Goal: Contribute content: Contribute content

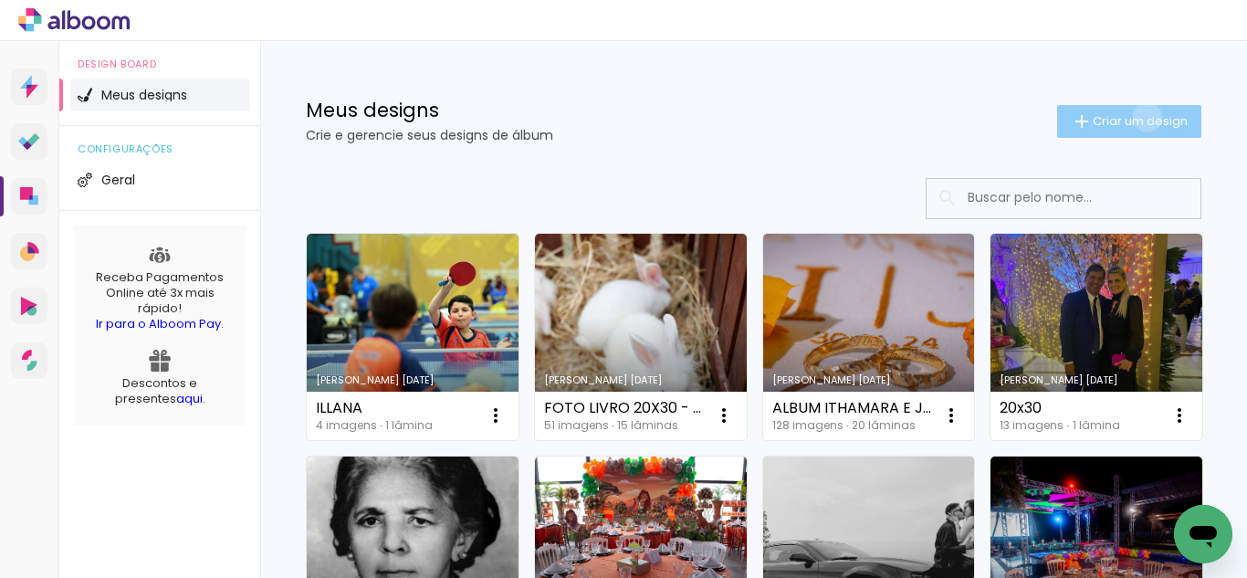
click at [1130, 117] on span "Criar um design" at bounding box center [1139, 121] width 95 height 12
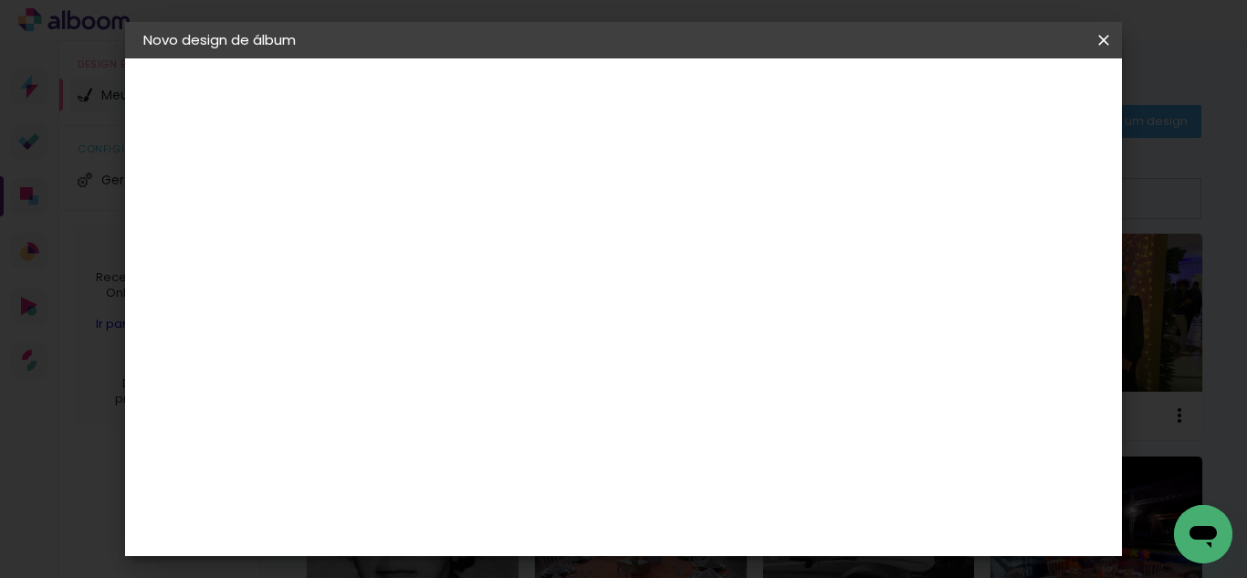
click at [442, 257] on input at bounding box center [442, 245] width 0 height 28
type input "a"
type input "ALBUM MARCIA 30X30 - EVENTOS"
type paper-input "ALBUM MARCIA 30X30 - EVENTOS"
click at [0, 0] on slot "Avançar" at bounding box center [0, 0] width 0 height 0
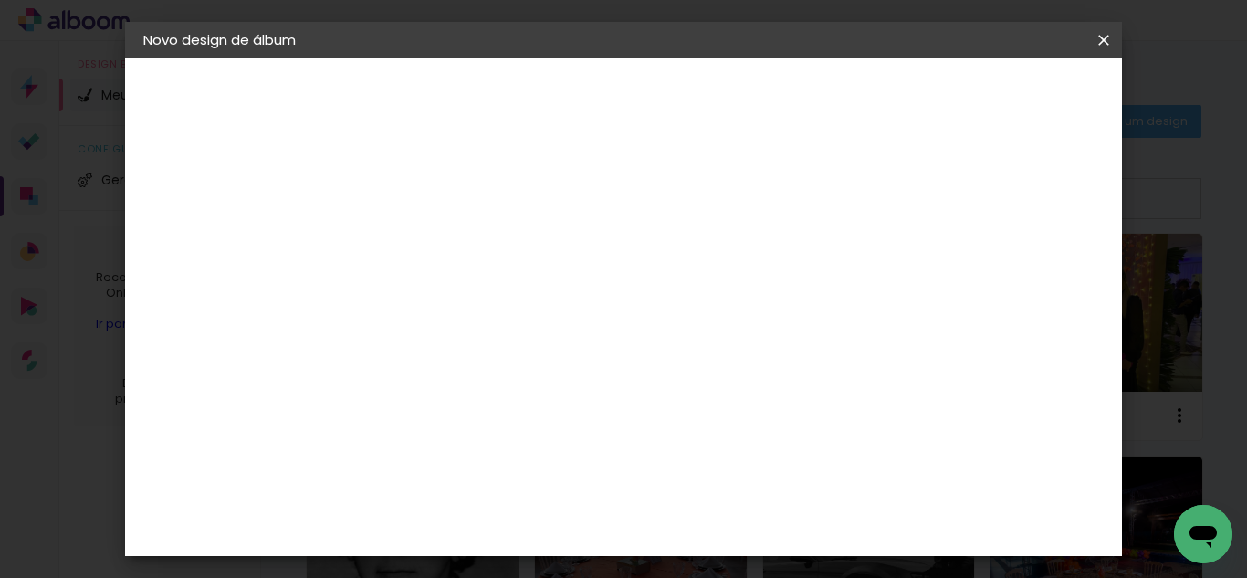
click at [0, 0] on slot "Tamanho Livre" at bounding box center [0, 0] width 0 height 0
click at [0, 0] on slot "Avançar" at bounding box center [0, 0] width 0 height 0
click at [743, 493] on input "60" at bounding box center [723, 493] width 47 height 27
drag, startPoint x: 743, startPoint y: 493, endPoint x: 727, endPoint y: 496, distance: 15.8
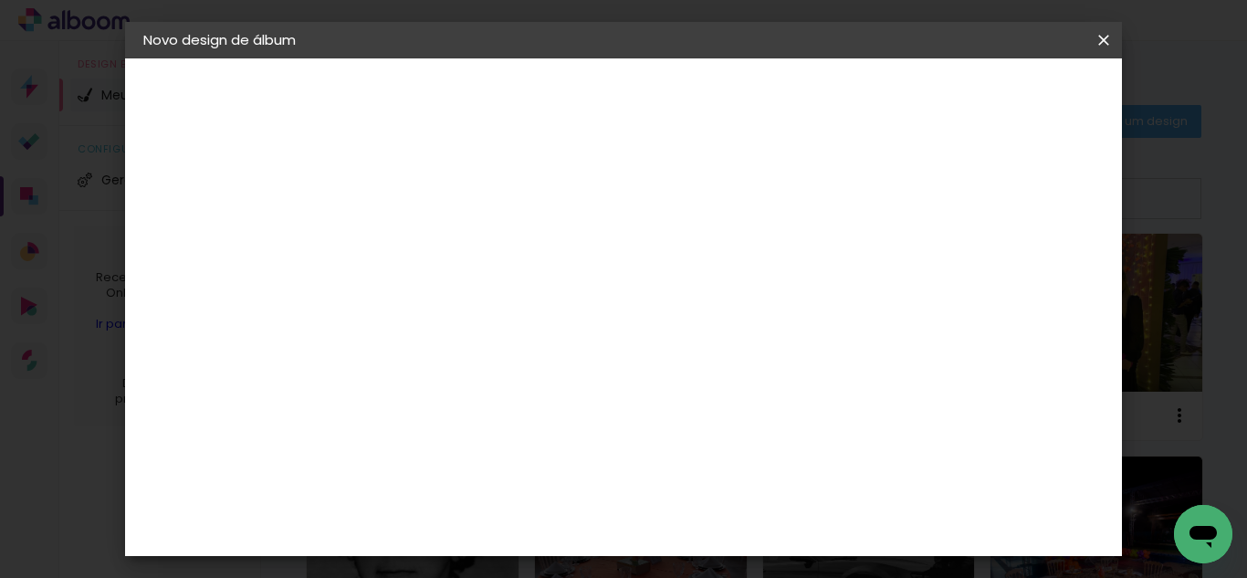
click at [727, 496] on input "60" at bounding box center [723, 493] width 47 height 27
click at [989, 100] on span "Iniciar design" at bounding box center [947, 96] width 83 height 13
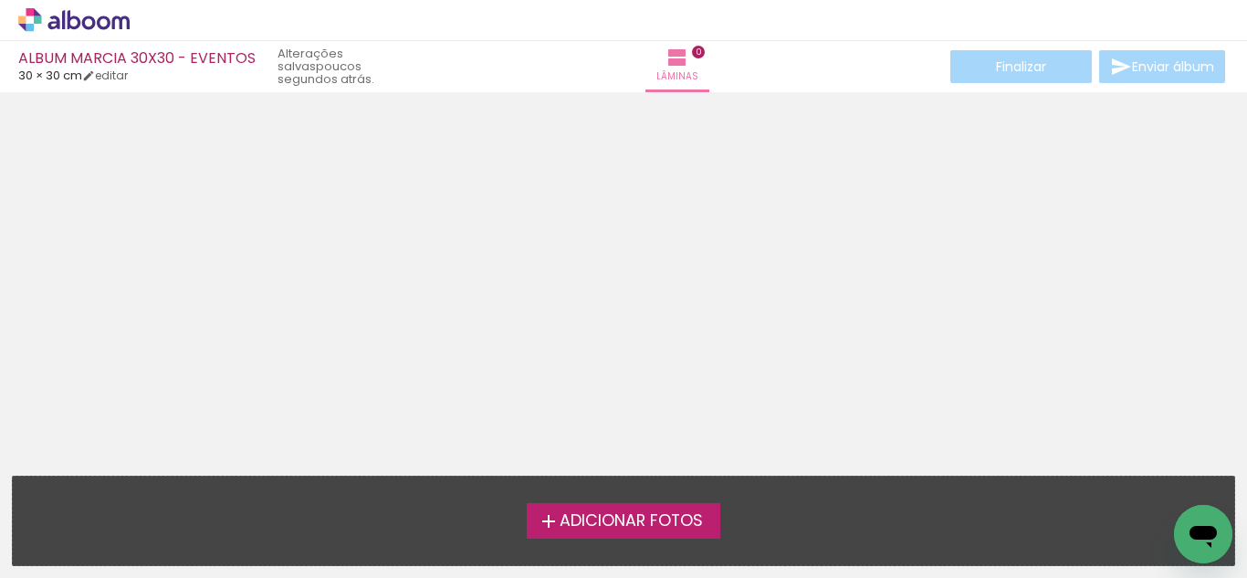
click at [579, 516] on span "Adicionar Fotos" at bounding box center [630, 521] width 143 height 16
click at [0, 0] on input "file" at bounding box center [0, 0] width 0 height 0
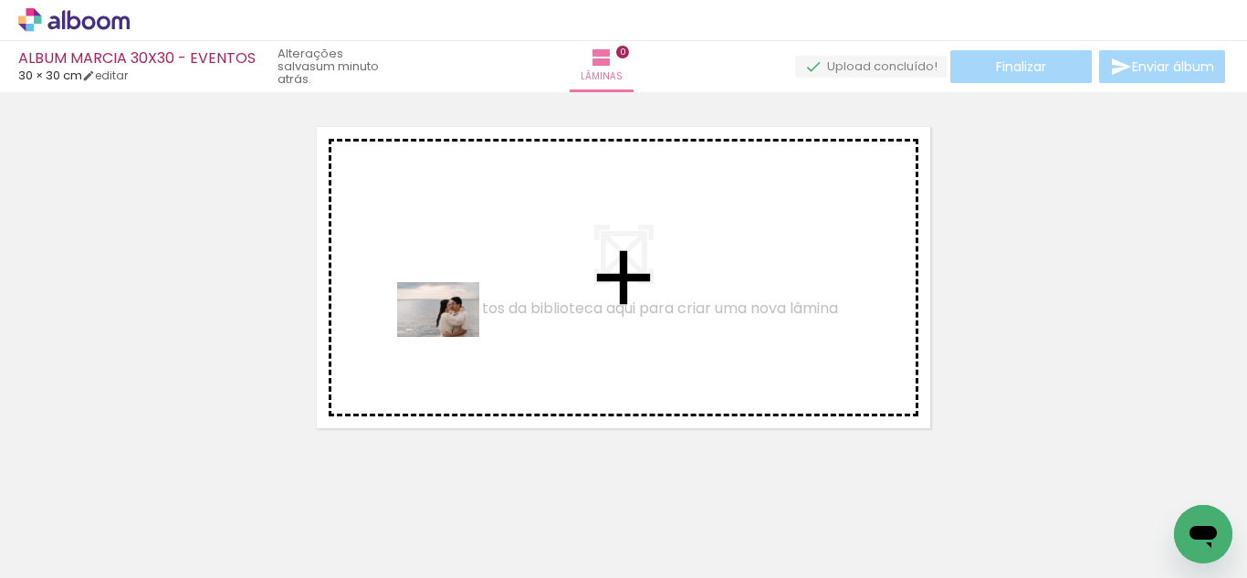
drag, startPoint x: 205, startPoint y: 527, endPoint x: 444, endPoint y: 339, distance: 304.2
click at [450, 337] on quentale-workspace at bounding box center [623, 289] width 1247 height 578
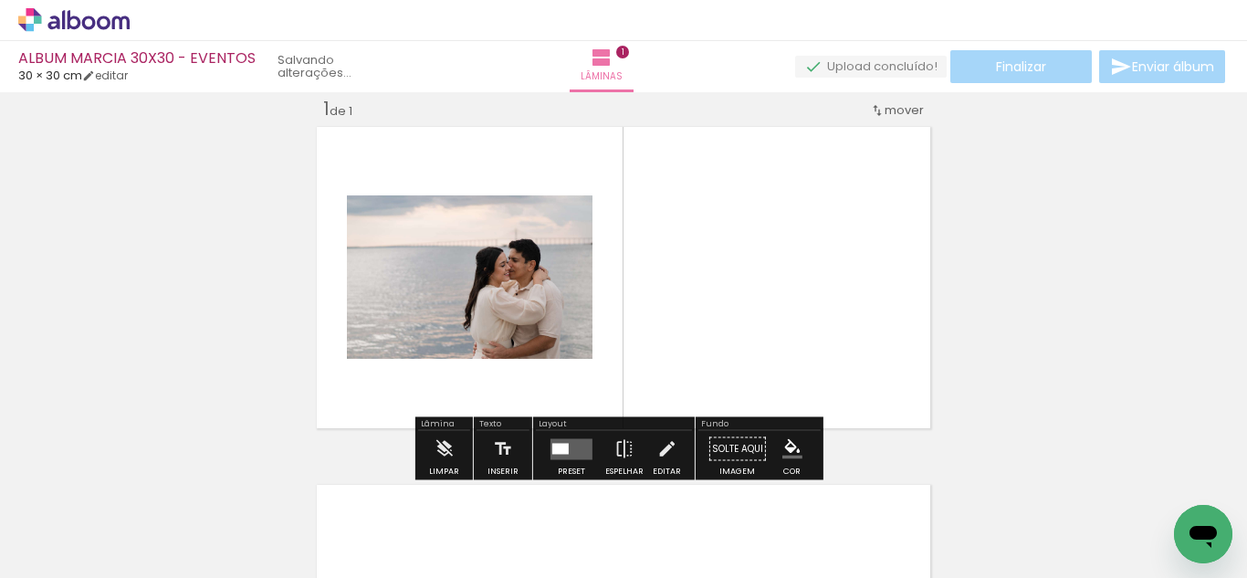
scroll to position [24, 0]
click at [676, 336] on quentale-layouter at bounding box center [623, 277] width 624 height 312
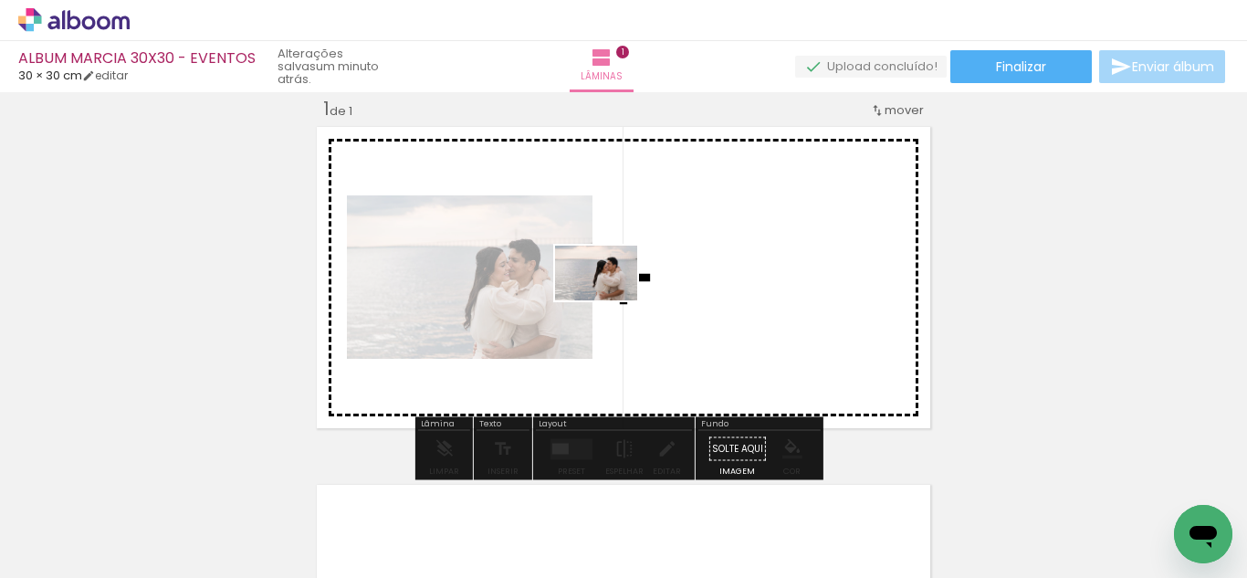
drag, startPoint x: 280, startPoint y: 538, endPoint x: 610, endPoint y: 300, distance: 406.6
click at [610, 300] on quentale-workspace at bounding box center [623, 289] width 1247 height 578
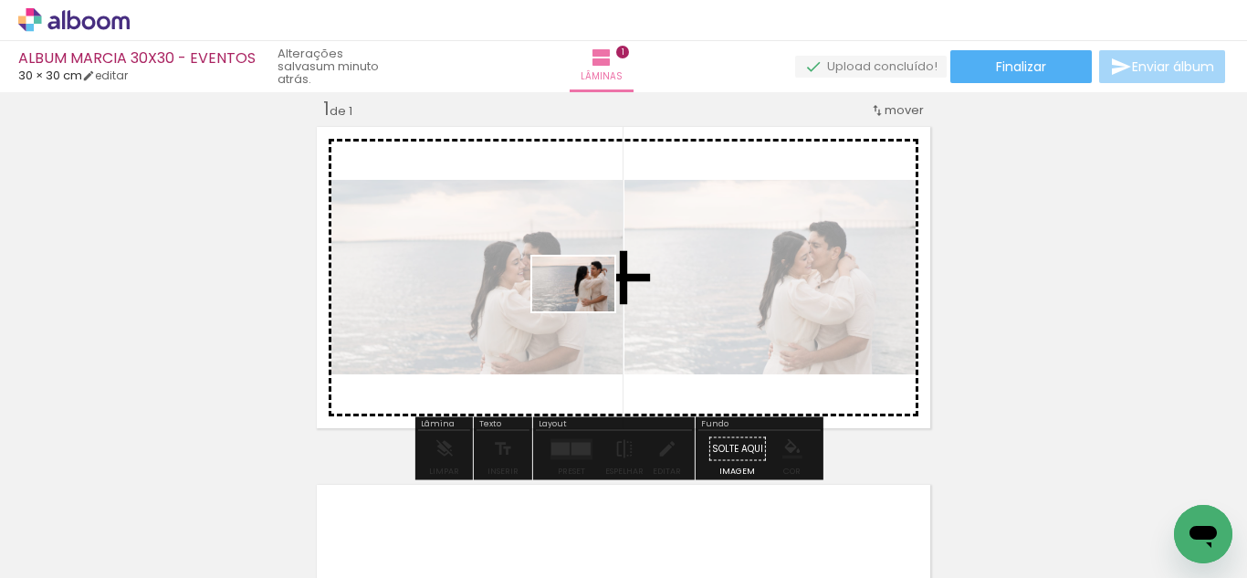
drag, startPoint x: 403, startPoint y: 524, endPoint x: 587, endPoint y: 311, distance: 280.8
click at [587, 311] on quentale-workspace at bounding box center [623, 289] width 1247 height 578
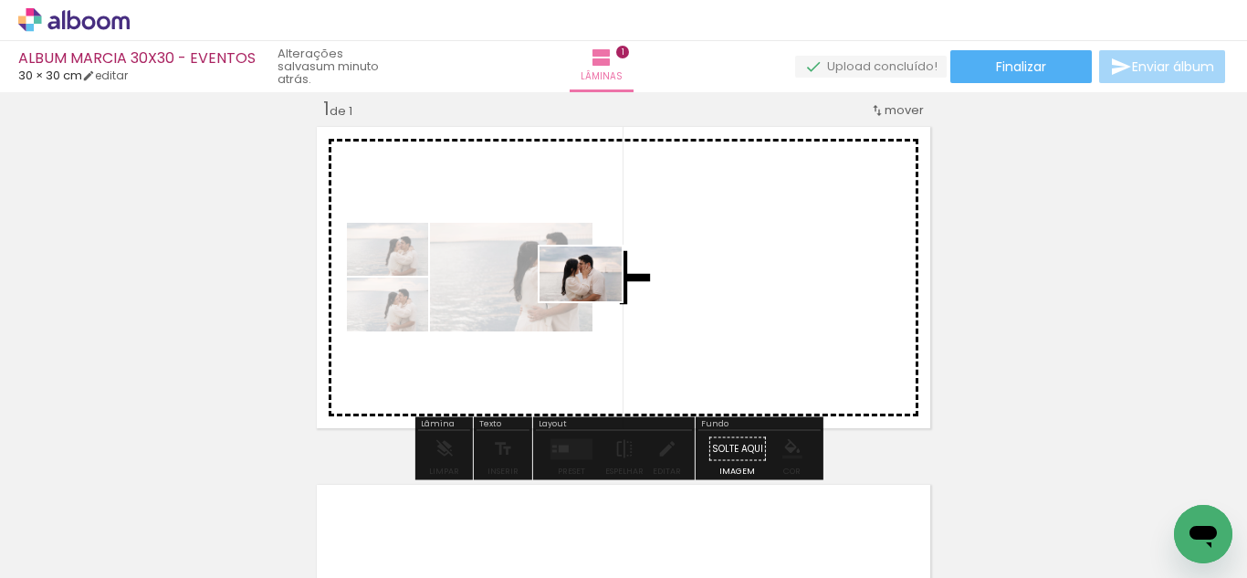
drag, startPoint x: 509, startPoint y: 518, endPoint x: 595, endPoint y: 298, distance: 236.9
click at [595, 298] on quentale-workspace at bounding box center [623, 289] width 1247 height 578
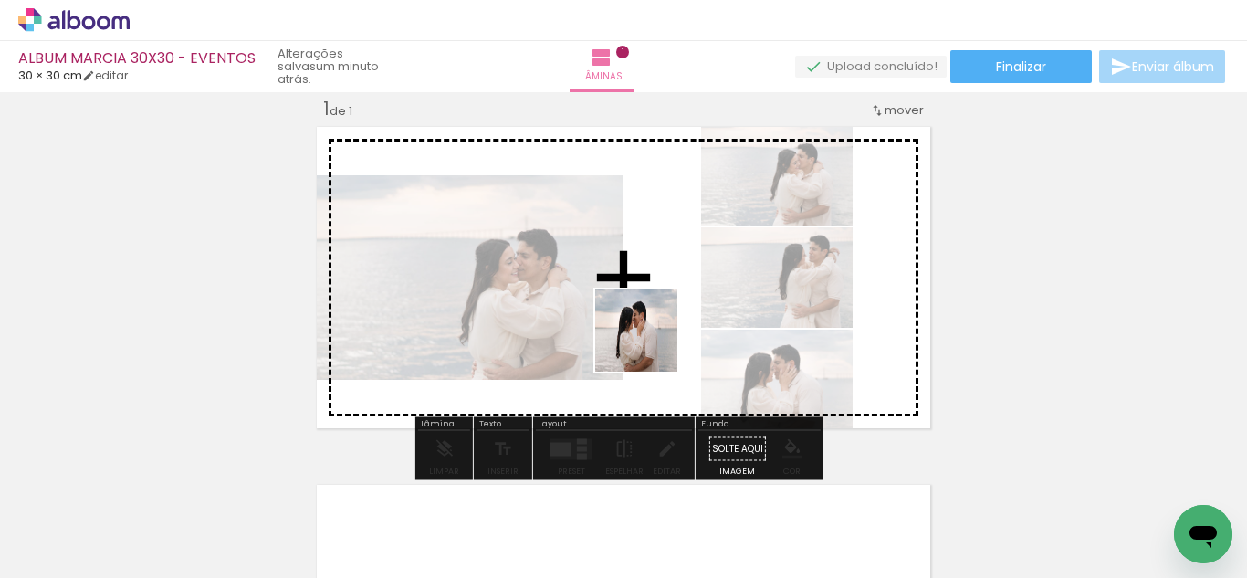
drag, startPoint x: 609, startPoint y: 516, endPoint x: 650, endPoint y: 344, distance: 176.4
click at [650, 344] on quentale-workspace at bounding box center [623, 289] width 1247 height 578
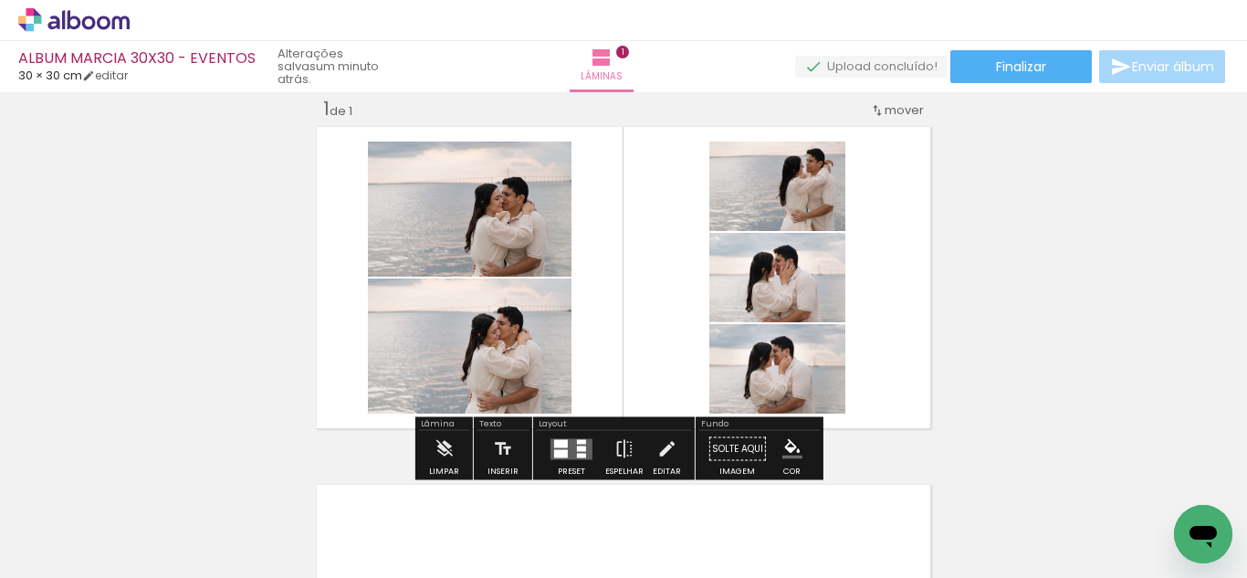
click at [587, 449] on quentale-layouter at bounding box center [571, 448] width 42 height 21
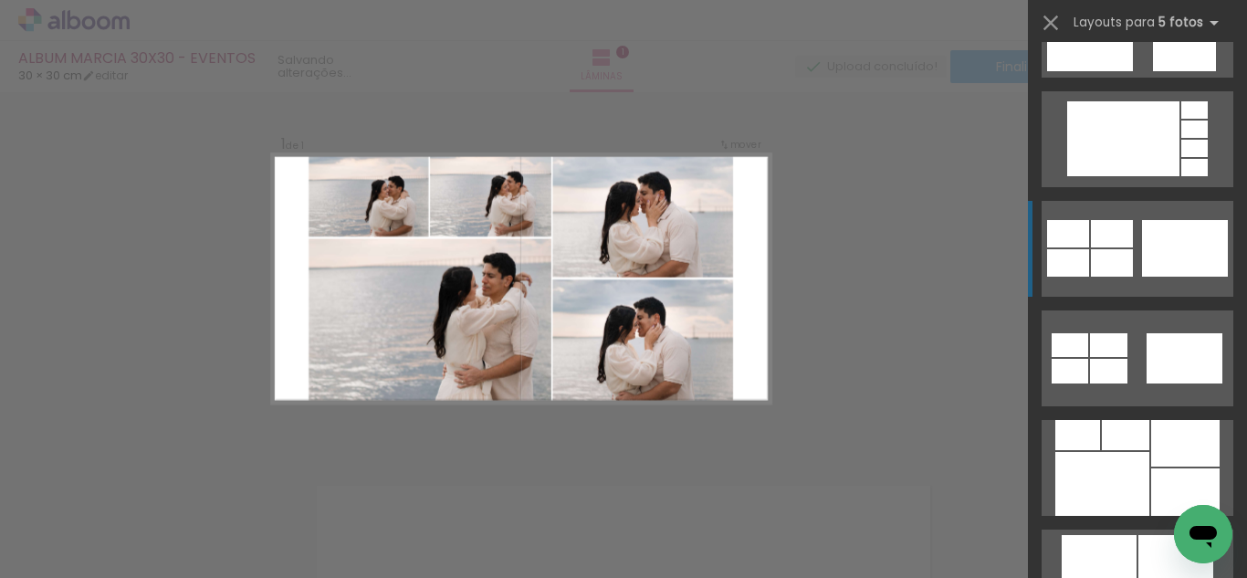
scroll to position [1734, 0]
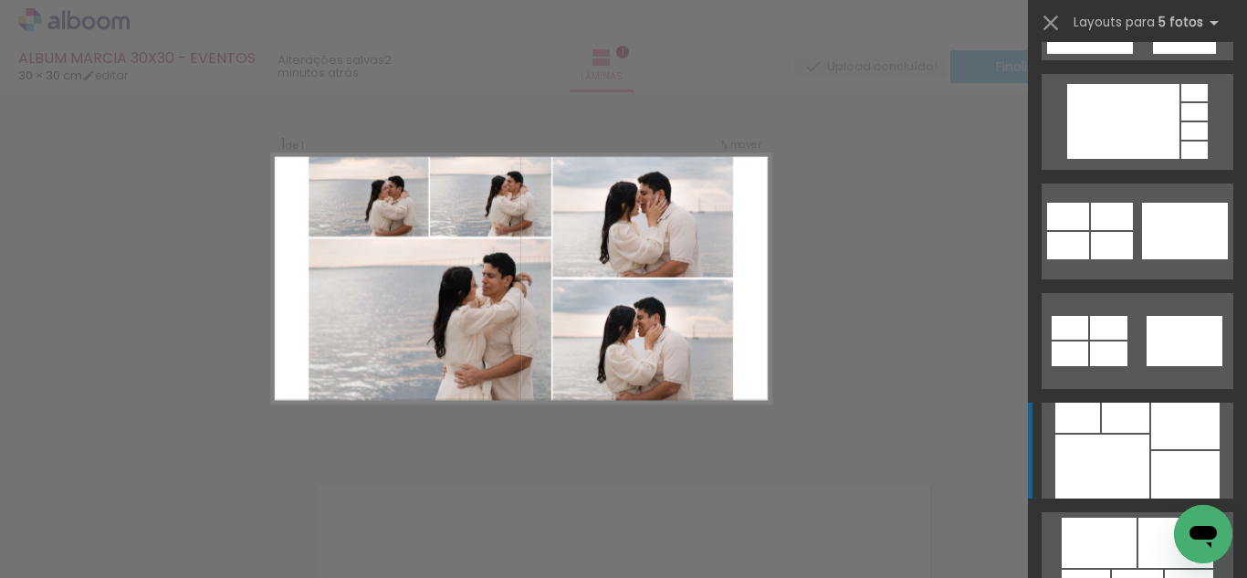
click at [1155, 422] on div at bounding box center [1185, 425] width 68 height 47
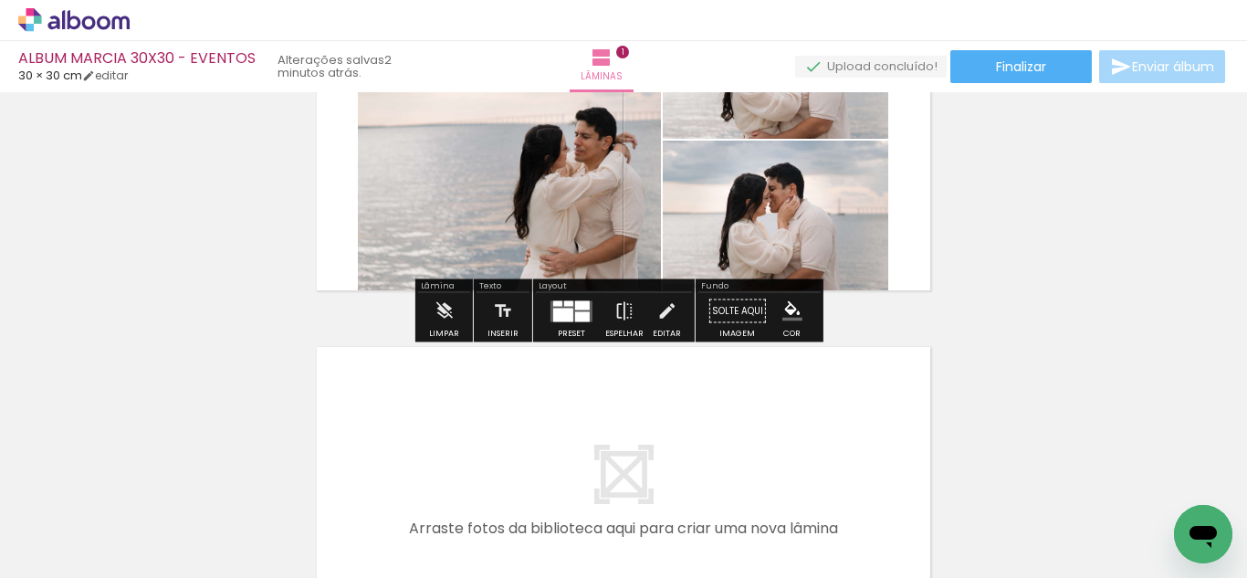
scroll to position [205, 0]
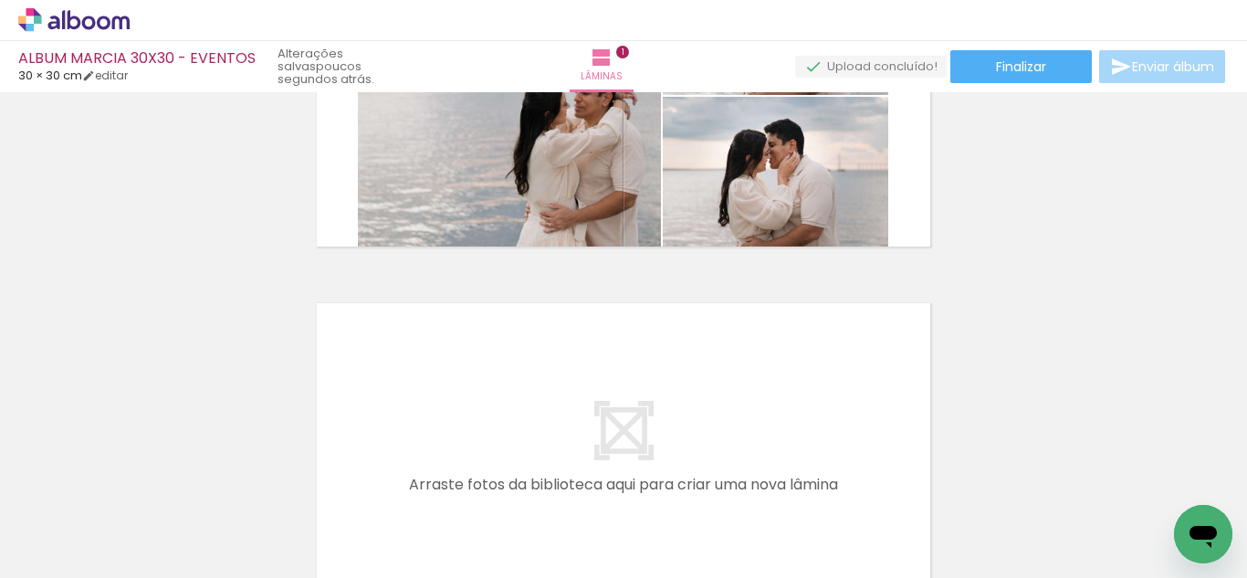
click at [73, 524] on div at bounding box center [32, 516] width 82 height 55
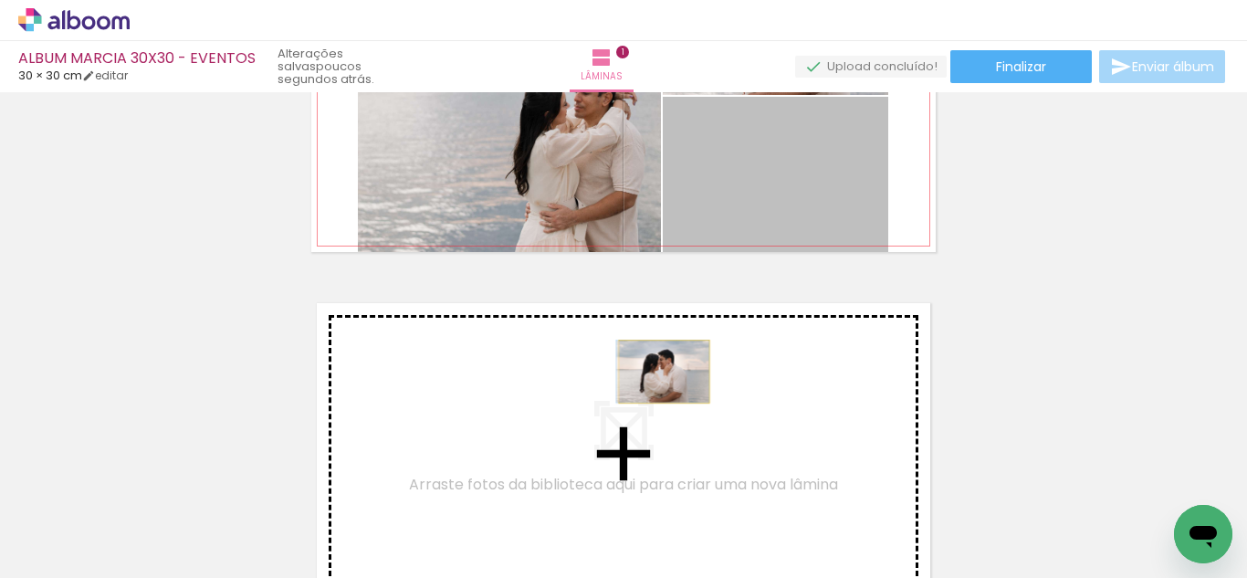
drag, startPoint x: 756, startPoint y: 189, endPoint x: 657, endPoint y: 371, distance: 207.4
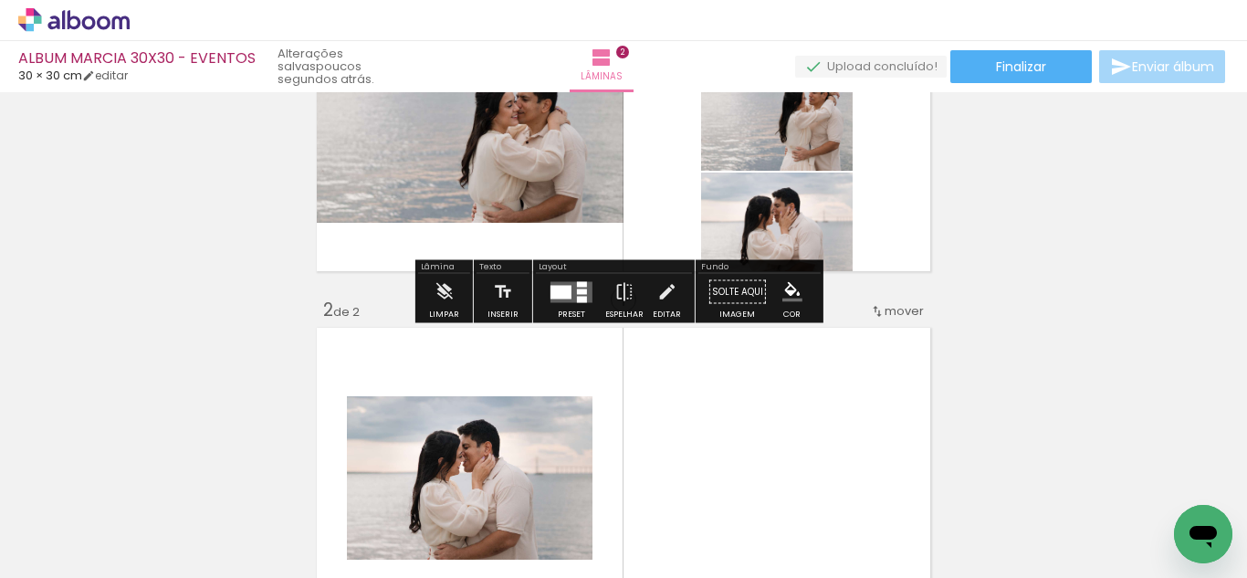
scroll to position [290, 0]
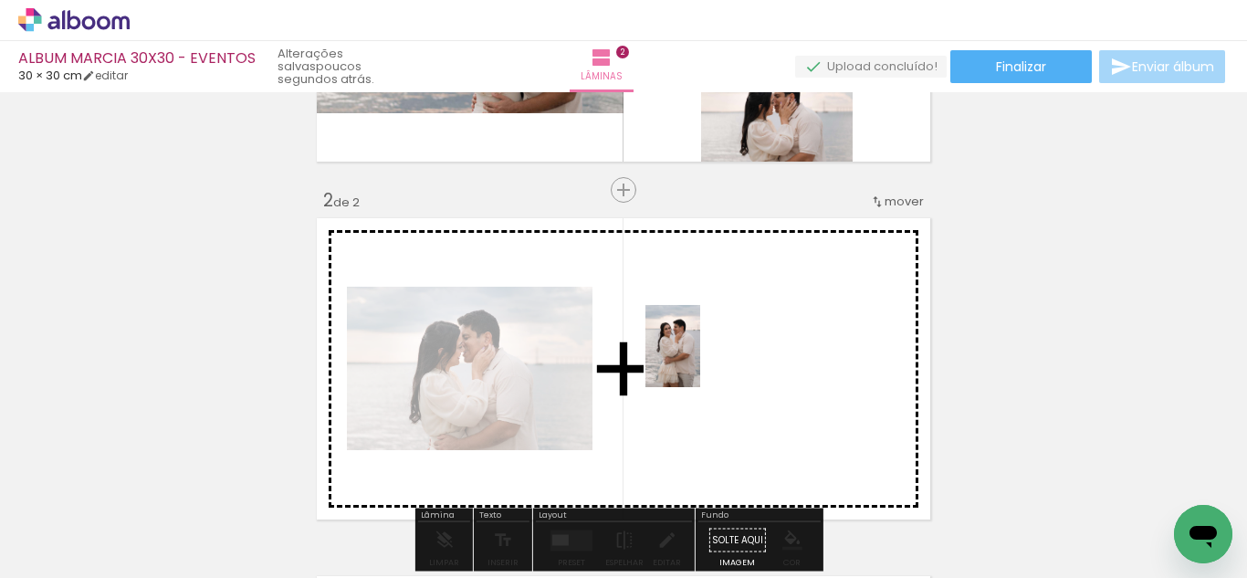
drag, startPoint x: 559, startPoint y: 540, endPoint x: 700, endPoint y: 360, distance: 228.9
click at [700, 360] on quentale-workspace at bounding box center [623, 289] width 1247 height 578
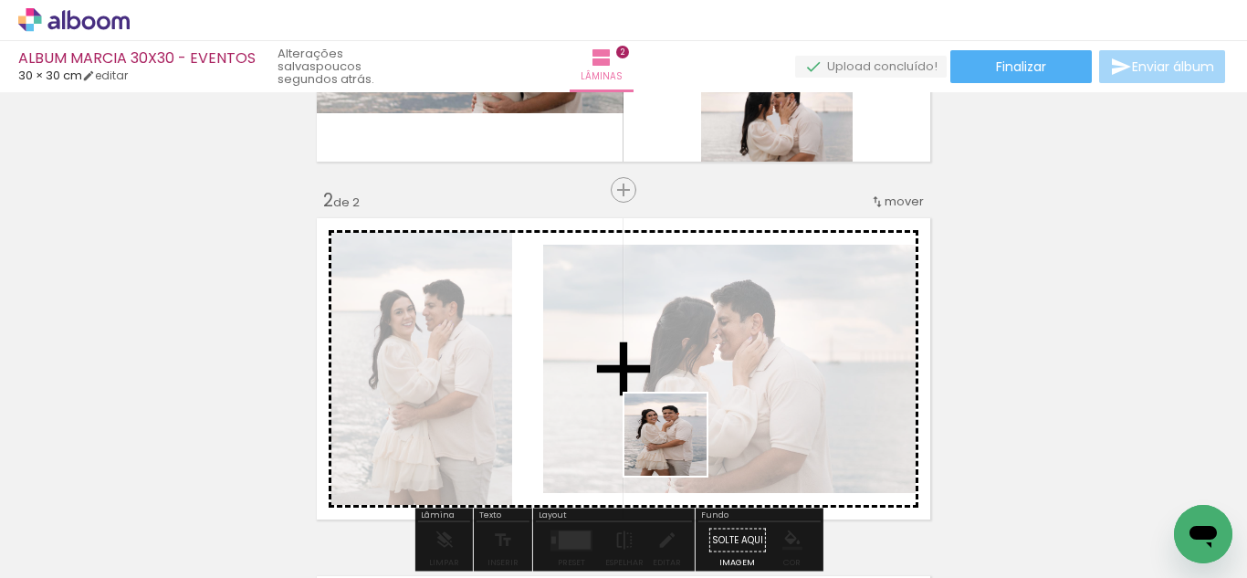
drag, startPoint x: 679, startPoint y: 448, endPoint x: 693, endPoint y: 327, distance: 122.2
click at [694, 327] on quentale-workspace at bounding box center [623, 289] width 1247 height 578
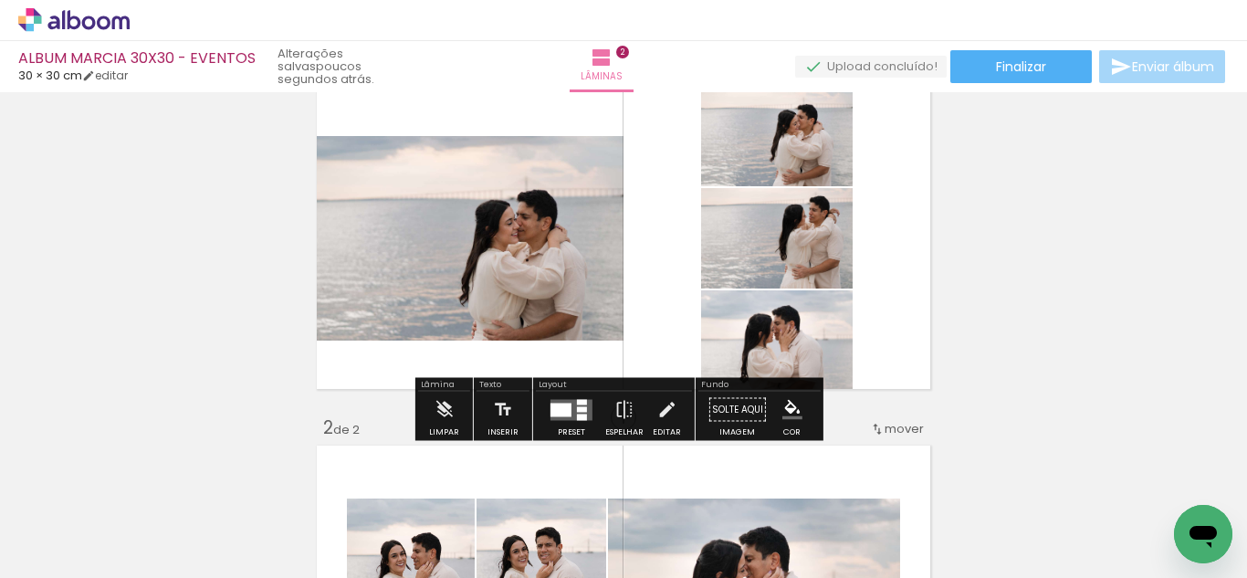
scroll to position [108, 0]
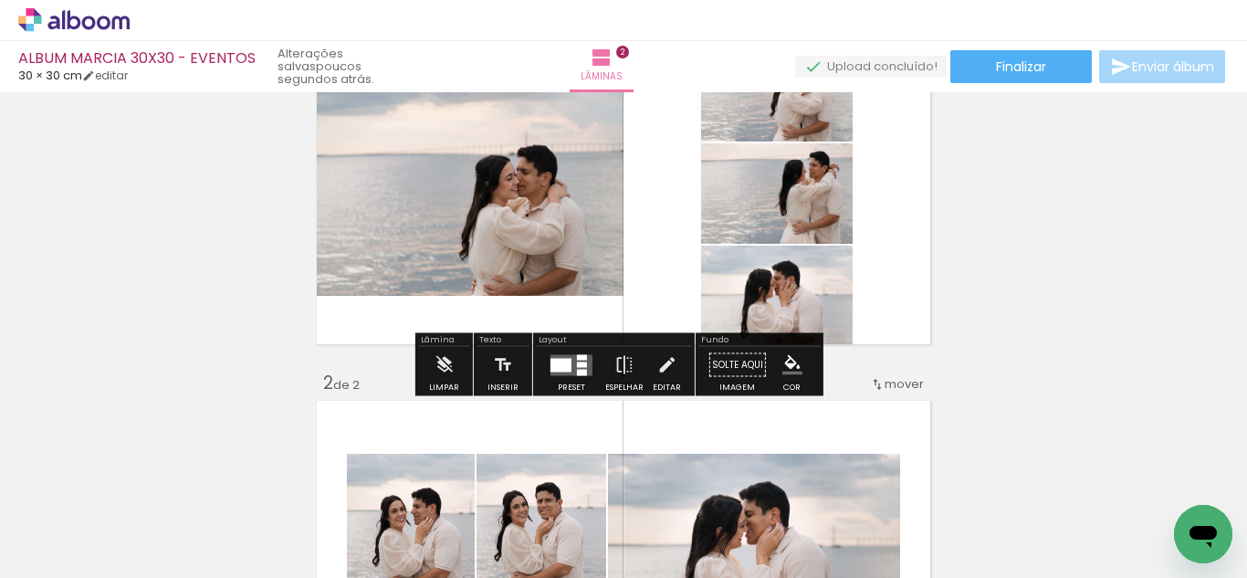
click at [552, 374] on quentale-layouter at bounding box center [571, 364] width 42 height 21
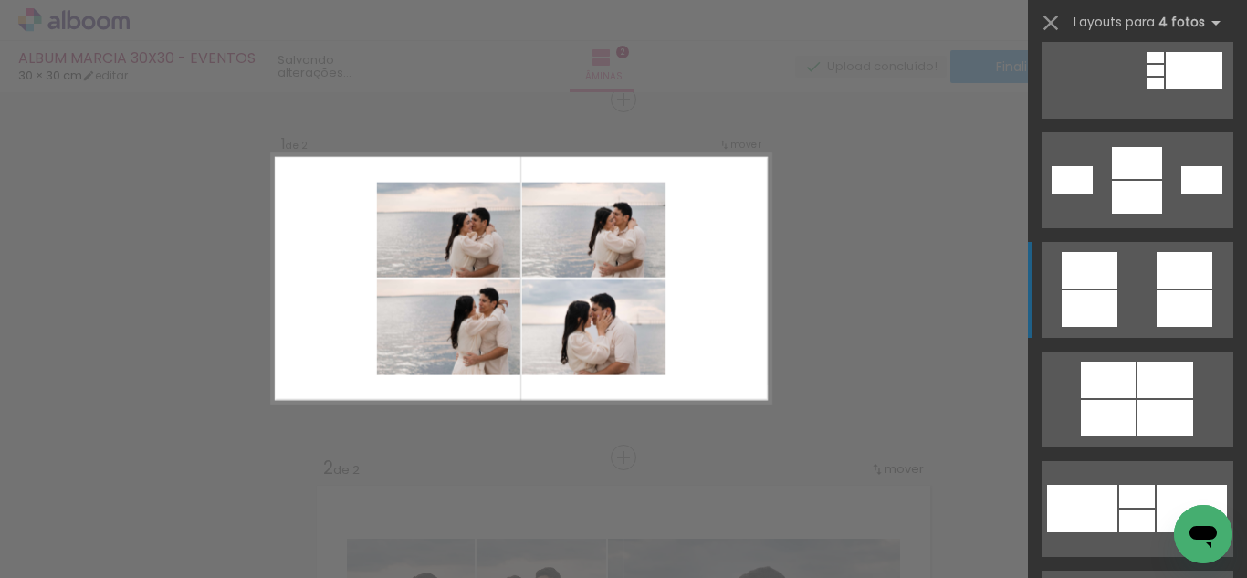
scroll to position [2008, 0]
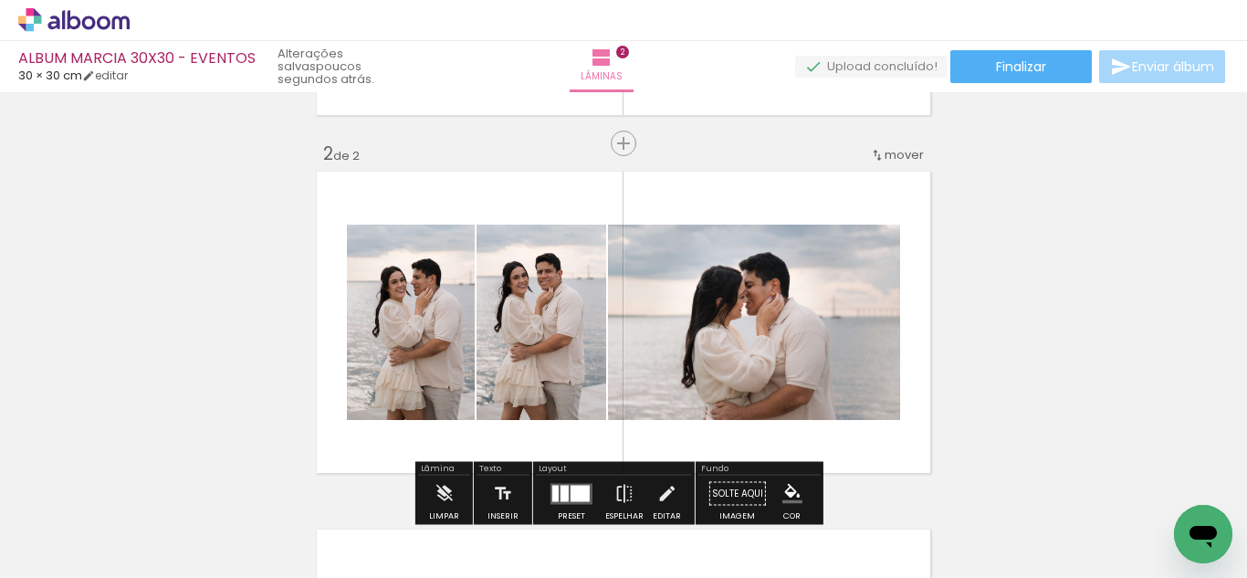
scroll to position [297, 0]
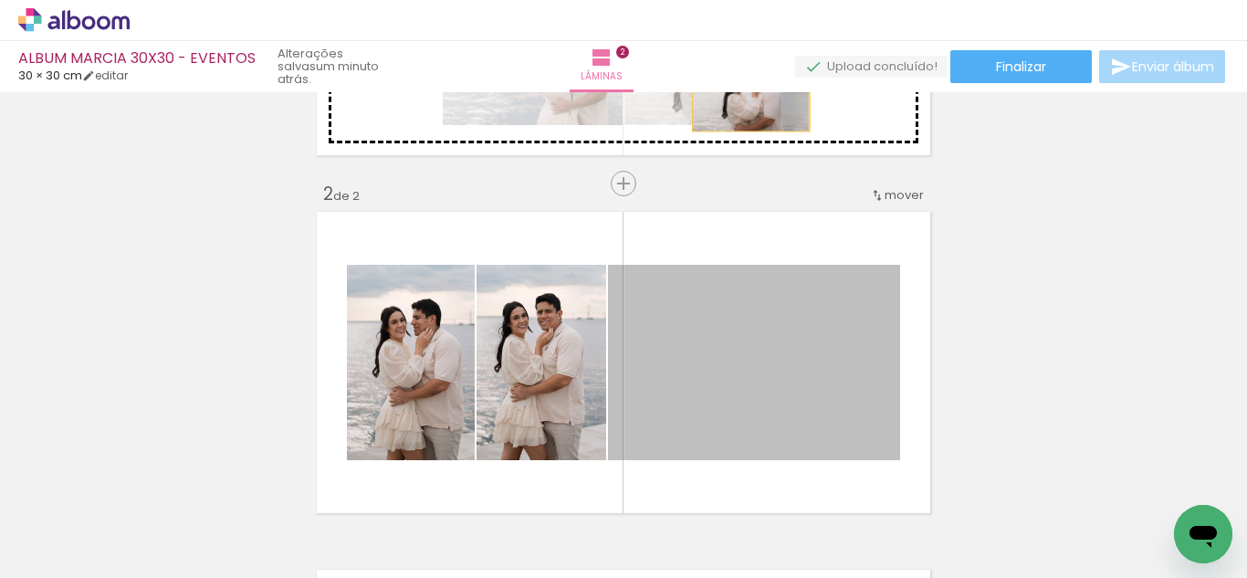
drag, startPoint x: 770, startPoint y: 377, endPoint x: 744, endPoint y: 92, distance: 286.0
click at [744, 92] on div "Inserir lâmina 1 de 2 Inserir lâmina 2 de 2" at bounding box center [623, 339] width 1247 height 1074
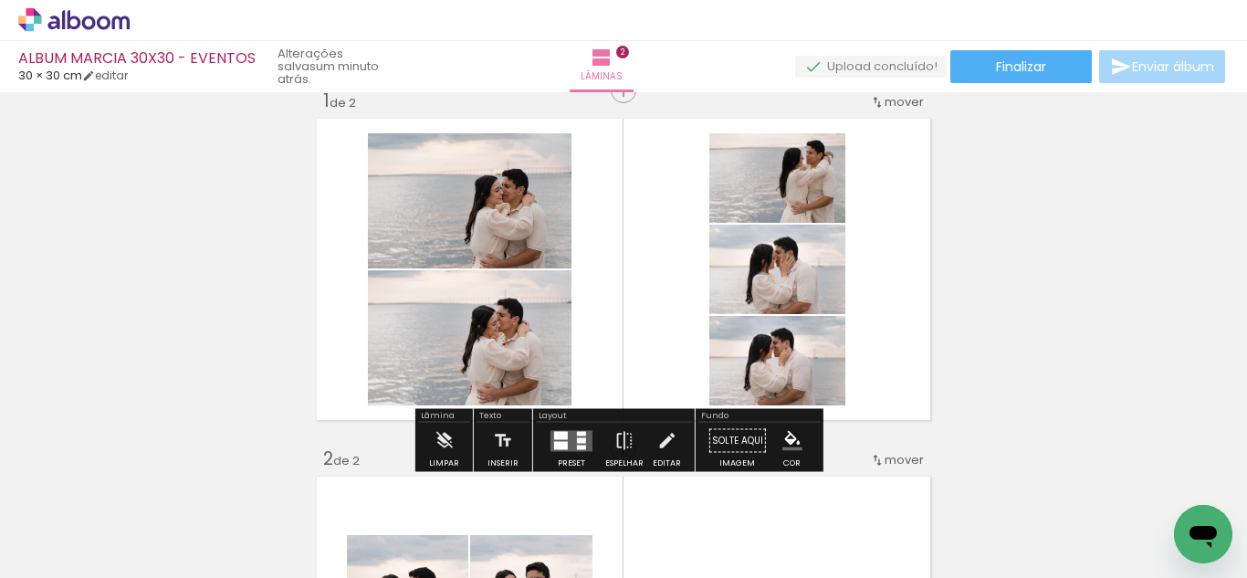
scroll to position [23, 0]
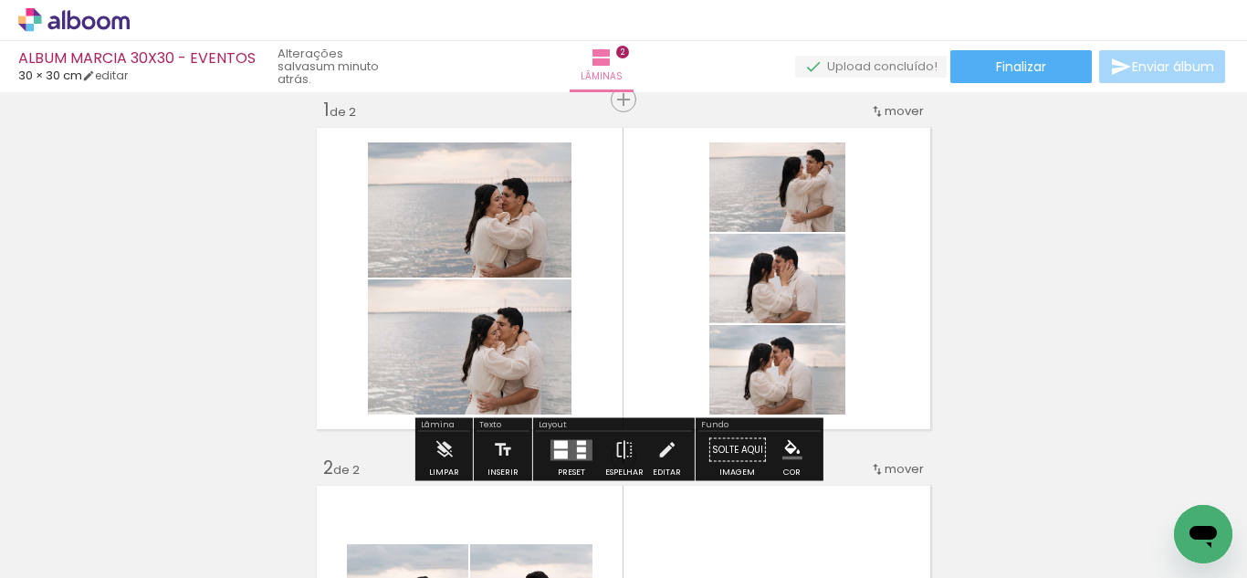
click at [224, 529] on div at bounding box center [182, 516] width 82 height 55
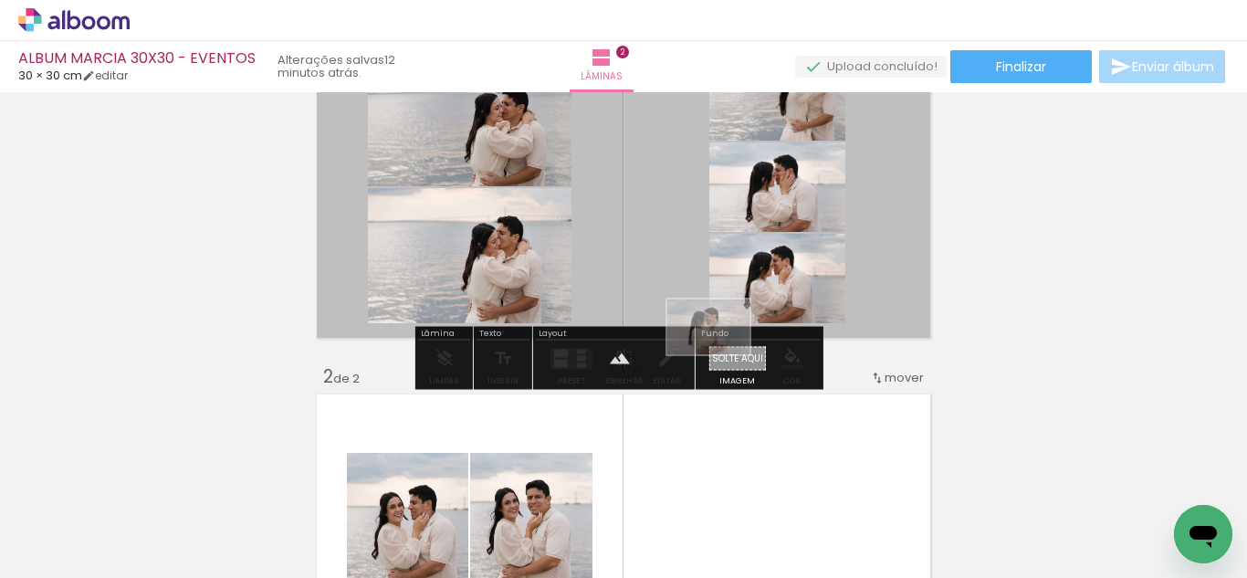
drag, startPoint x: 596, startPoint y: 540, endPoint x: 722, endPoint y: 354, distance: 224.8
click at [722, 354] on quentale-workspace at bounding box center [623, 289] width 1247 height 578
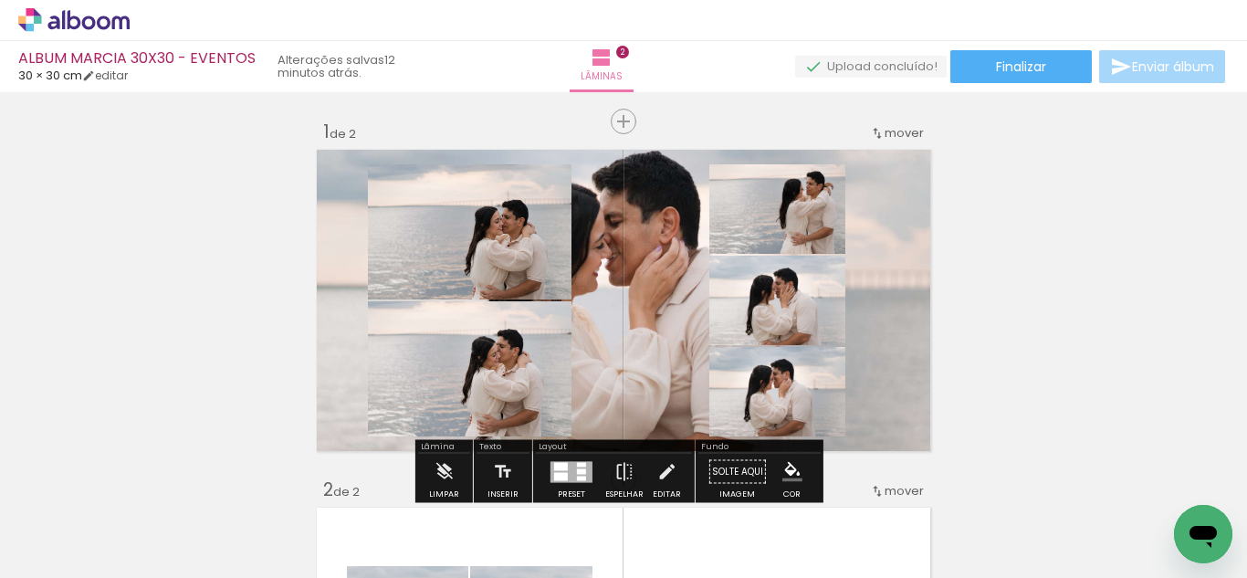
scroll to position [0, 0]
click at [637, 308] on quentale-layouter at bounding box center [623, 301] width 624 height 312
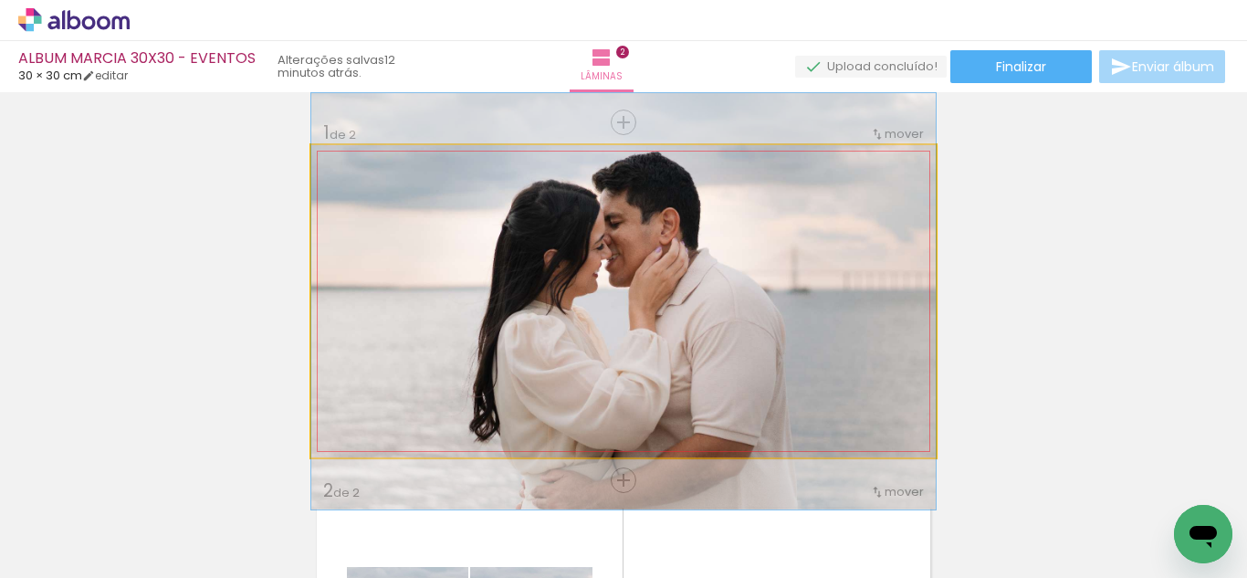
drag, startPoint x: 637, startPoint y: 308, endPoint x: 650, endPoint y: 308, distance: 12.8
drag, startPoint x: 650, startPoint y: 308, endPoint x: 709, endPoint y: 309, distance: 59.4
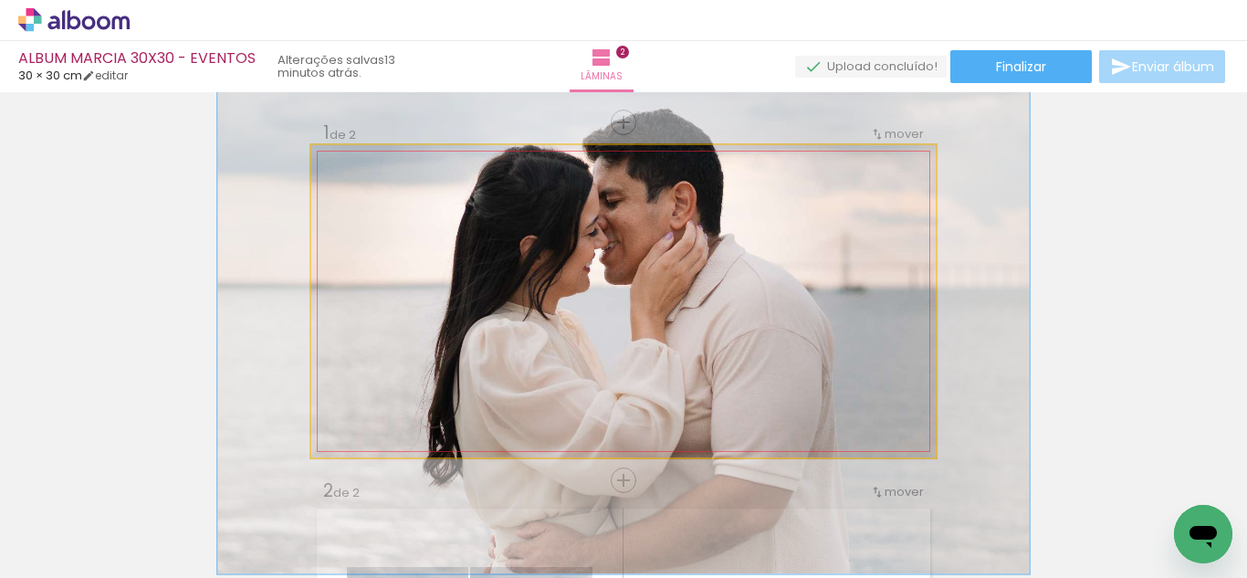
drag, startPoint x: 380, startPoint y: 191, endPoint x: 397, endPoint y: 190, distance: 17.4
type paper-slider "130"
click at [397, 190] on div at bounding box center [400, 191] width 16 height 16
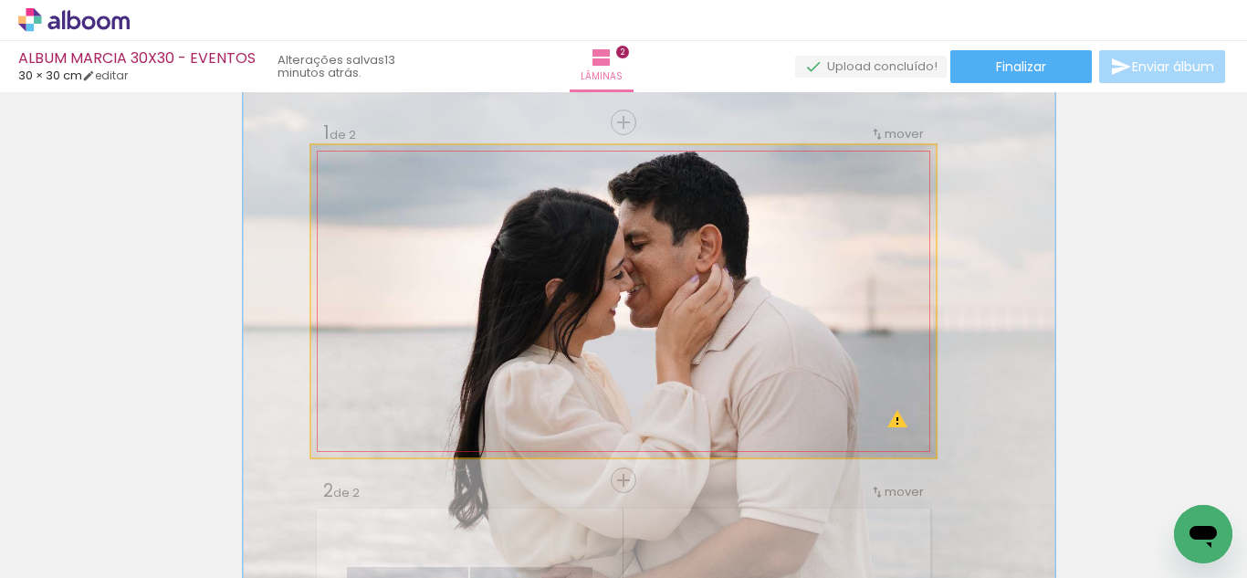
drag, startPoint x: 527, startPoint y: 235, endPoint x: 549, endPoint y: 274, distance: 44.6
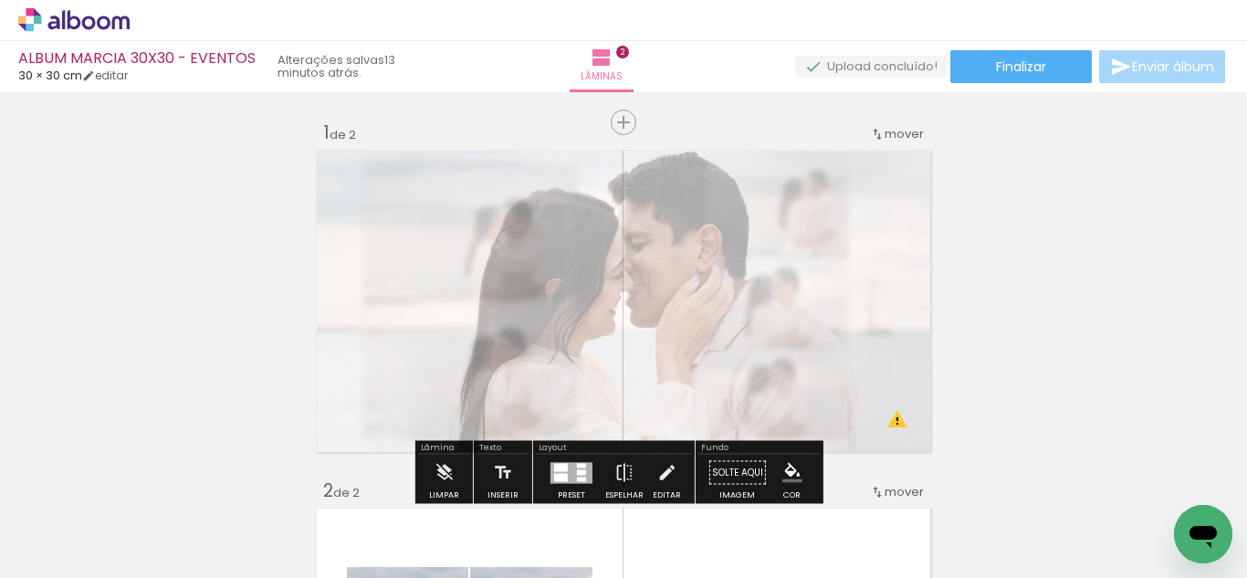
drag, startPoint x: 570, startPoint y: 195, endPoint x: 526, endPoint y: 204, distance: 45.6
type paper-slider "35"
click at [526, 204] on div at bounding box center [533, 191] width 29 height 29
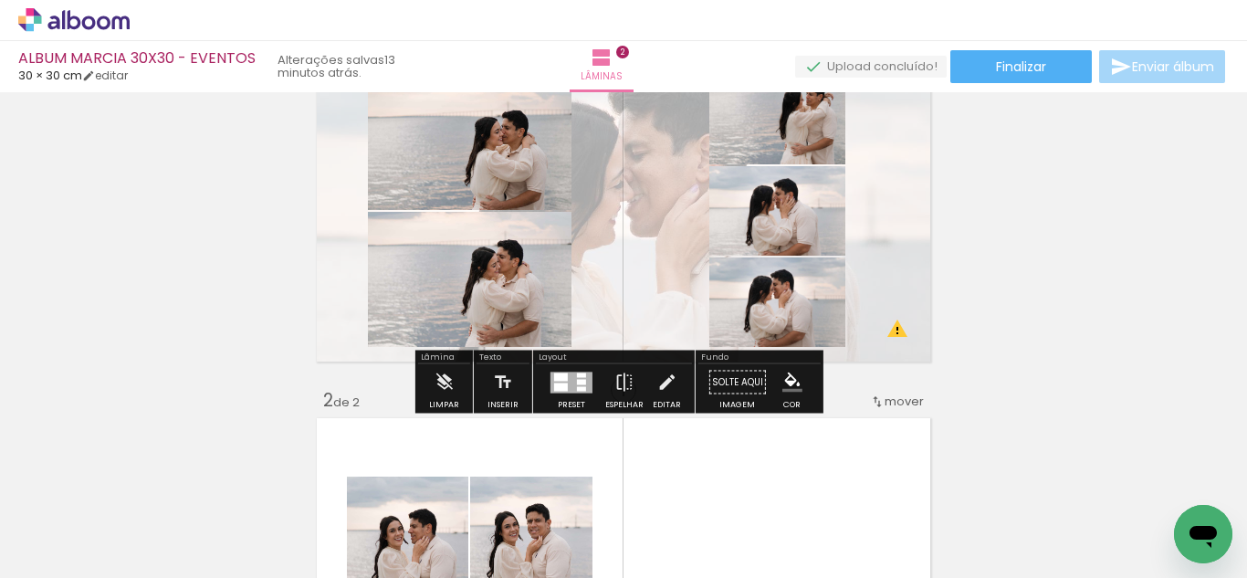
scroll to position [91, 0]
click at [580, 381] on div at bounding box center [581, 380] width 9 height 5
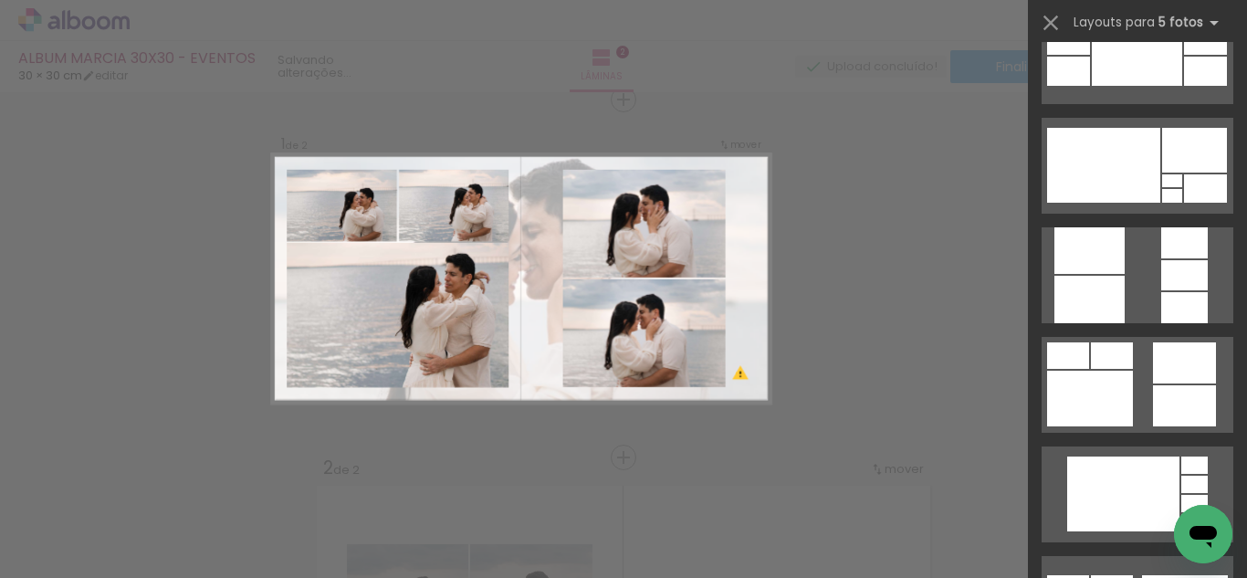
scroll to position [1369, 0]
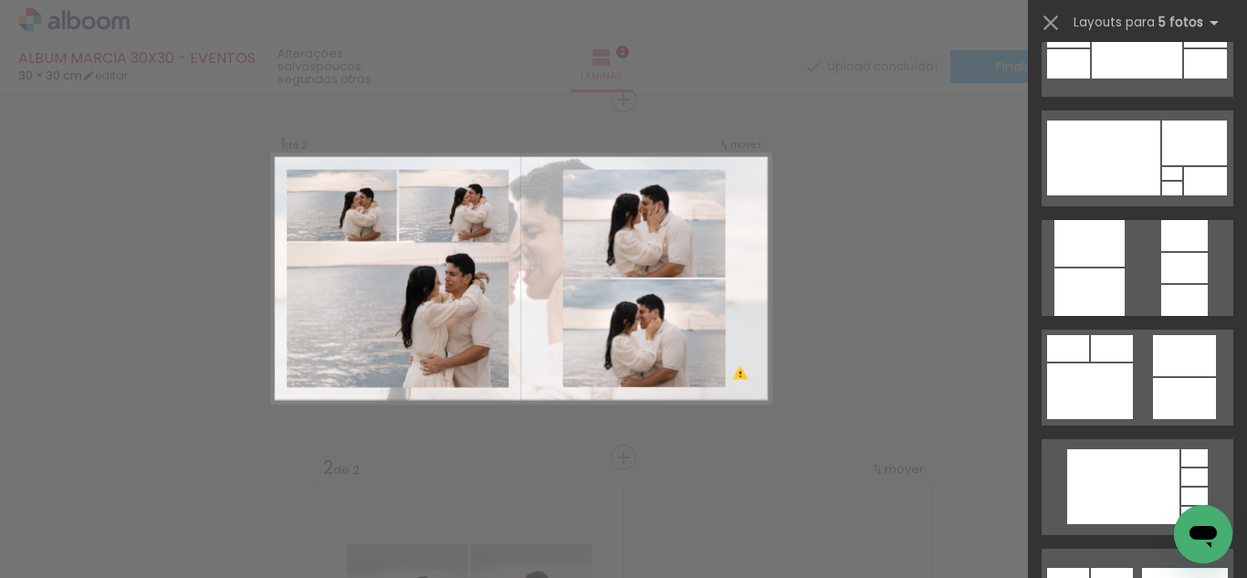
click at [1142, 206] on quentale-layouter at bounding box center [1137, 158] width 192 height 96
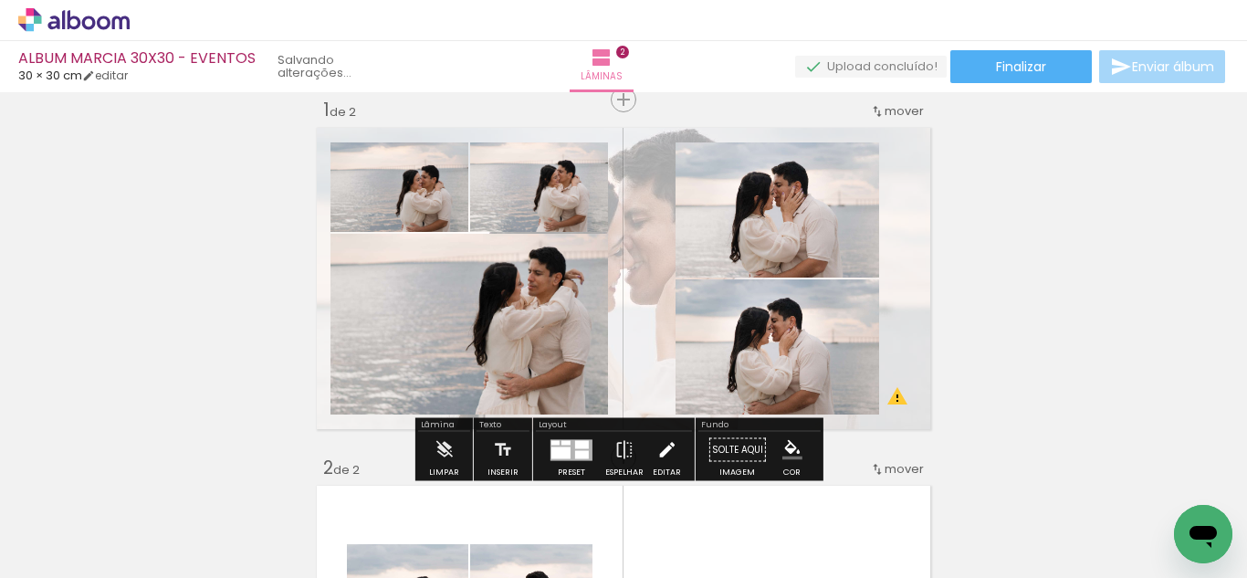
click at [671, 450] on iron-icon at bounding box center [666, 450] width 20 height 37
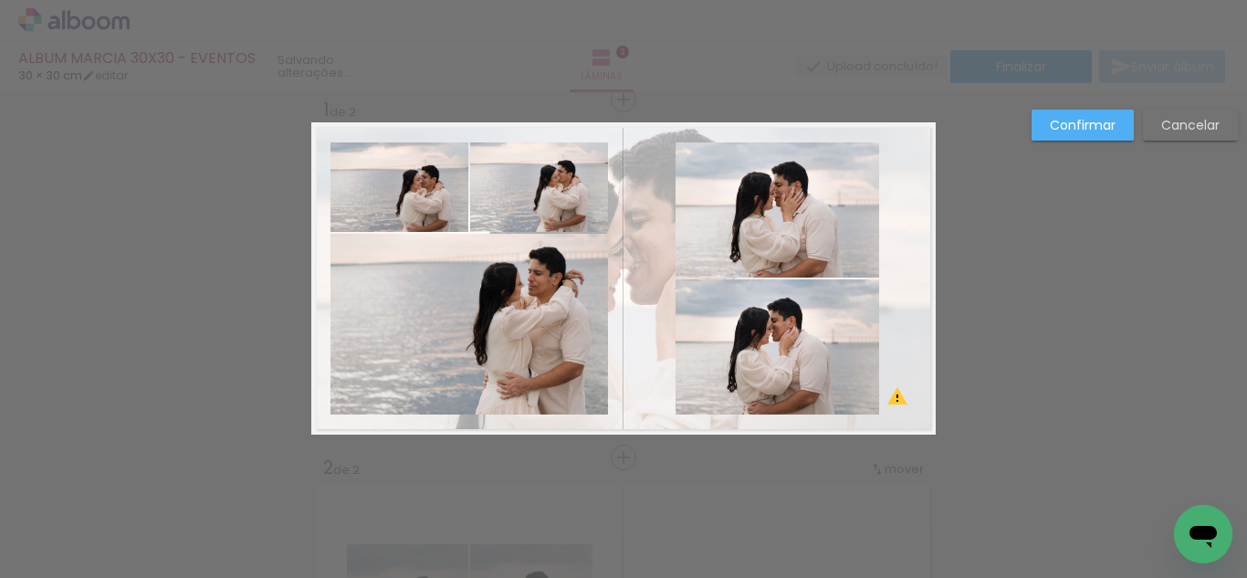
scroll to position [24, 0]
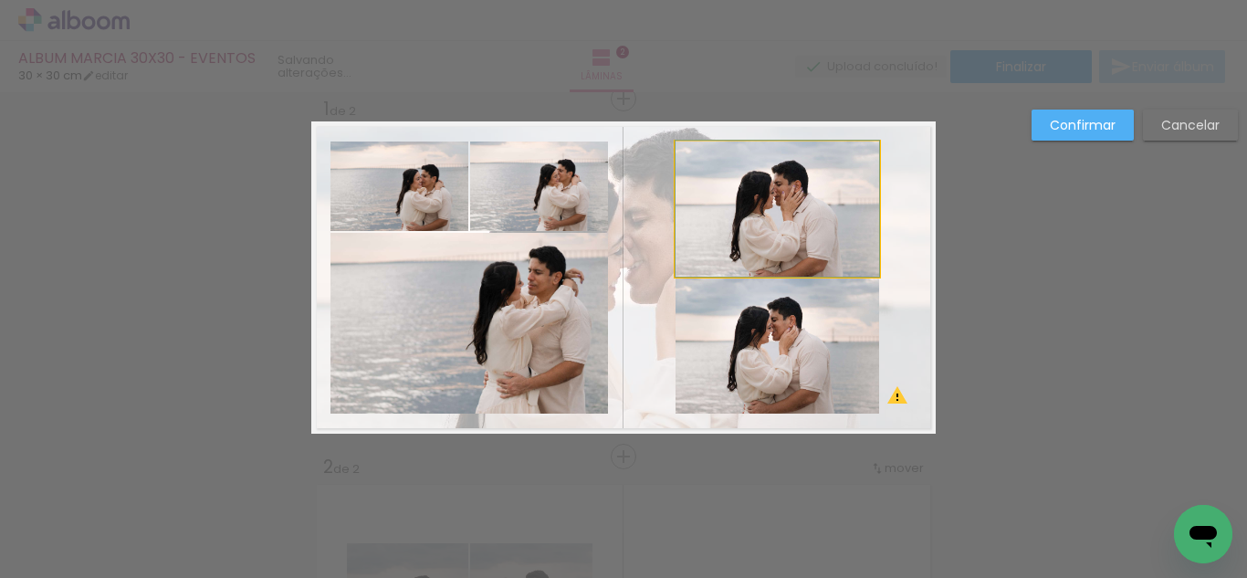
click at [772, 211] on quentale-photo at bounding box center [777, 208] width 204 height 135
click at [779, 344] on quentale-photo at bounding box center [777, 345] width 204 height 135
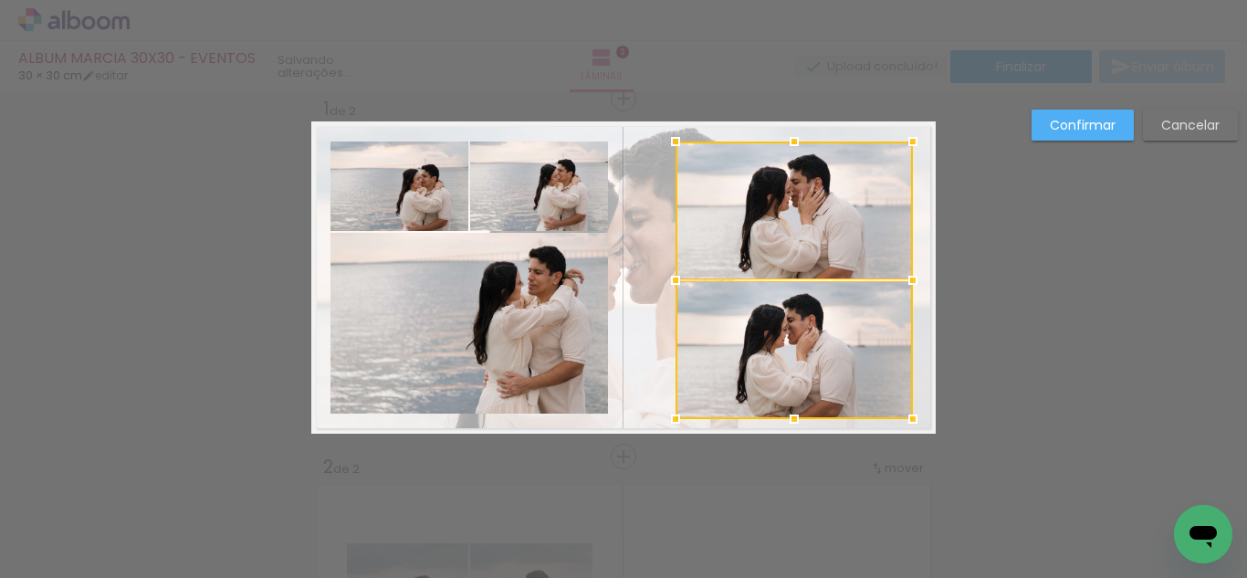
drag, startPoint x: 870, startPoint y: 415, endPoint x: 904, endPoint y: 421, distance: 34.2
click at [904, 421] on div at bounding box center [912, 419] width 37 height 37
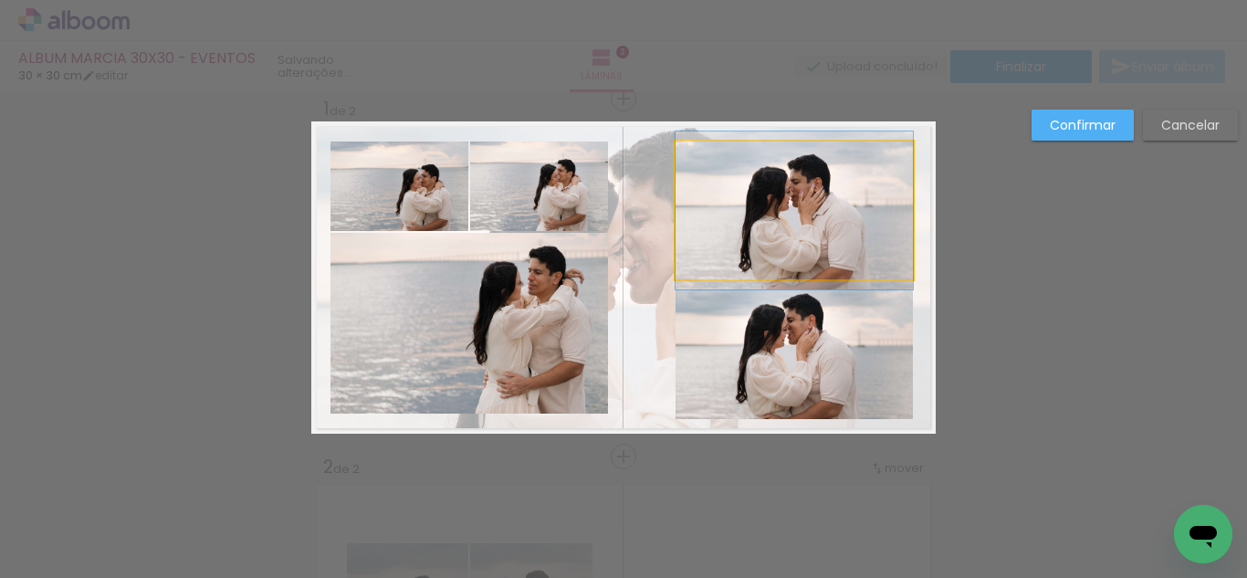
click at [784, 237] on quentale-photo at bounding box center [793, 210] width 237 height 138
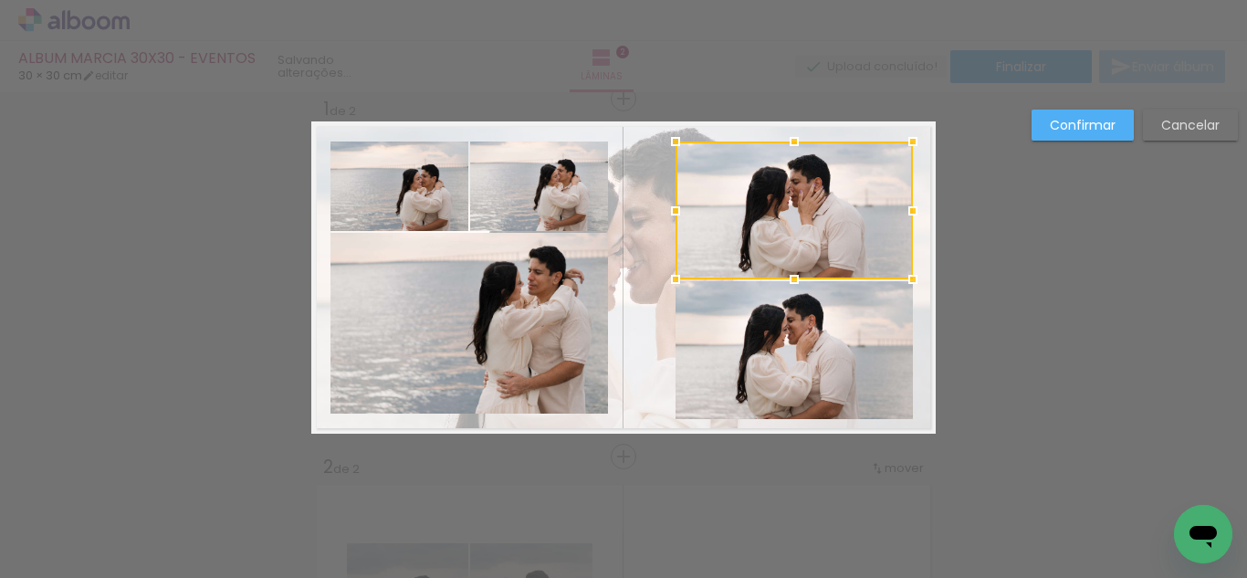
click at [758, 362] on quentale-photo at bounding box center [793, 350] width 237 height 138
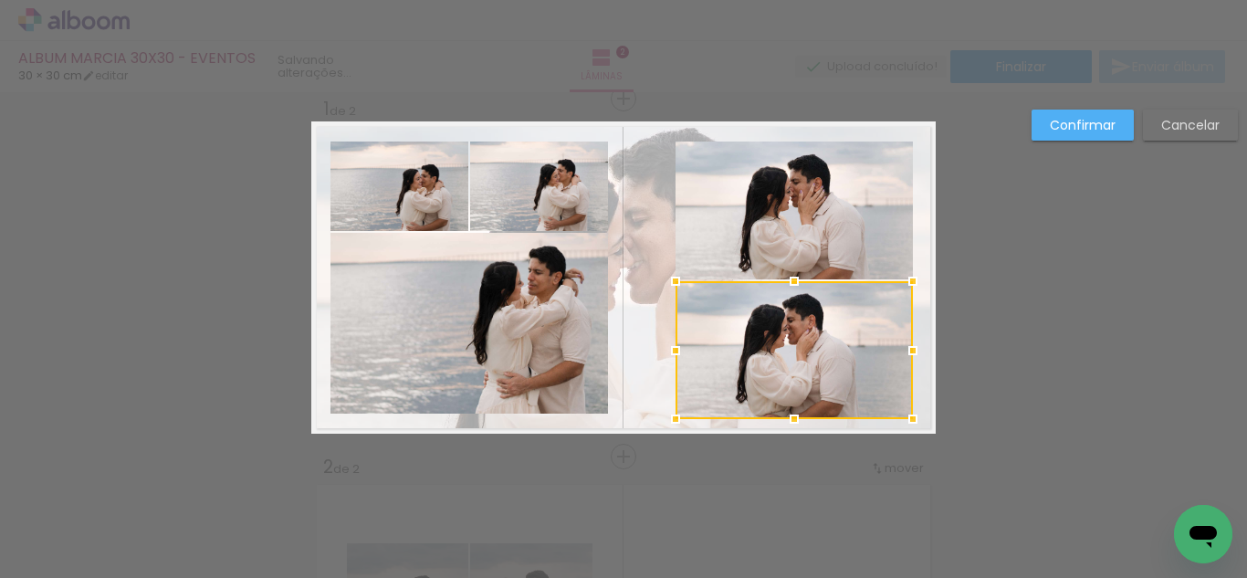
click at [692, 210] on quentale-photo at bounding box center [793, 210] width 237 height 138
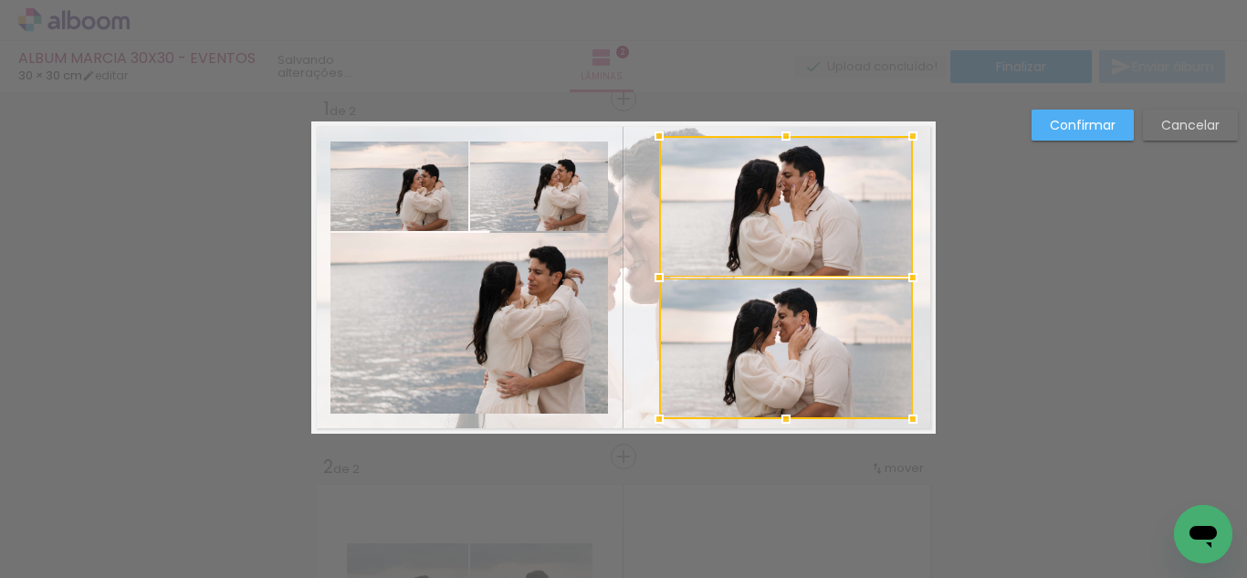
drag, startPoint x: 669, startPoint y: 145, endPoint x: 653, endPoint y: 140, distance: 17.3
click at [653, 140] on div at bounding box center [659, 136] width 37 height 37
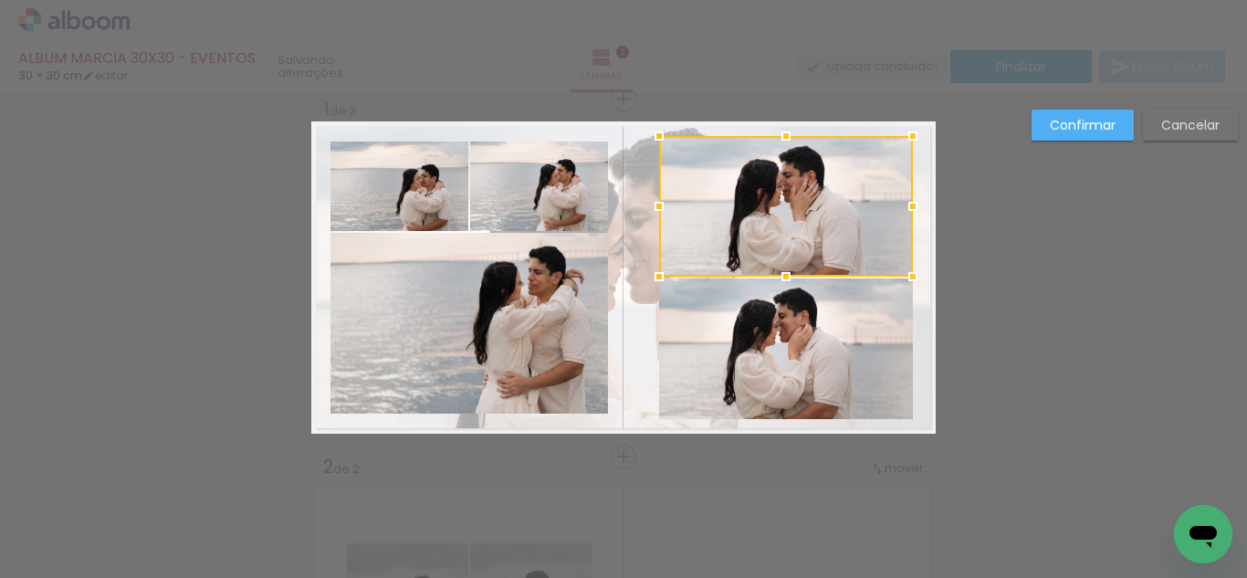
click at [387, 185] on quentale-photo at bounding box center [399, 185] width 138 height 89
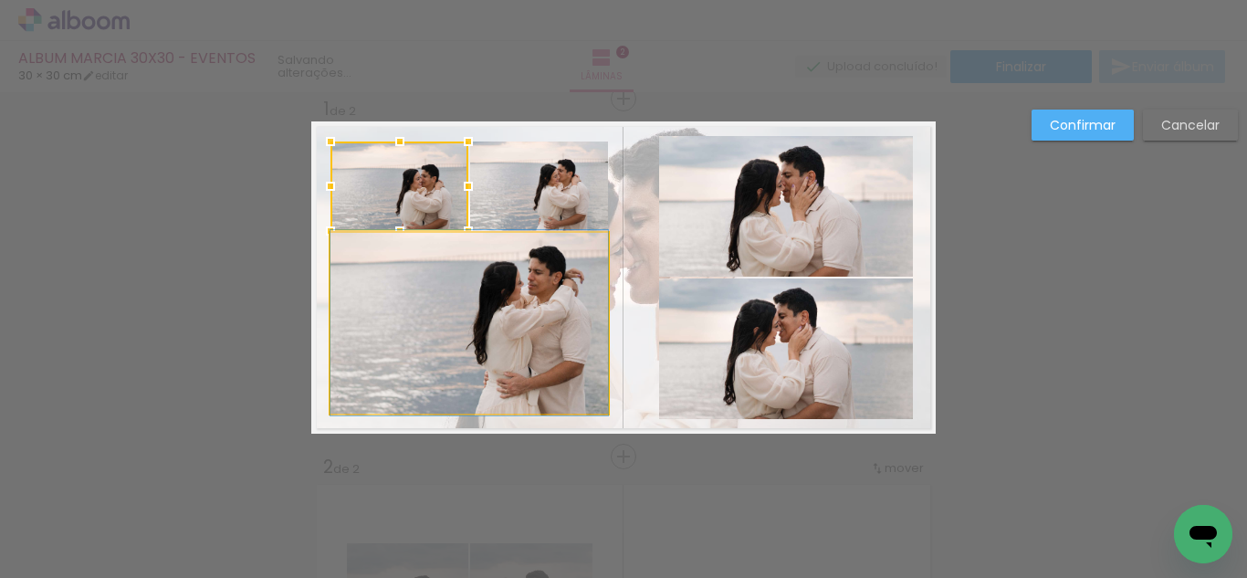
click at [453, 275] on quentale-photo at bounding box center [468, 323] width 277 height 181
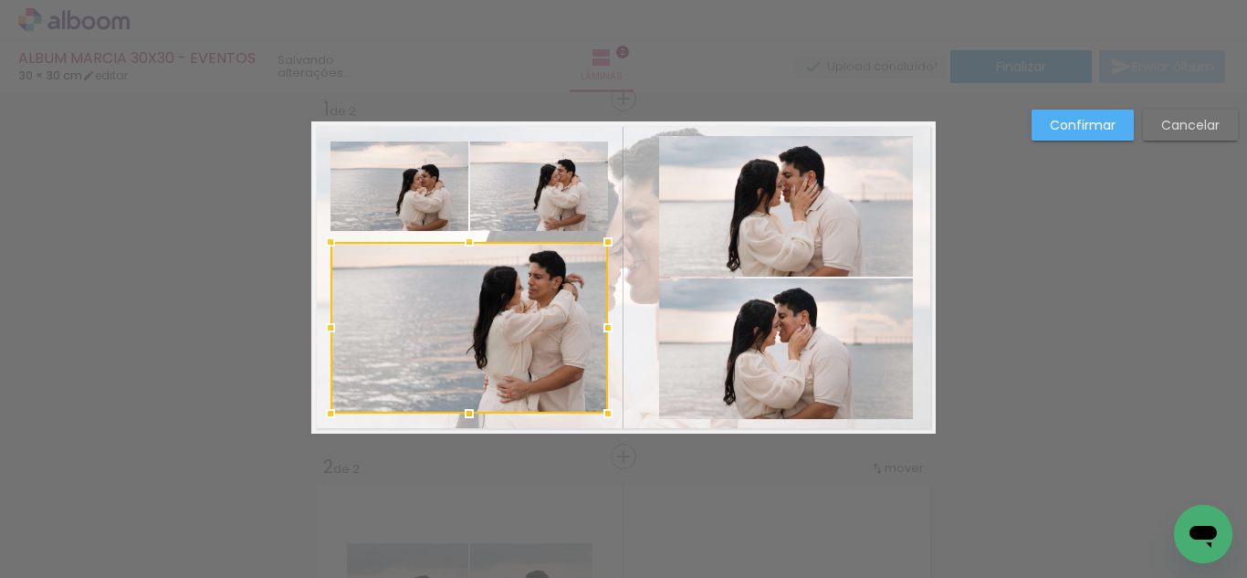
drag, startPoint x: 465, startPoint y: 234, endPoint x: 472, endPoint y: 243, distance: 11.7
click at [472, 243] on div at bounding box center [469, 242] width 37 height 37
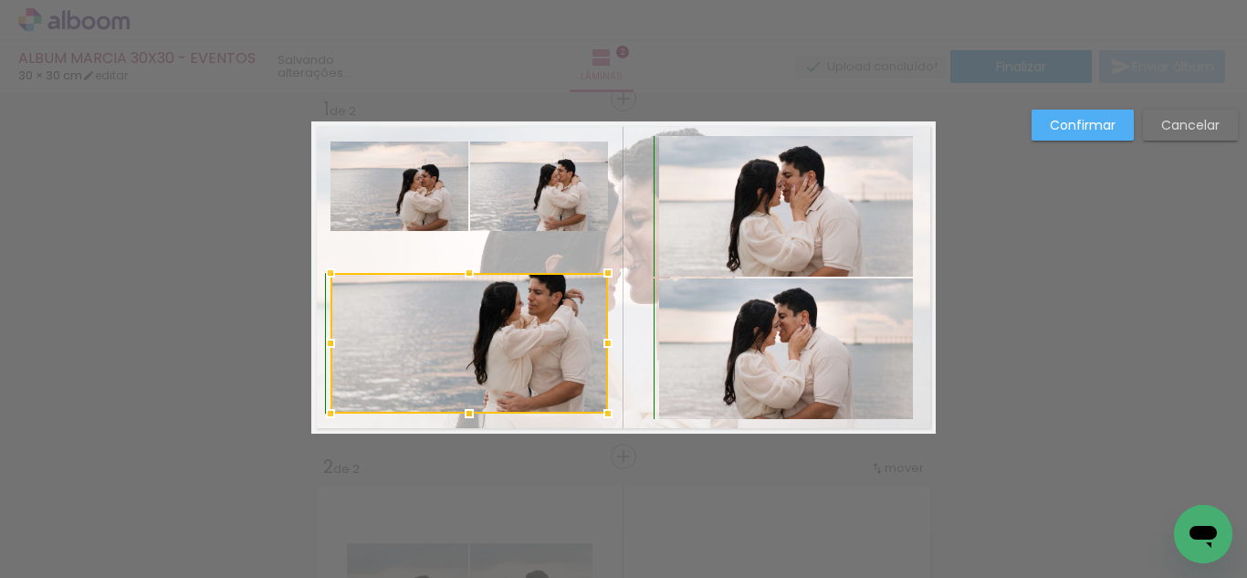
drag, startPoint x: 472, startPoint y: 243, endPoint x: 471, endPoint y: 272, distance: 29.2
click at [471, 272] on div at bounding box center [469, 273] width 37 height 37
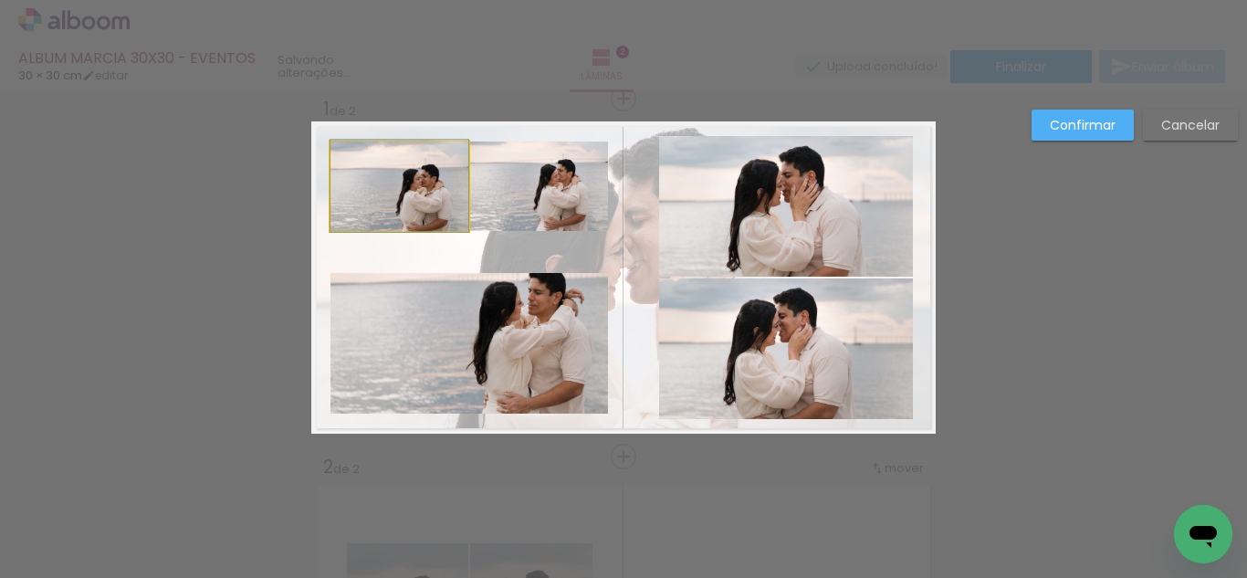
click at [431, 200] on quentale-photo at bounding box center [399, 185] width 138 height 89
click at [518, 194] on quentale-photo at bounding box center [539, 185] width 138 height 89
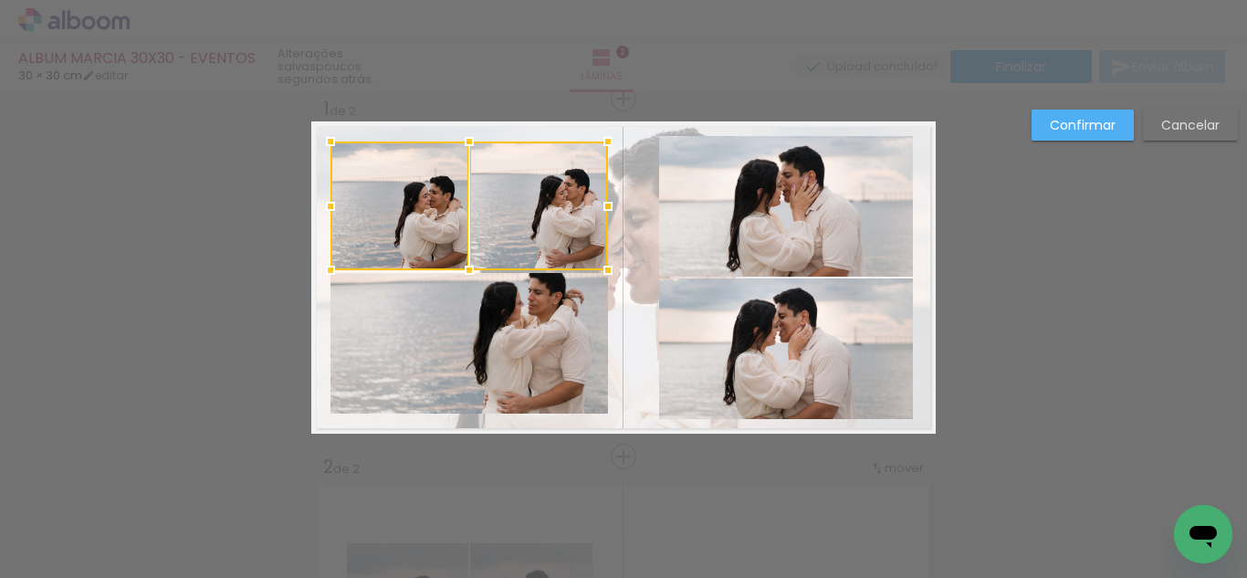
drag, startPoint x: 464, startPoint y: 233, endPoint x: 463, endPoint y: 274, distance: 41.1
click at [463, 274] on div at bounding box center [469, 270] width 37 height 37
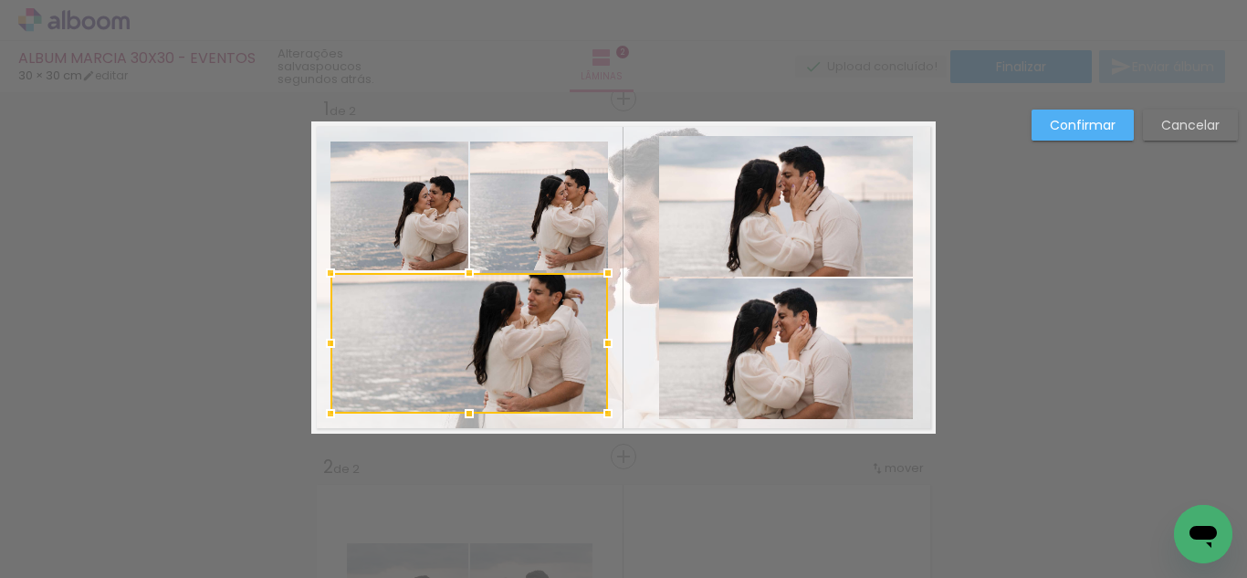
click at [445, 310] on div at bounding box center [468, 343] width 277 height 141
click at [447, 316] on div at bounding box center [468, 343] width 277 height 141
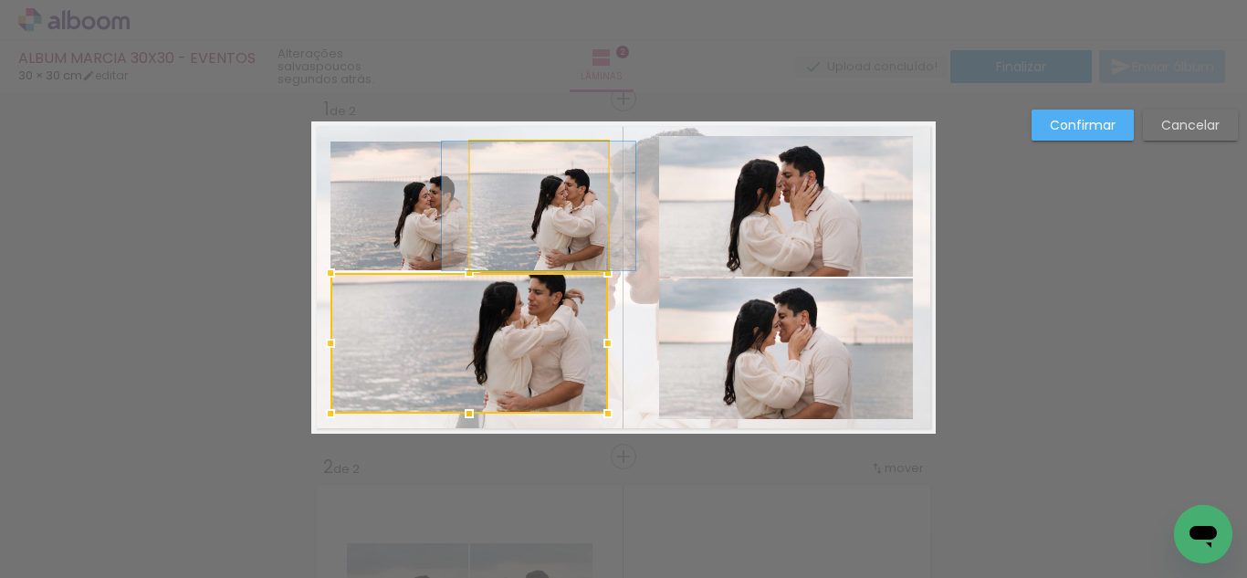
click at [493, 239] on quentale-photo at bounding box center [539, 205] width 138 height 129
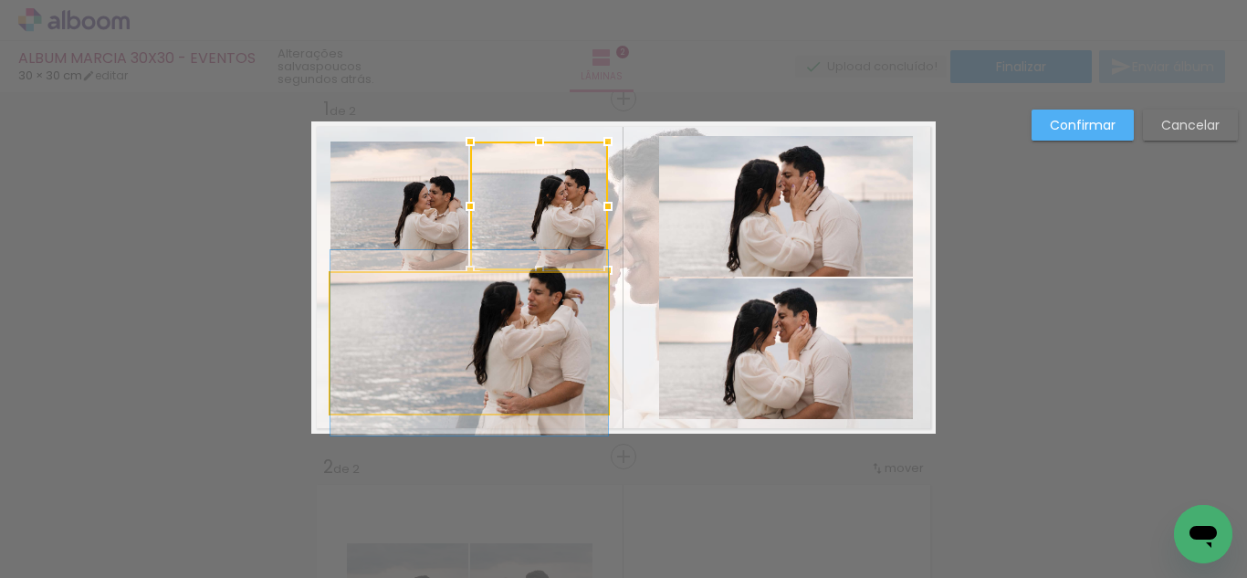
click at [452, 315] on quentale-photo at bounding box center [468, 343] width 277 height 141
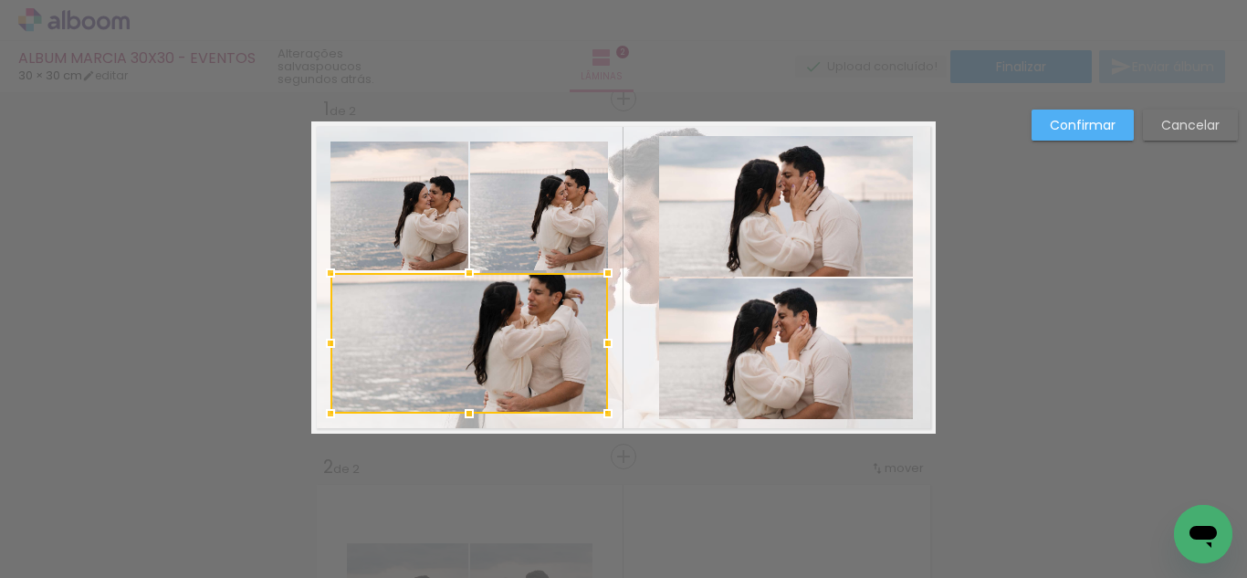
click at [454, 319] on div at bounding box center [468, 343] width 277 height 141
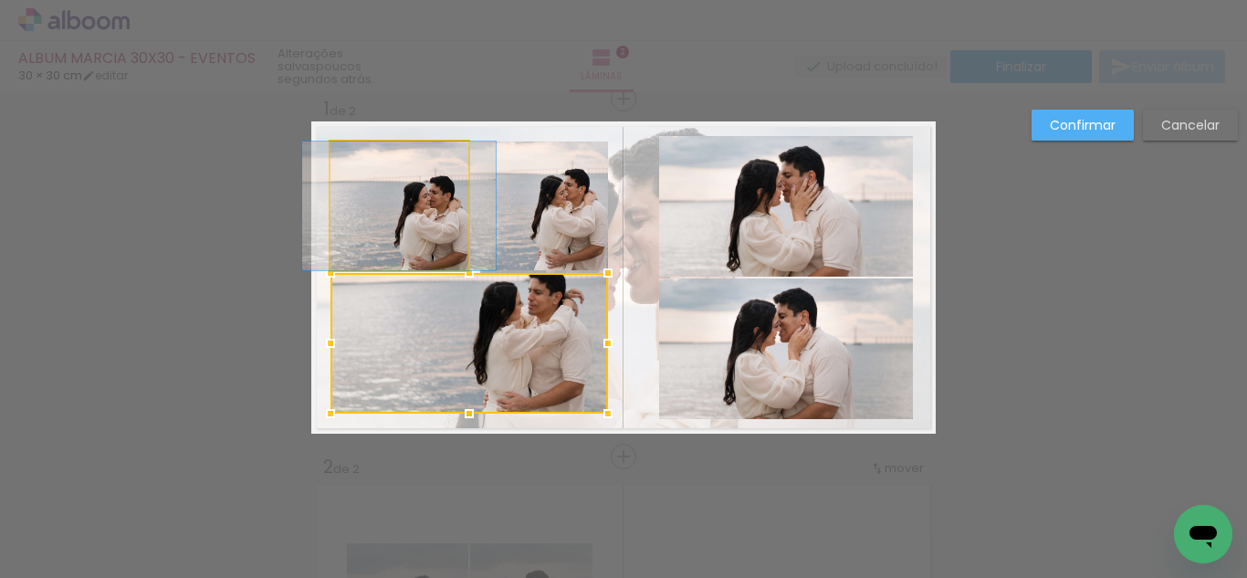
click at [409, 229] on quentale-photo at bounding box center [399, 205] width 138 height 129
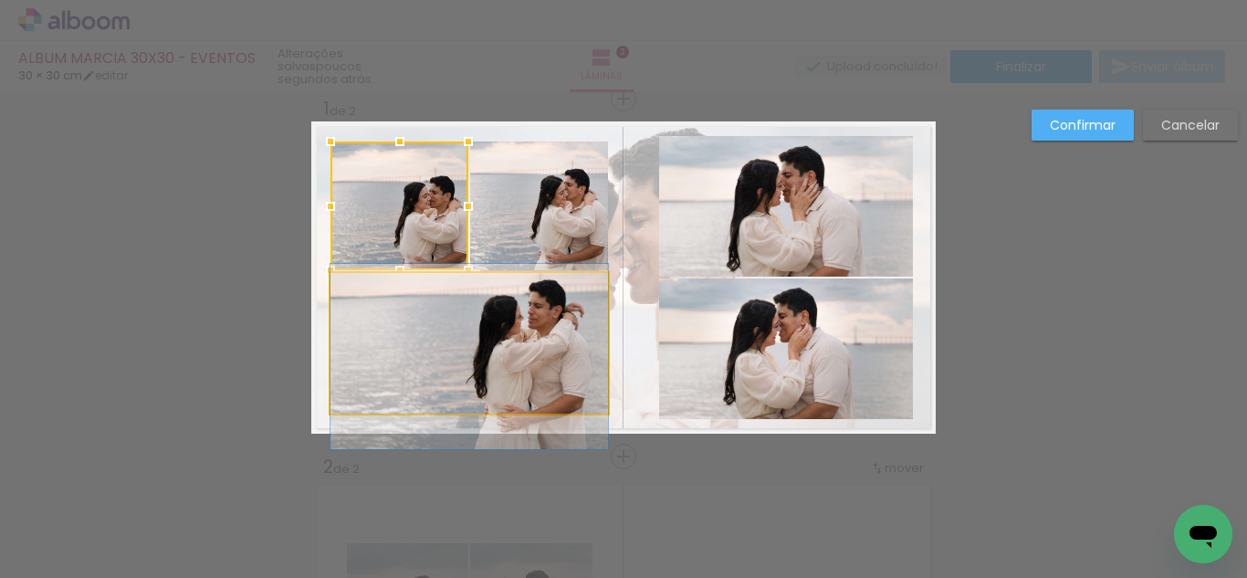
drag, startPoint x: 430, startPoint y: 340, endPoint x: 429, endPoint y: 353, distance: 13.7
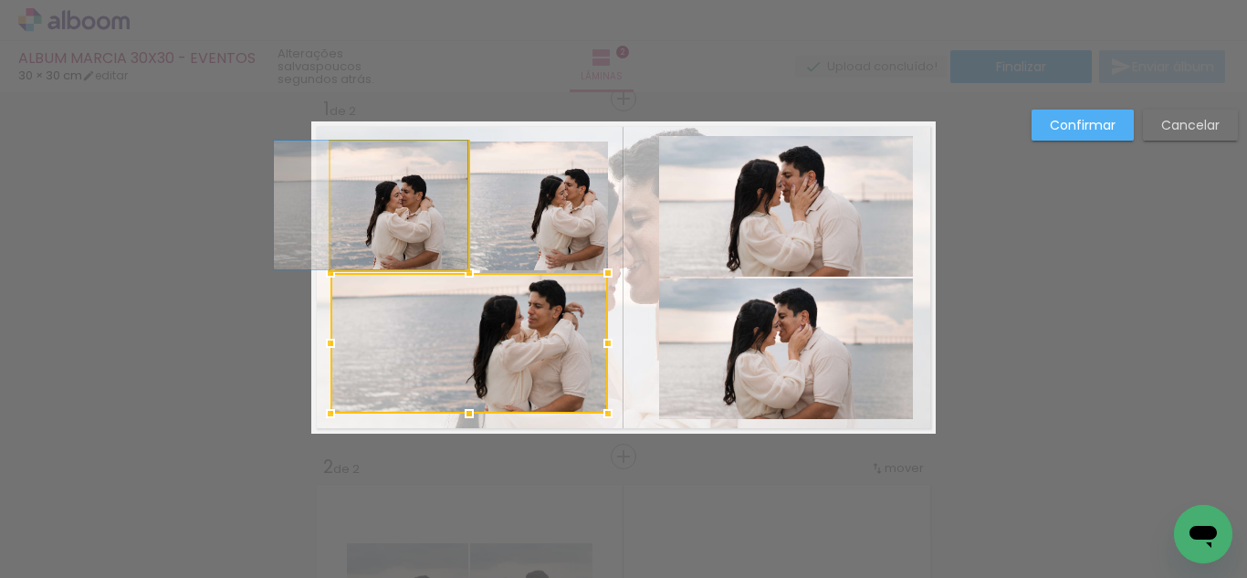
drag, startPoint x: 406, startPoint y: 234, endPoint x: 371, endPoint y: 233, distance: 34.7
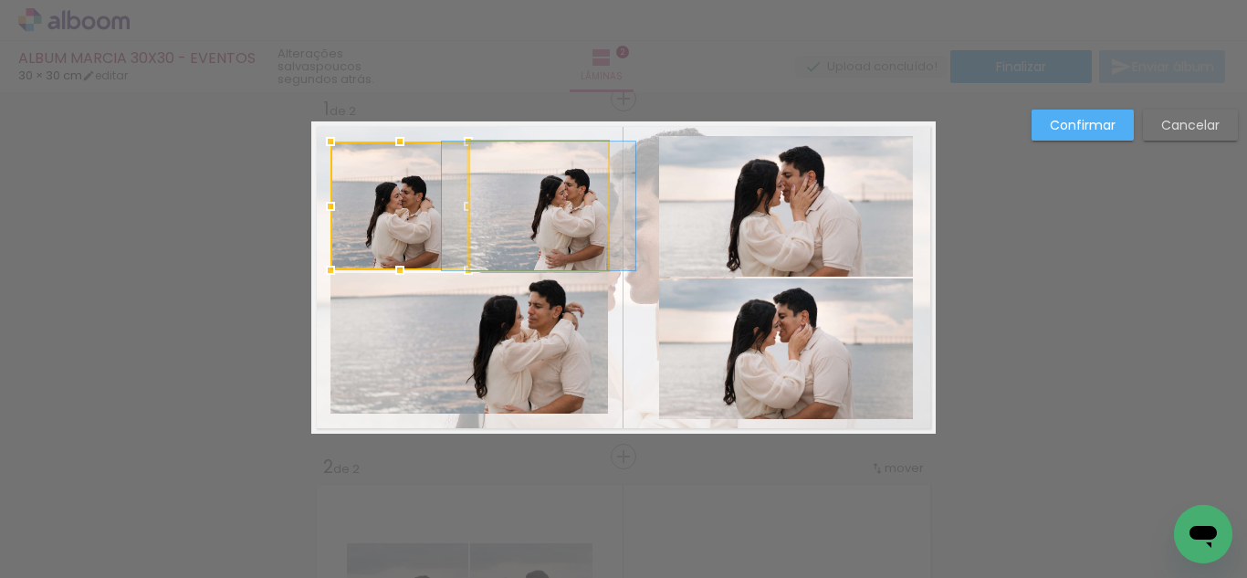
click at [523, 228] on quentale-photo at bounding box center [539, 205] width 138 height 129
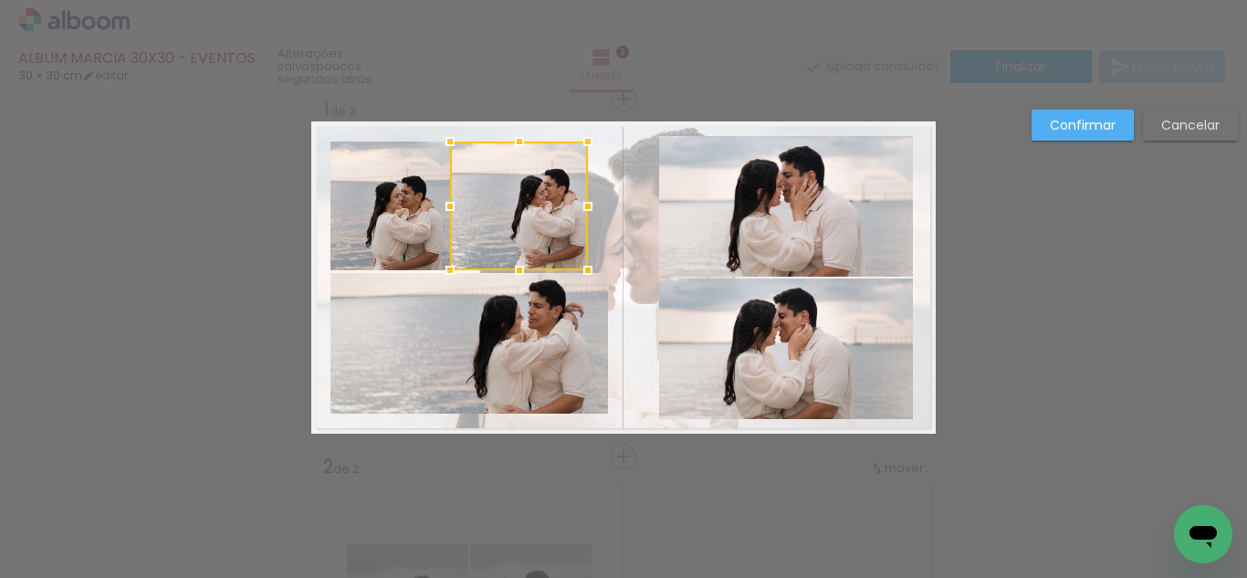
drag, startPoint x: 523, startPoint y: 228, endPoint x: 503, endPoint y: 228, distance: 20.1
click at [503, 228] on div at bounding box center [519, 205] width 138 height 129
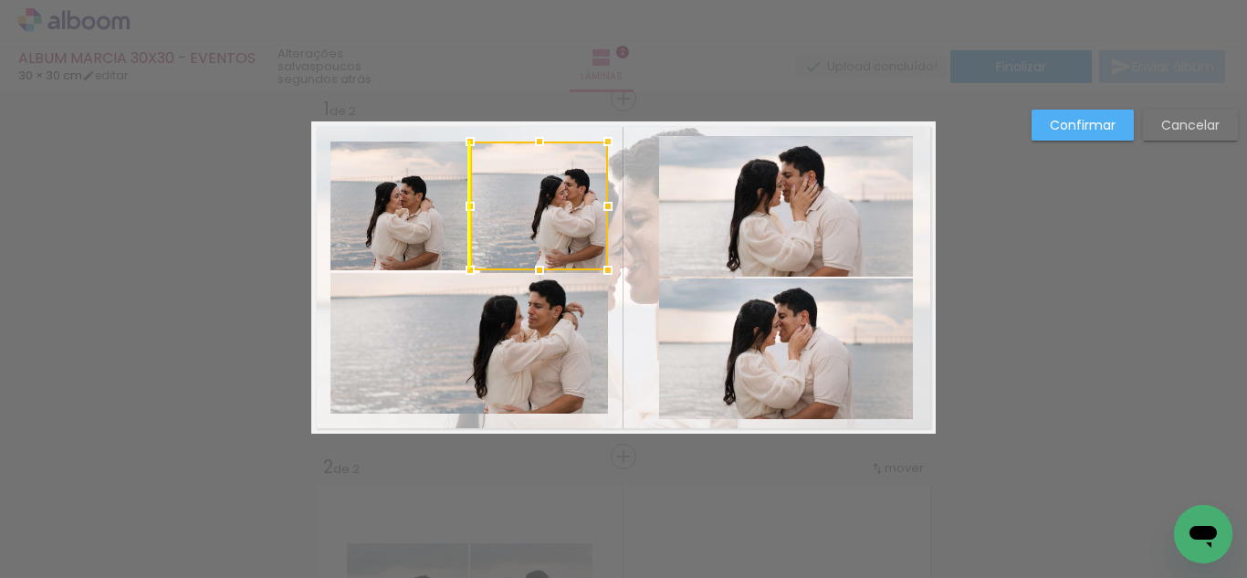
drag, startPoint x: 507, startPoint y: 227, endPoint x: 528, endPoint y: 229, distance: 21.1
click at [528, 229] on div at bounding box center [539, 205] width 138 height 129
click at [401, 226] on quentale-photo at bounding box center [399, 205] width 138 height 129
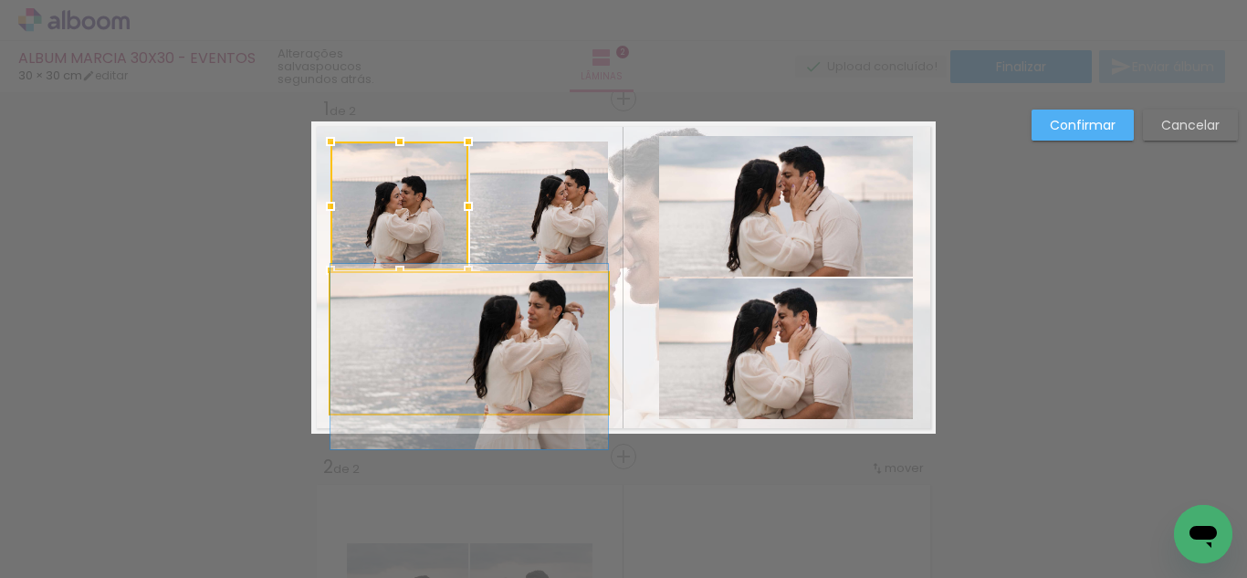
click at [389, 316] on quentale-photo at bounding box center [468, 343] width 277 height 141
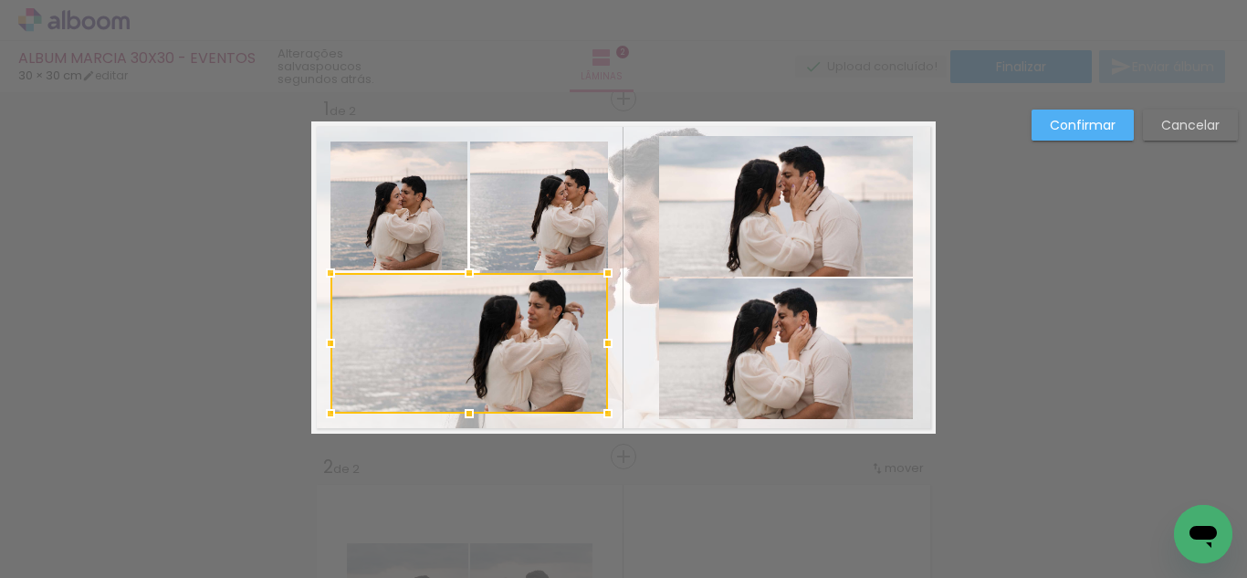
click at [477, 226] on quentale-photo at bounding box center [539, 205] width 138 height 129
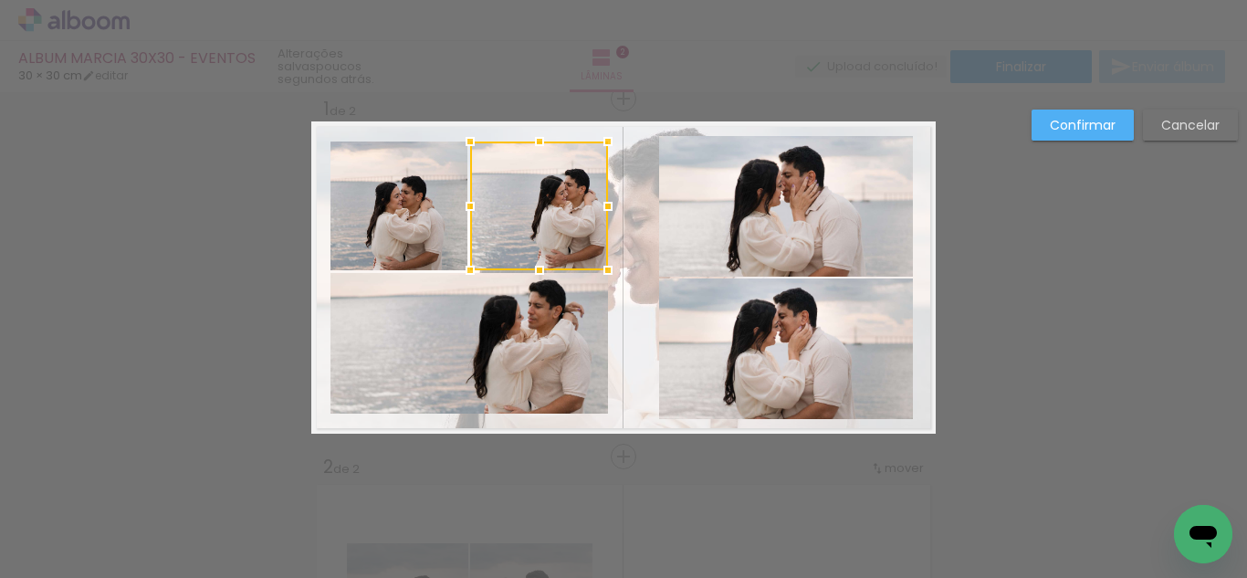
click at [496, 222] on div at bounding box center [539, 205] width 138 height 129
click at [442, 322] on quentale-photo at bounding box center [468, 343] width 277 height 141
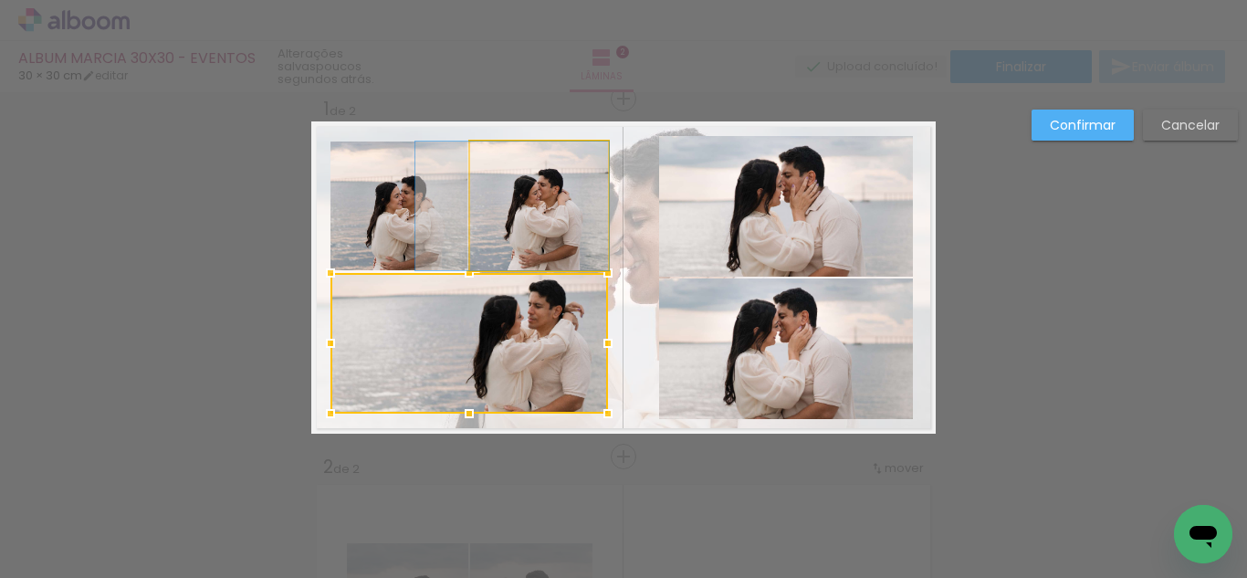
drag, startPoint x: 511, startPoint y: 239, endPoint x: 485, endPoint y: 239, distance: 26.5
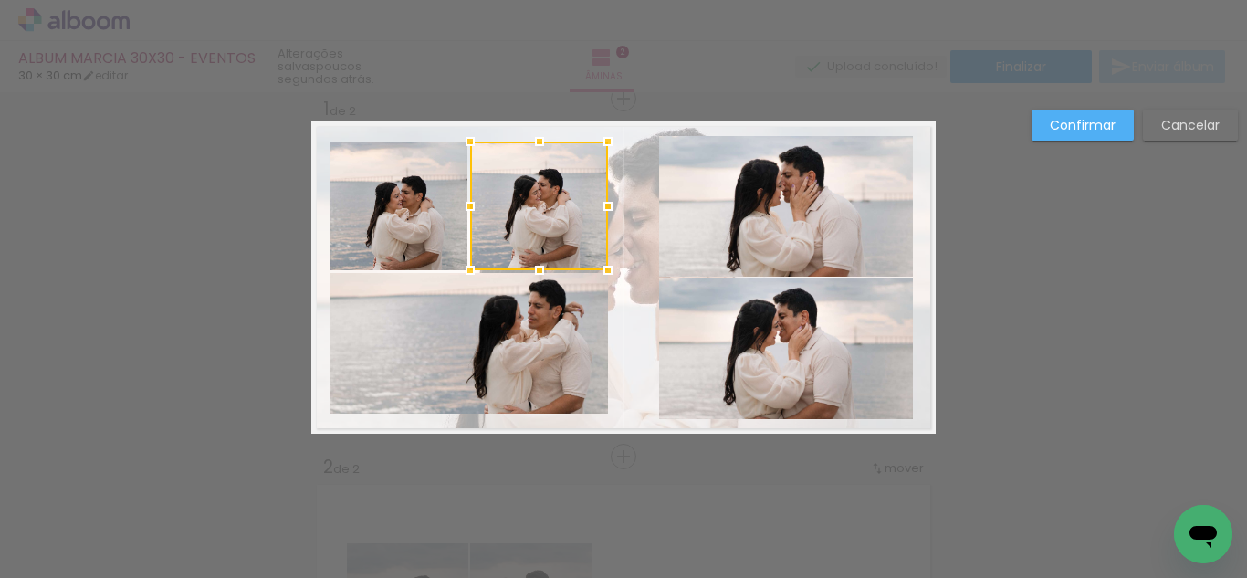
click at [0, 0] on slot "Confirmar" at bounding box center [0, 0] width 0 height 0
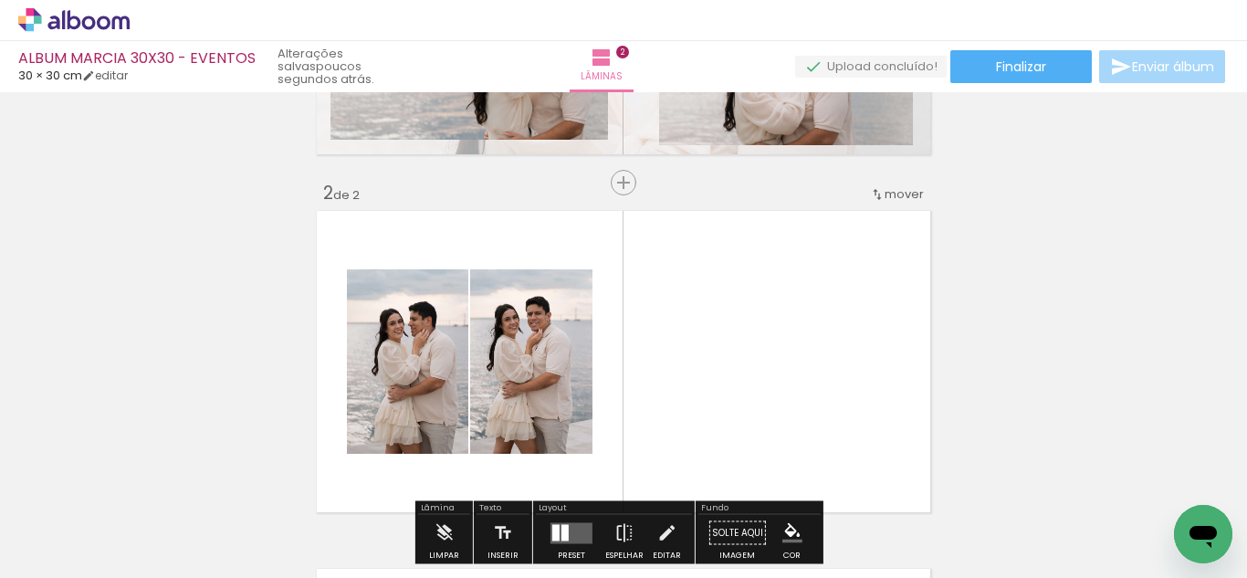
scroll to position [389, 0]
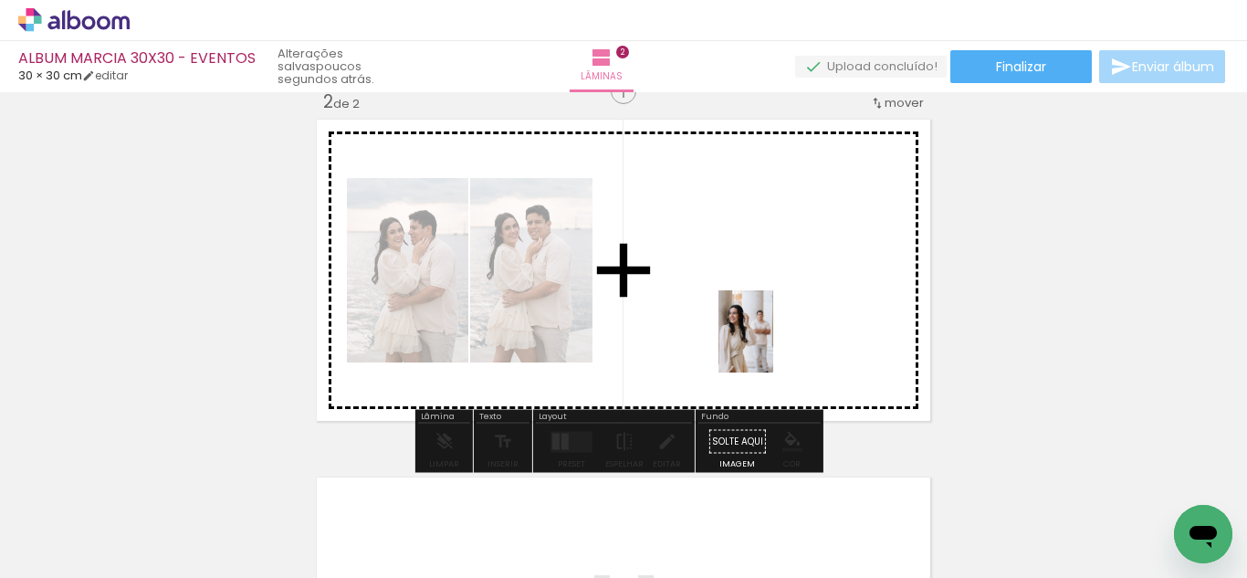
drag, startPoint x: 904, startPoint y: 524, endPoint x: 773, endPoint y: 343, distance: 223.4
click at [773, 343] on quentale-workspace at bounding box center [623, 289] width 1247 height 578
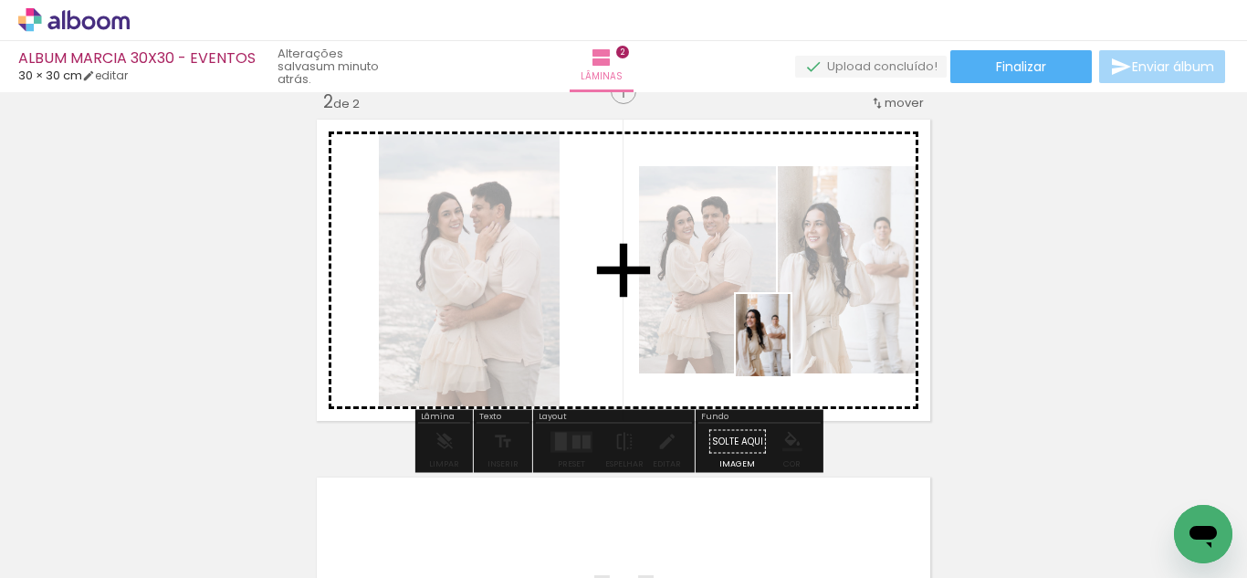
drag, startPoint x: 1000, startPoint y: 527, endPoint x: 790, endPoint y: 349, distance: 275.2
click at [790, 349] on quentale-workspace at bounding box center [623, 289] width 1247 height 578
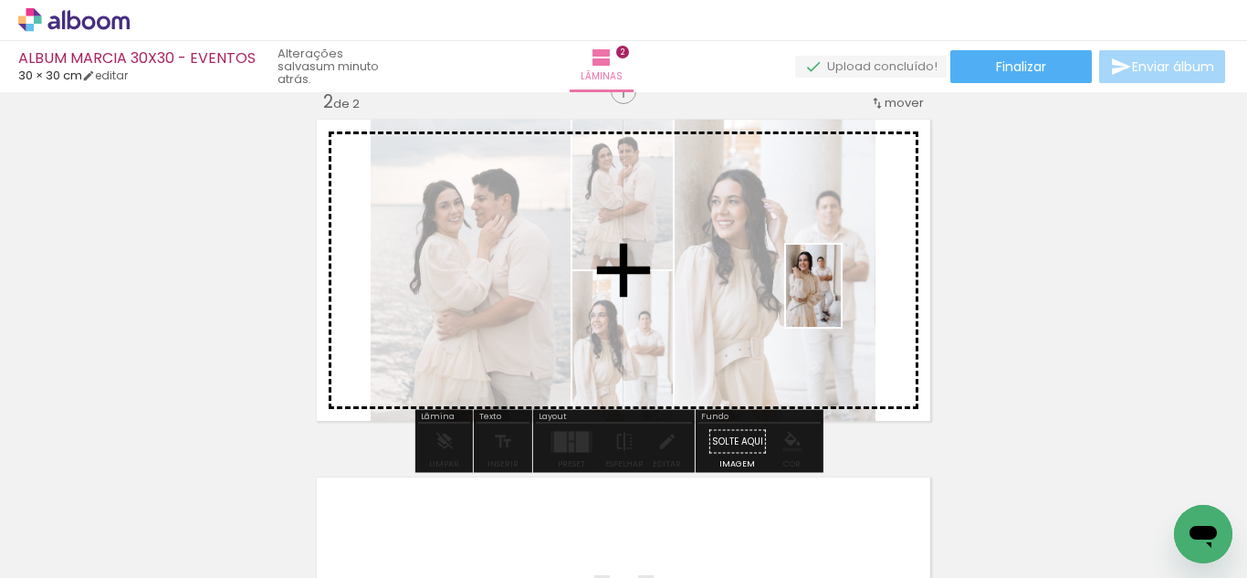
drag, startPoint x: 1127, startPoint y: 528, endPoint x: 839, endPoint y: 298, distance: 368.3
click at [839, 298] on quentale-workspace at bounding box center [623, 289] width 1247 height 578
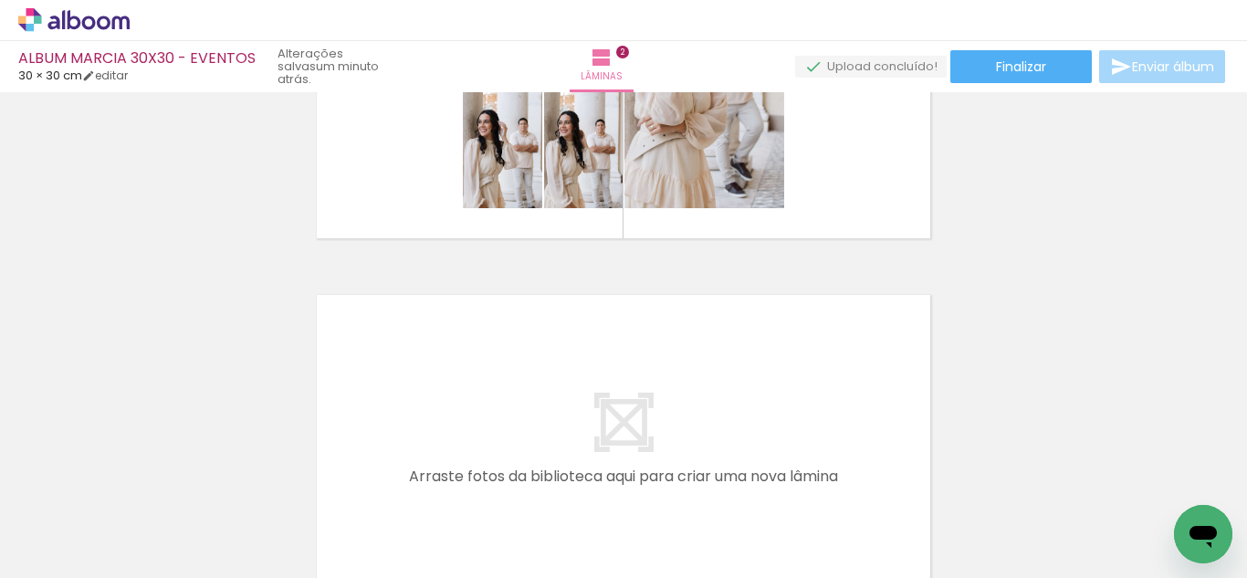
scroll to position [0, 569]
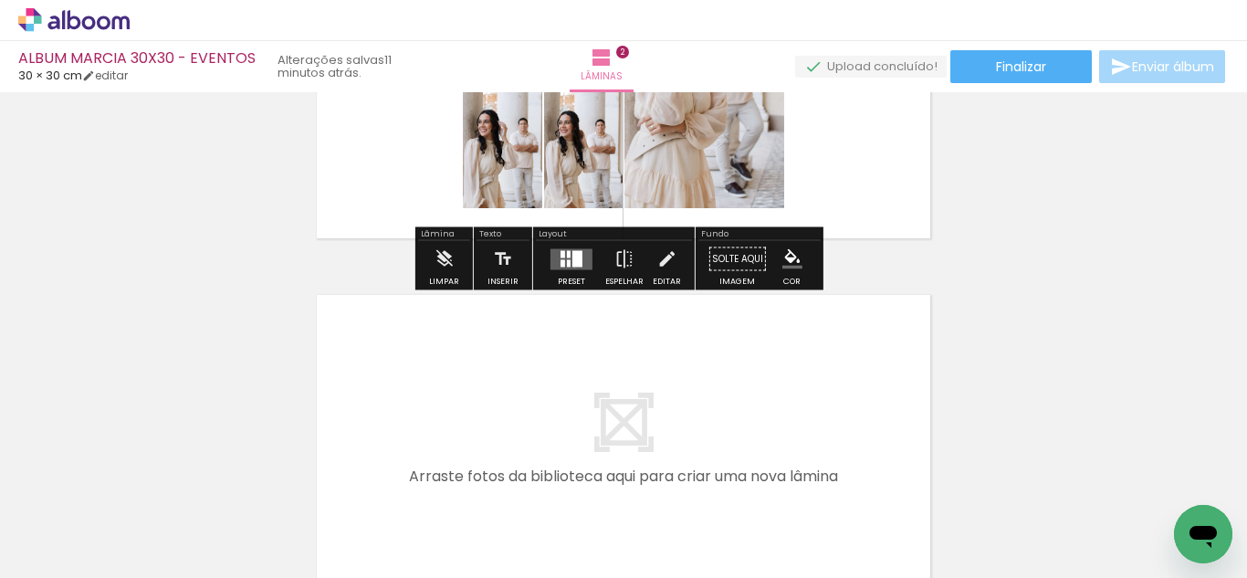
click at [570, 267] on quentale-layouter at bounding box center [571, 258] width 42 height 21
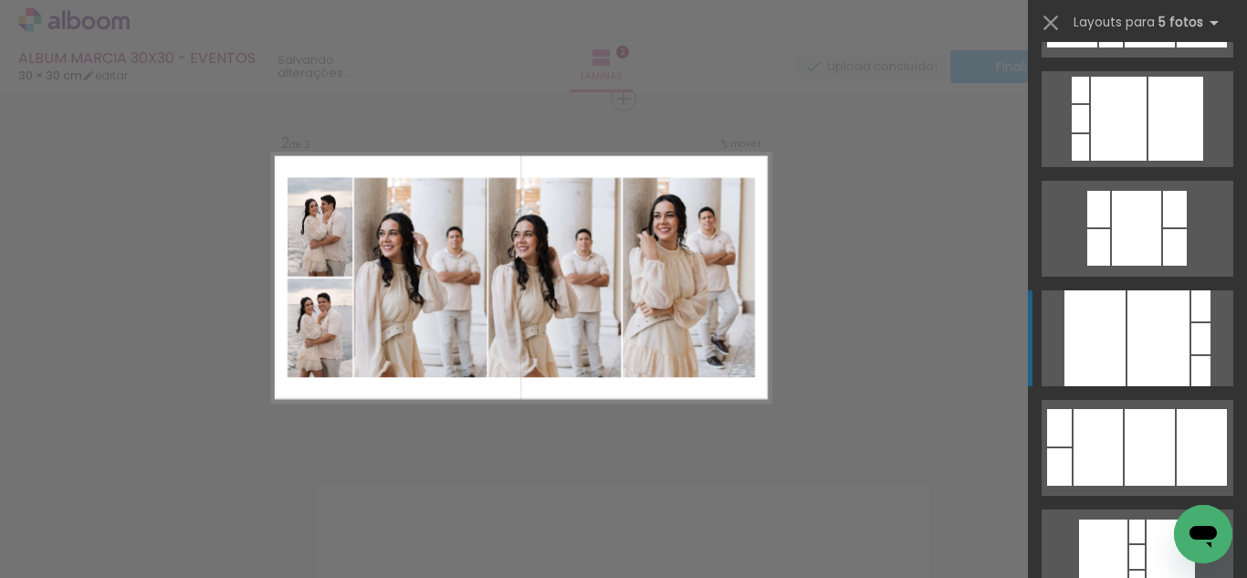
scroll to position [3559, 0]
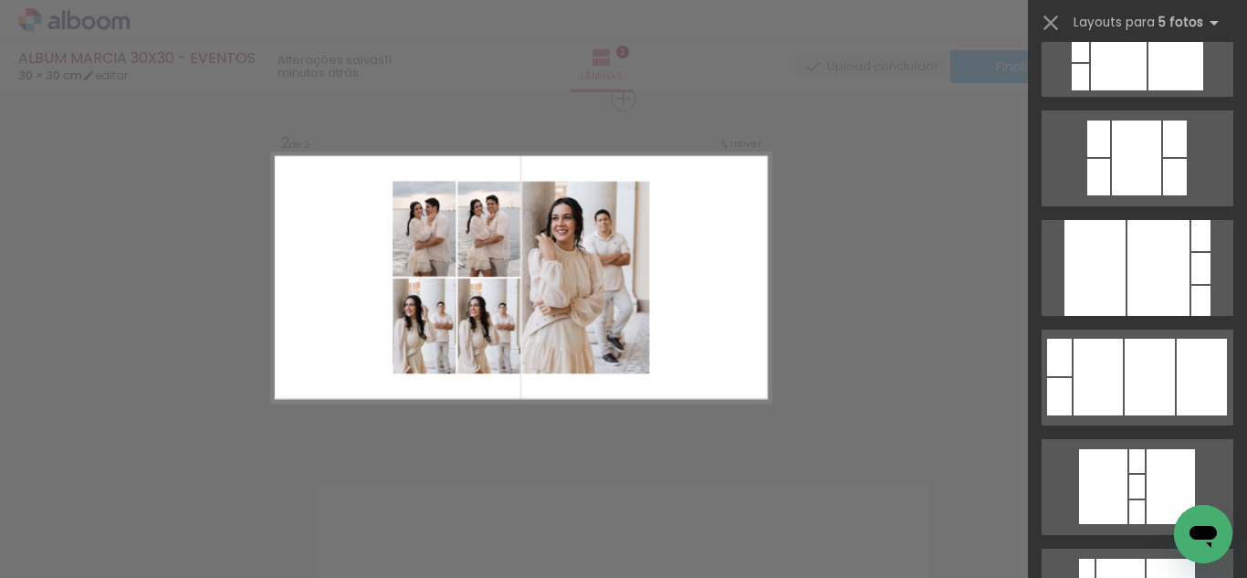
click at [824, 270] on div "Confirmar Cancelar" at bounding box center [623, 269] width 1247 height 1117
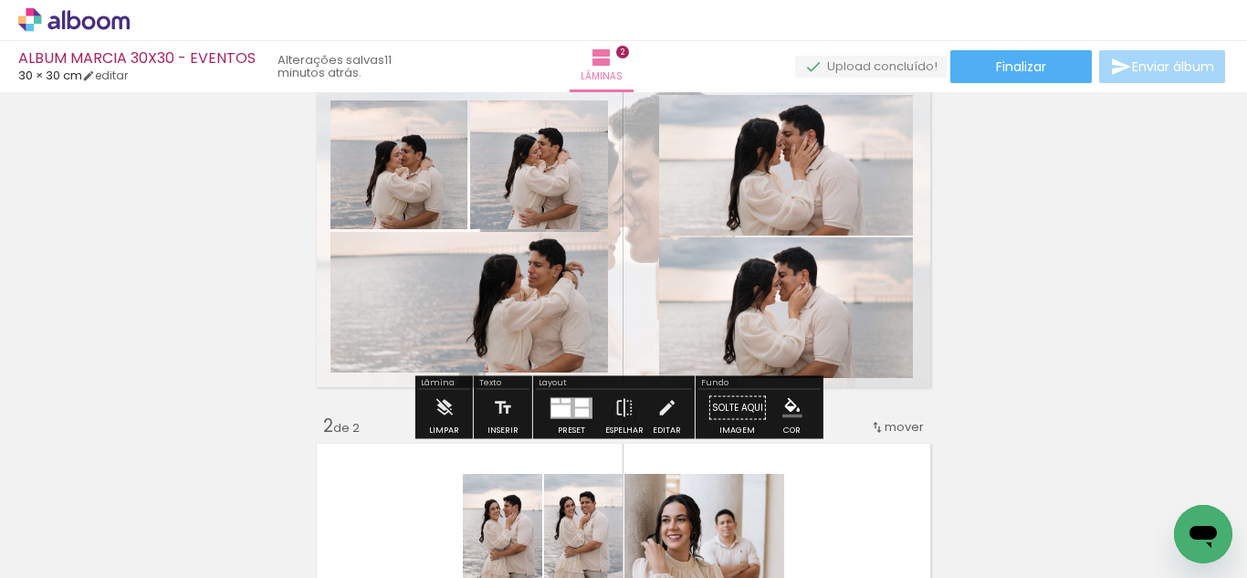
scroll to position [108, 0]
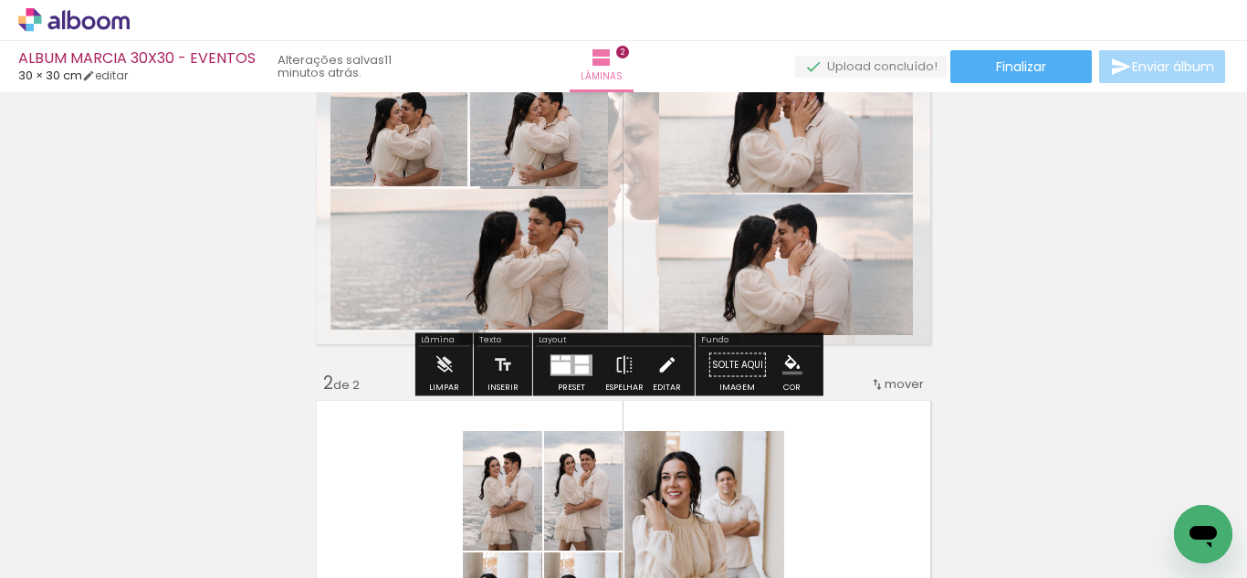
click at [664, 372] on iron-icon at bounding box center [666, 365] width 20 height 37
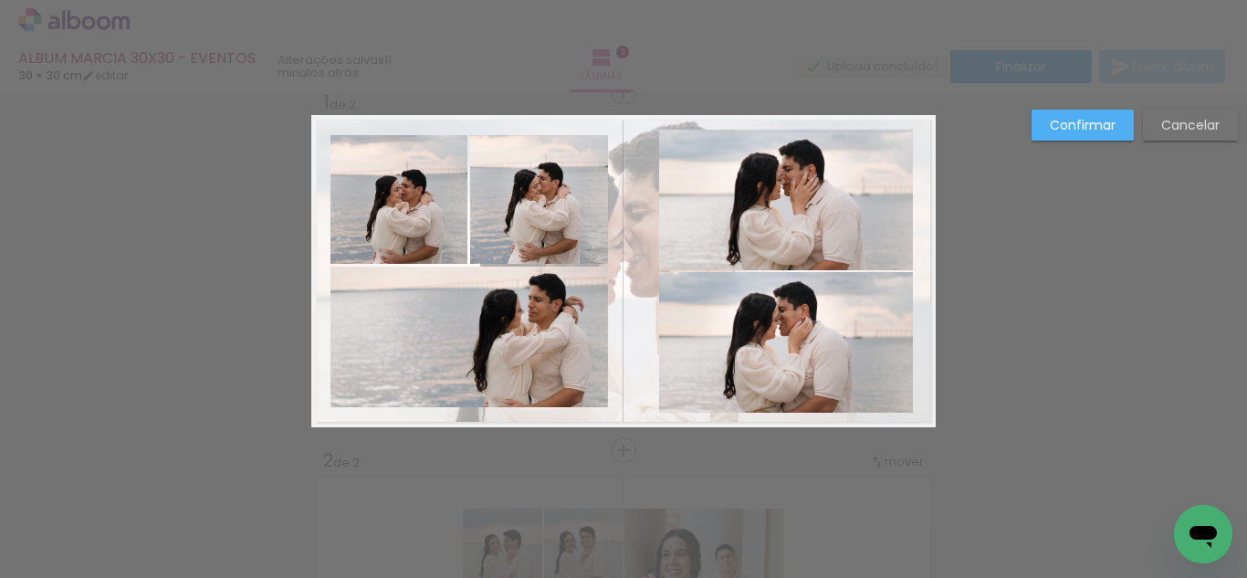
scroll to position [24, 0]
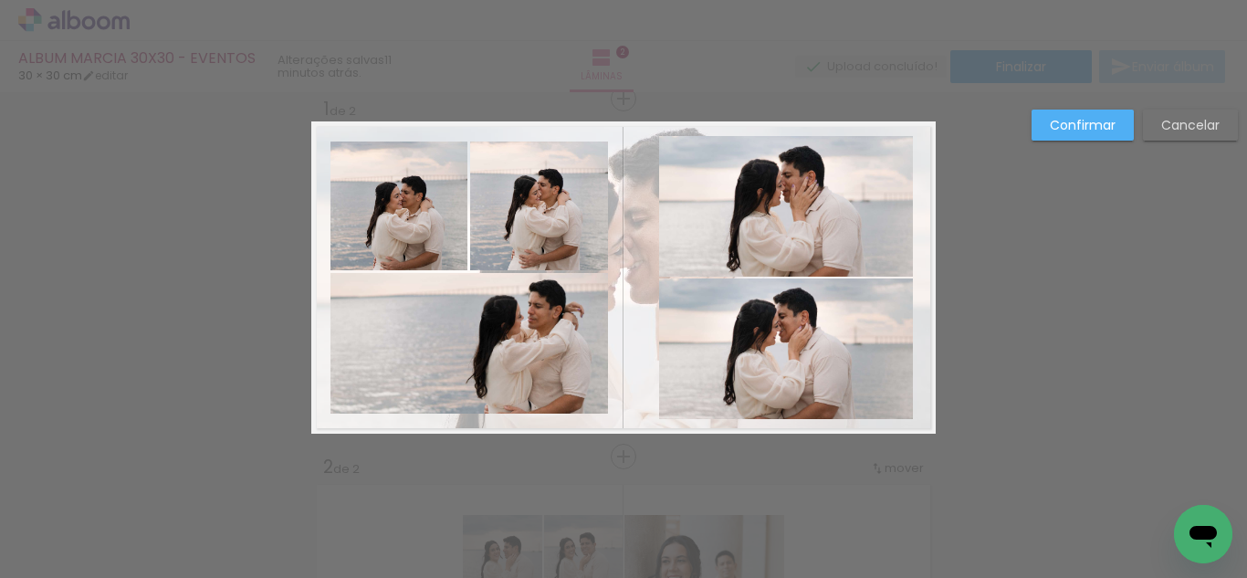
click at [540, 209] on quentale-photo at bounding box center [539, 205] width 138 height 129
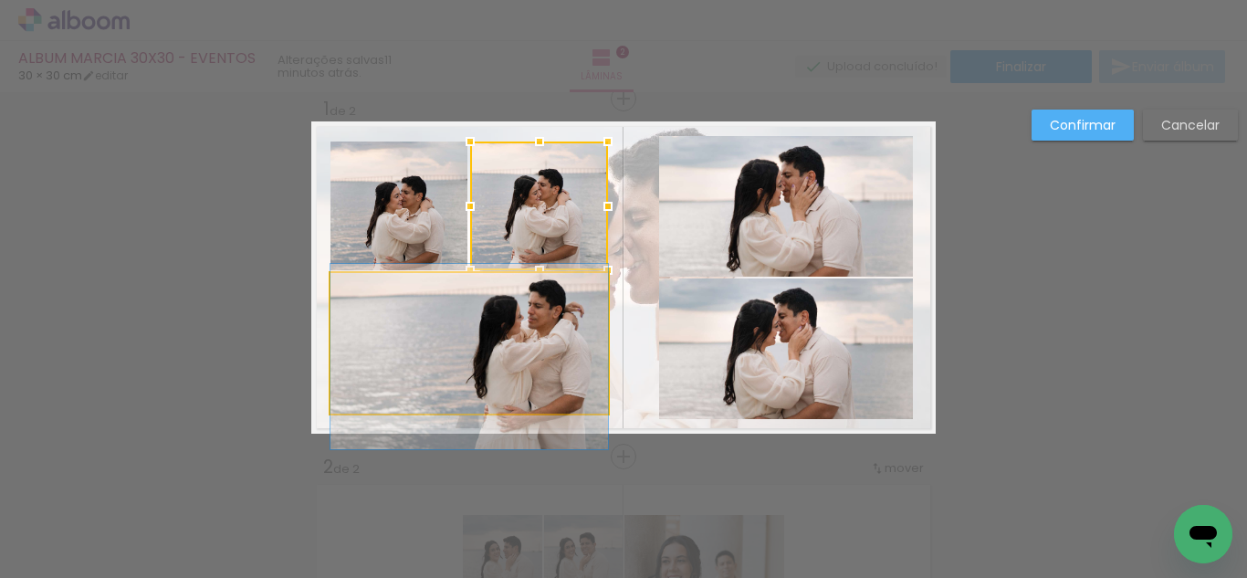
click at [549, 321] on quentale-photo at bounding box center [468, 343] width 277 height 141
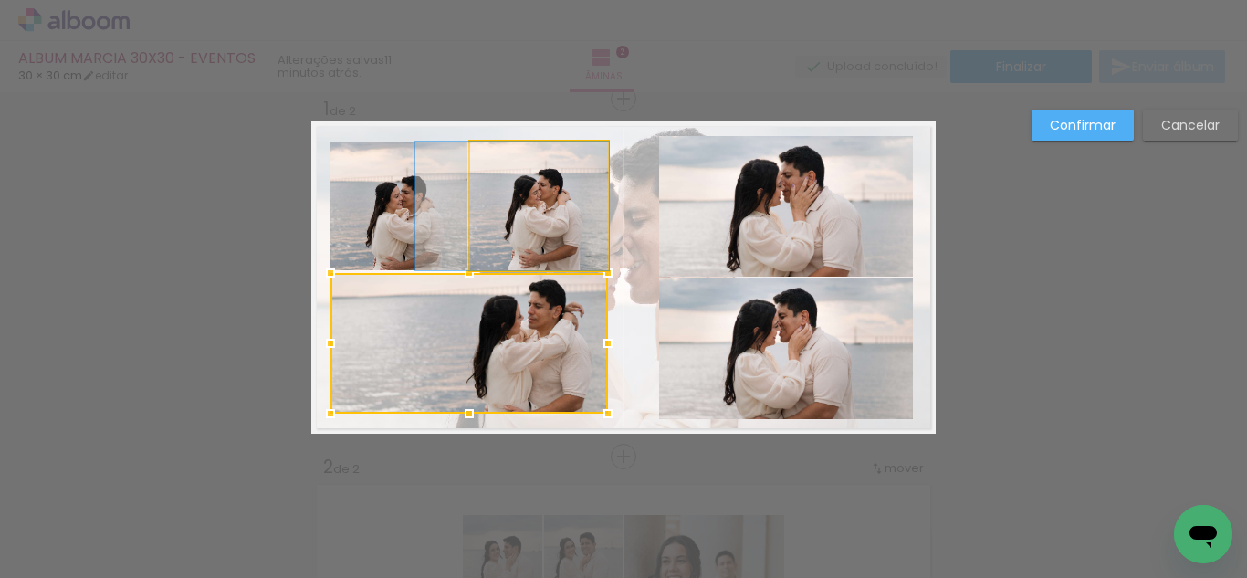
click at [588, 247] on quentale-photo at bounding box center [539, 205] width 138 height 129
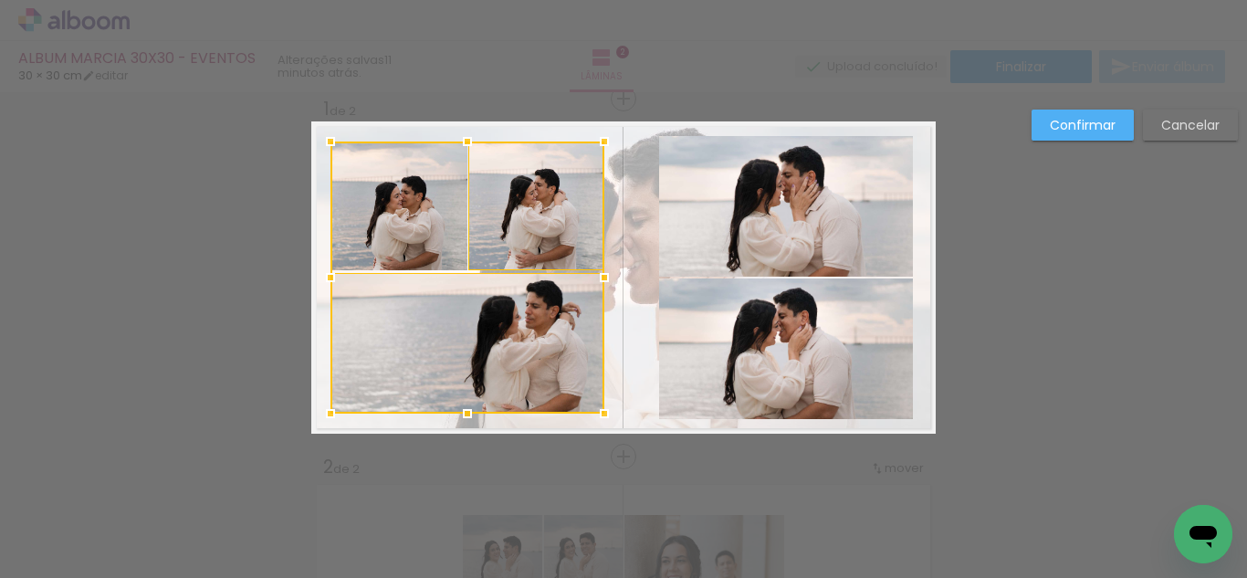
click at [597, 280] on div at bounding box center [604, 277] width 37 height 37
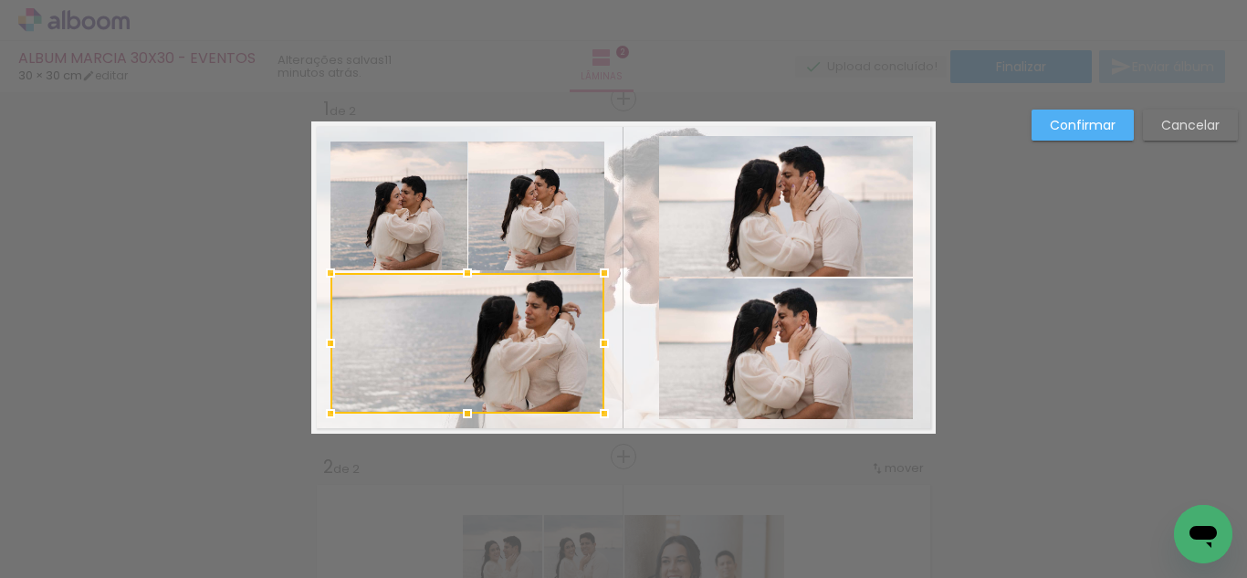
click at [382, 226] on quentale-photo at bounding box center [399, 205] width 138 height 129
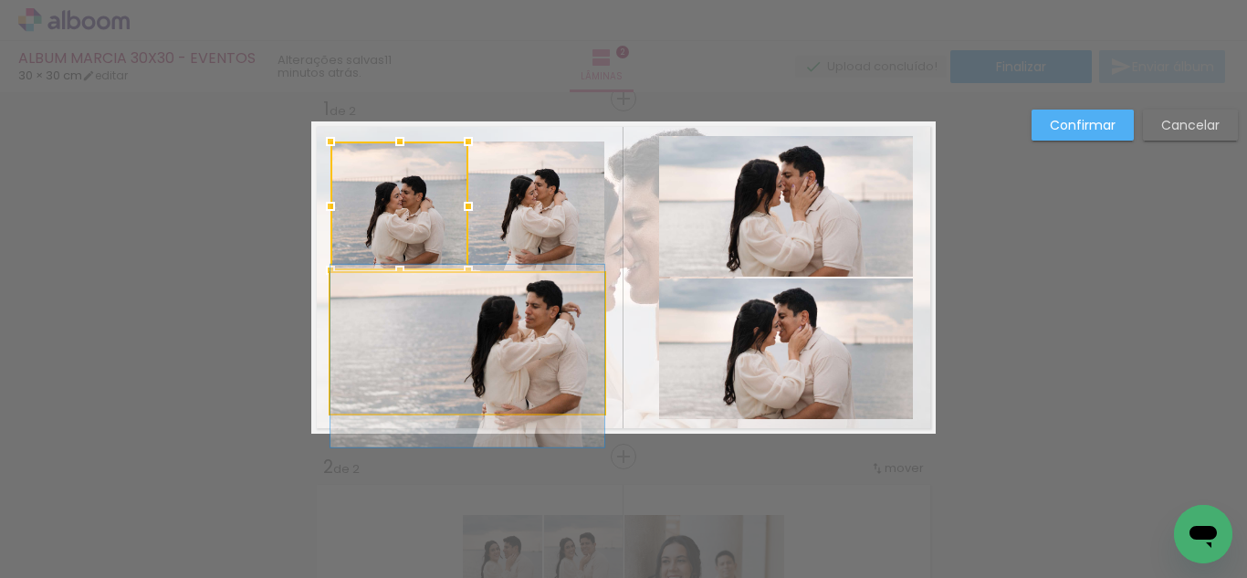
click at [387, 313] on quentale-photo at bounding box center [467, 343] width 274 height 141
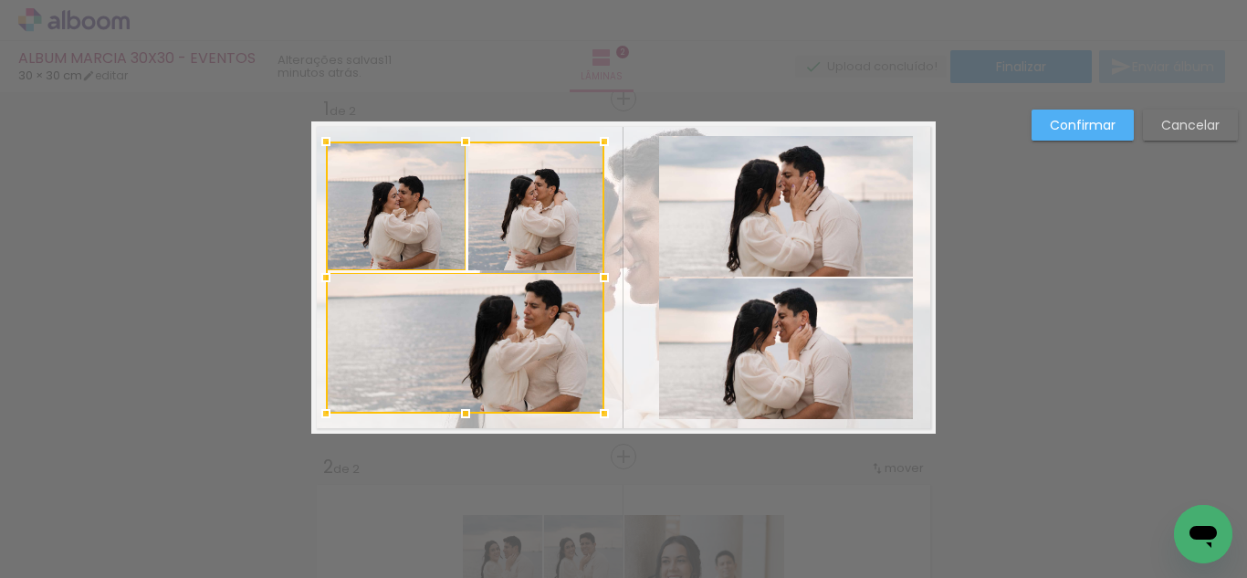
click at [315, 277] on div at bounding box center [326, 277] width 37 height 37
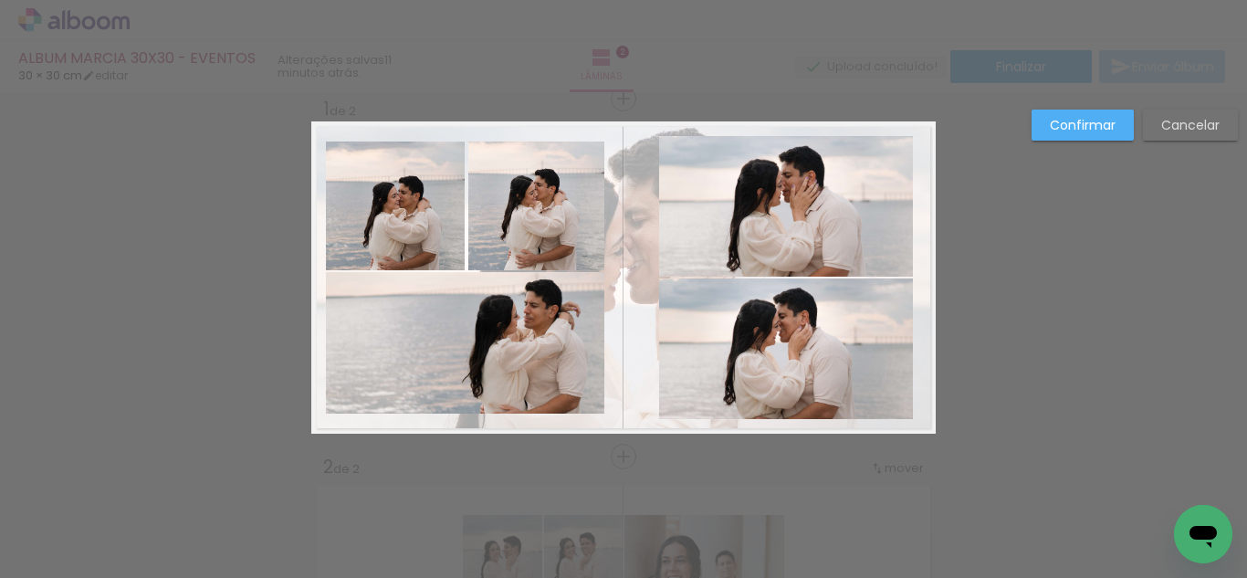
click at [367, 317] on quentale-photo at bounding box center [465, 342] width 278 height 141
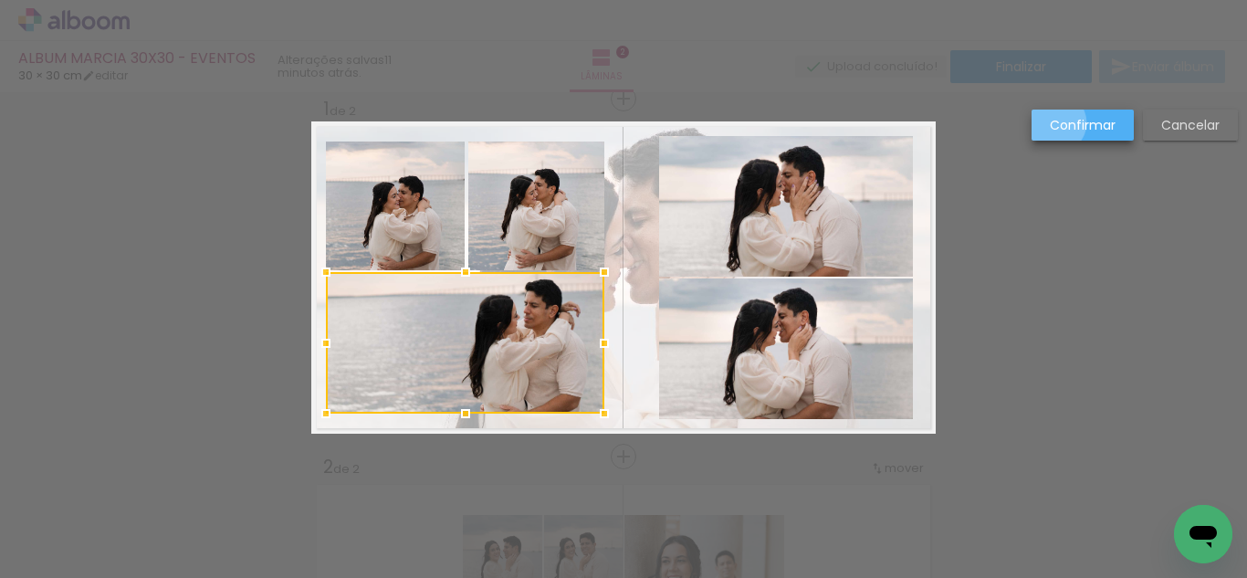
click at [0, 0] on slot "Confirmar" at bounding box center [0, 0] width 0 height 0
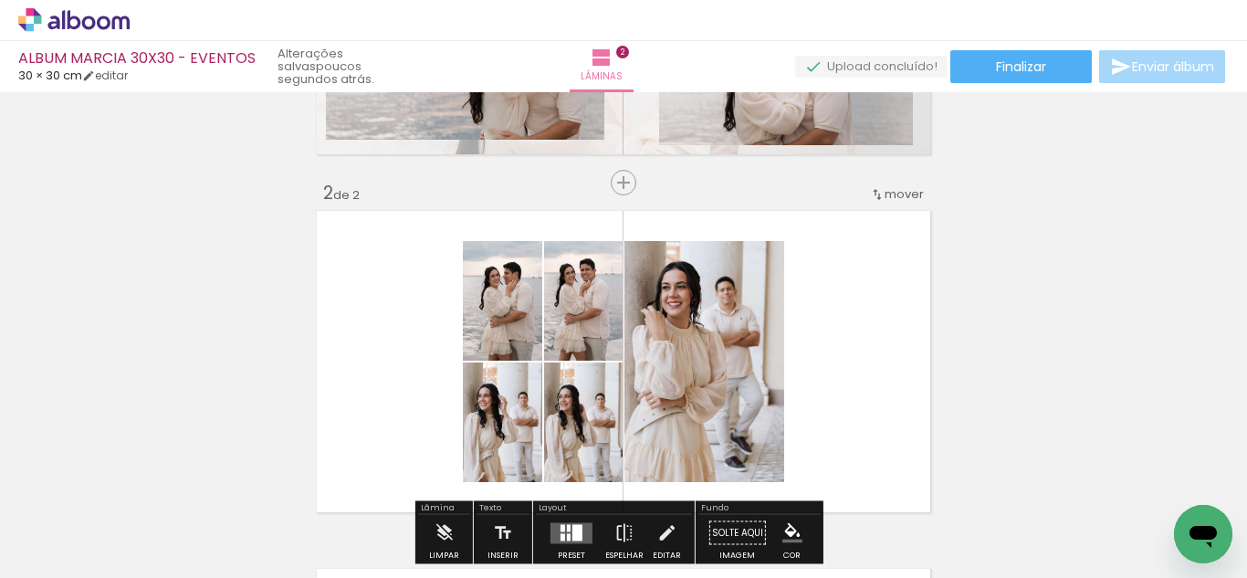
scroll to position [389, 0]
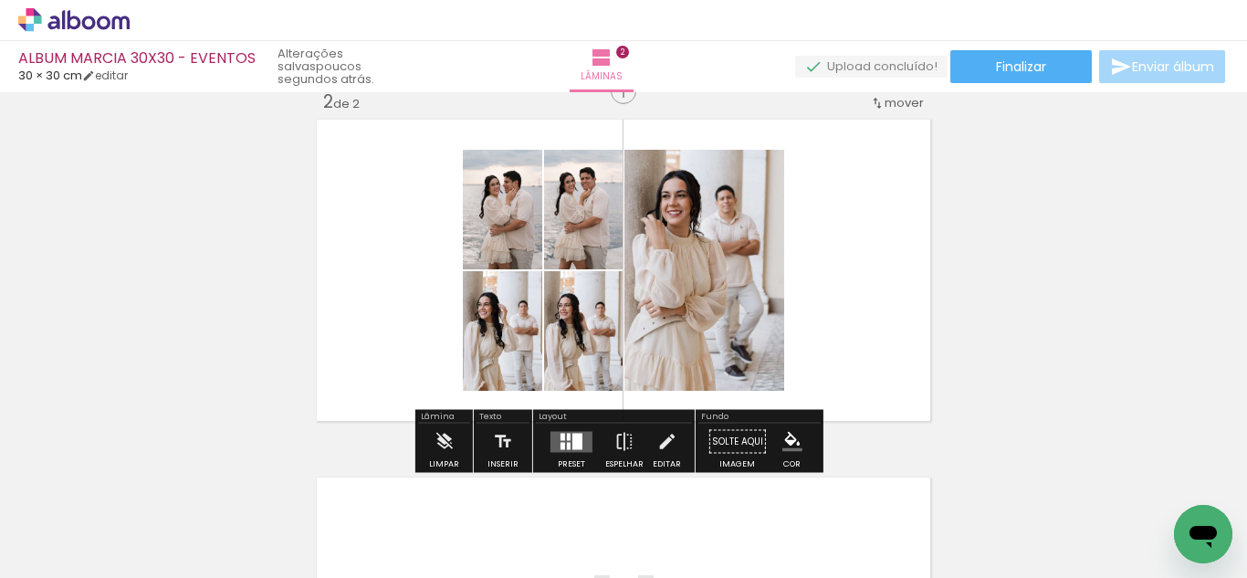
click at [553, 442] on quentale-layouter at bounding box center [571, 441] width 42 height 21
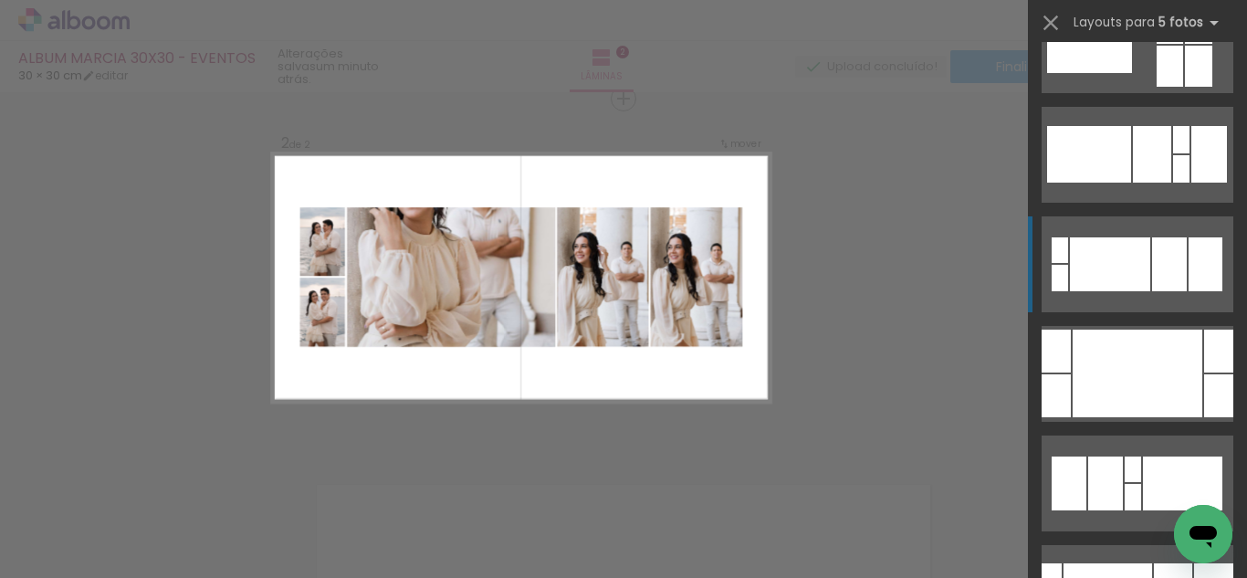
scroll to position [6754, 0]
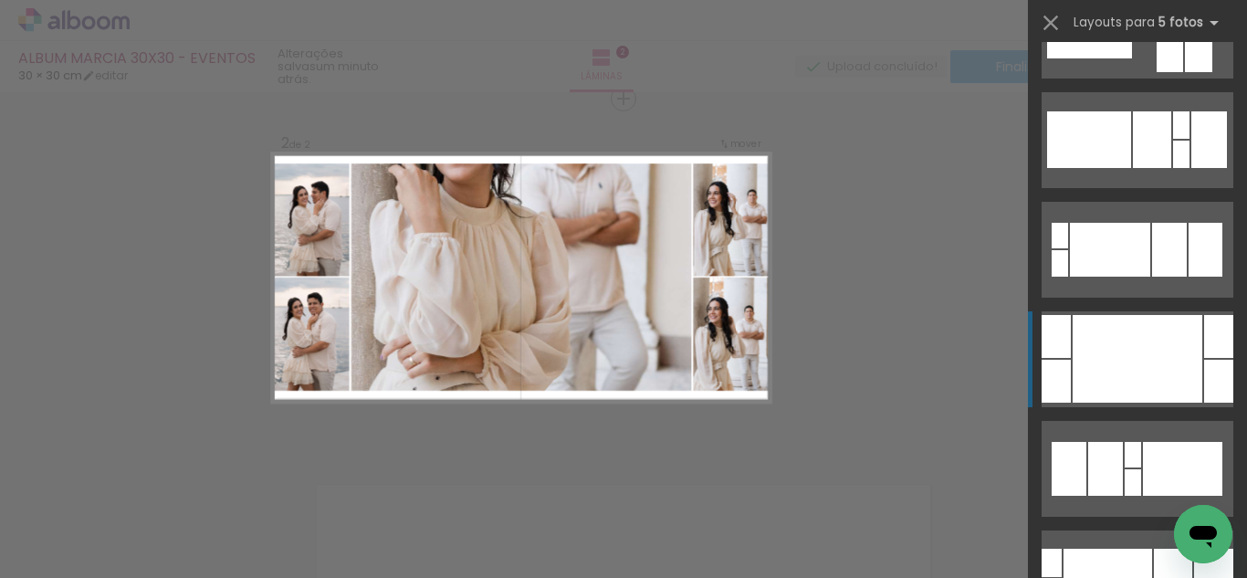
click at [1150, 277] on div at bounding box center [1110, 250] width 80 height 54
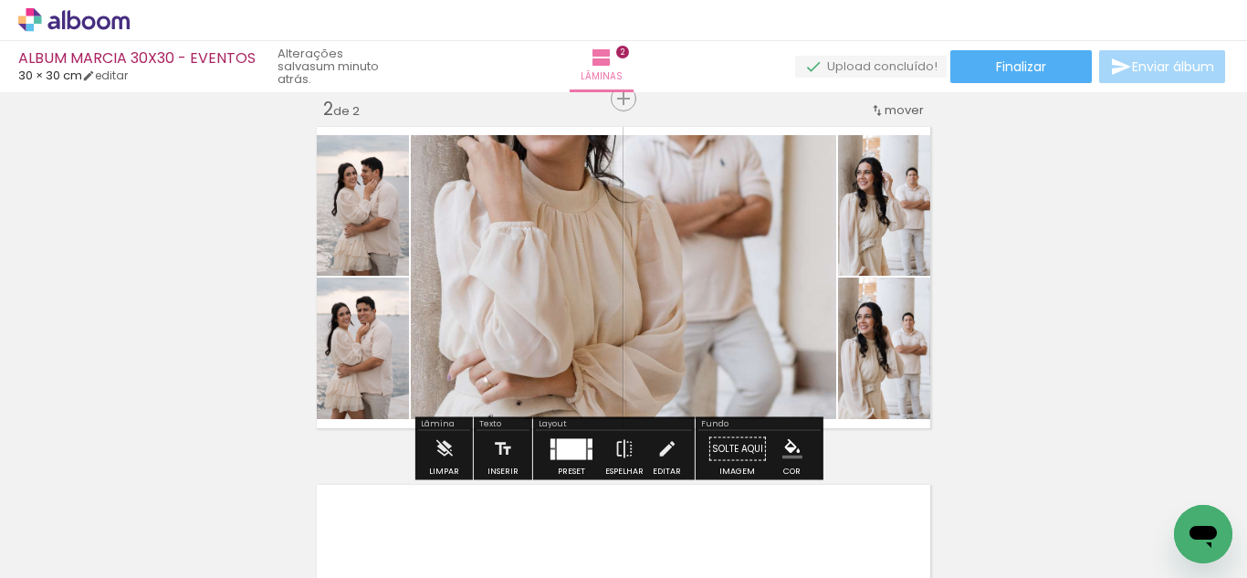
click at [627, 350] on quentale-photo at bounding box center [623, 277] width 425 height 284
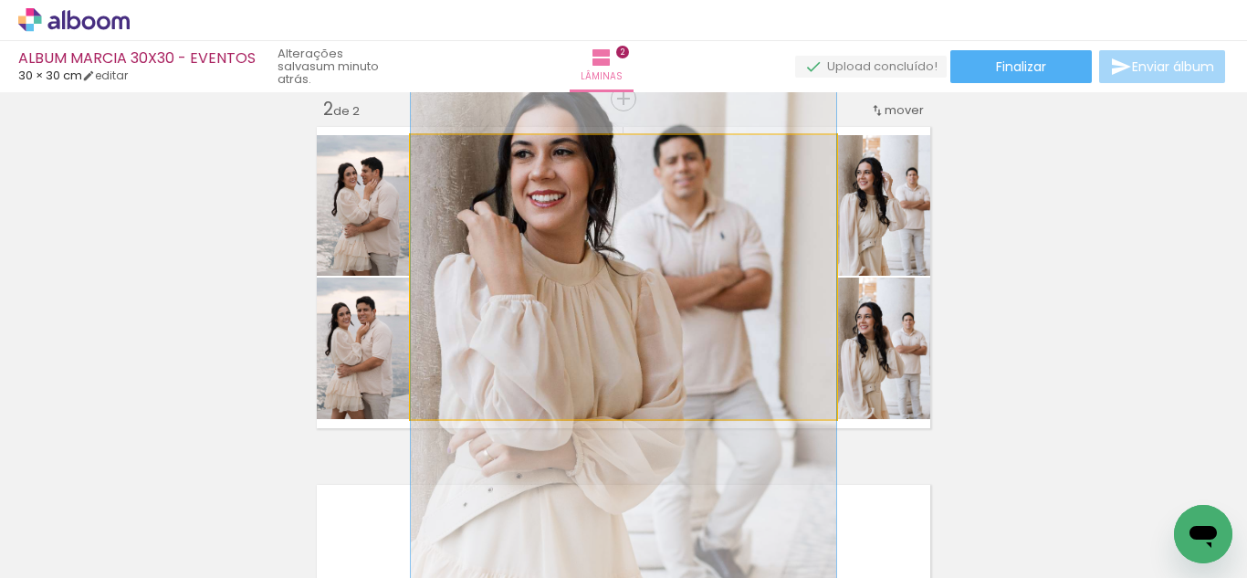
drag, startPoint x: 652, startPoint y: 306, endPoint x: 653, endPoint y: 379, distance: 73.0
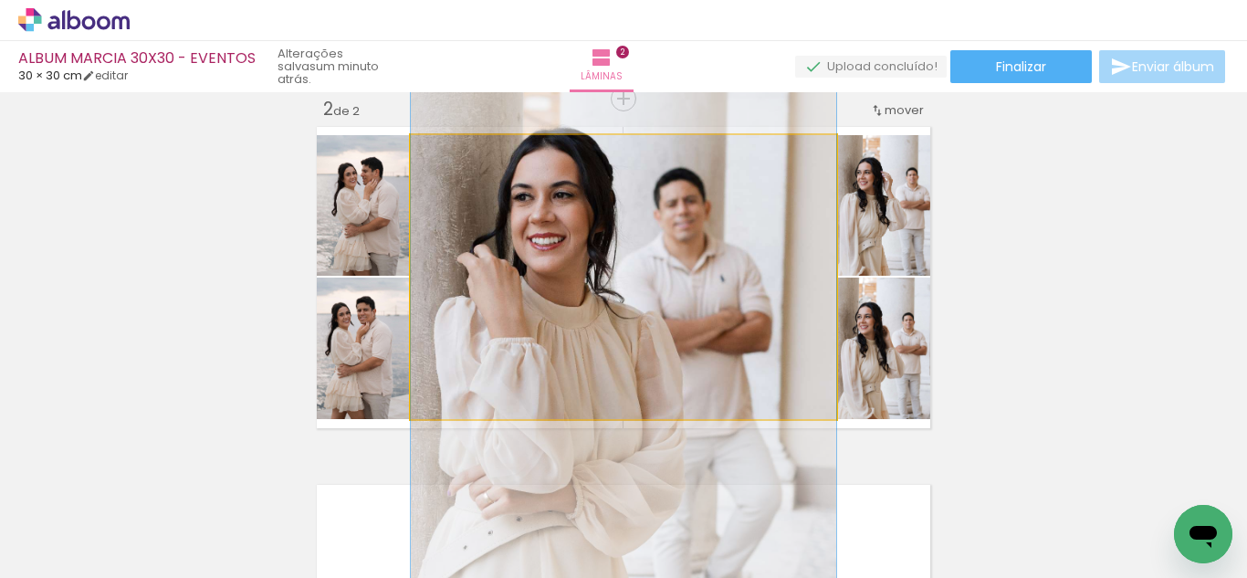
drag, startPoint x: 659, startPoint y: 348, endPoint x: 657, endPoint y: 391, distance: 42.9
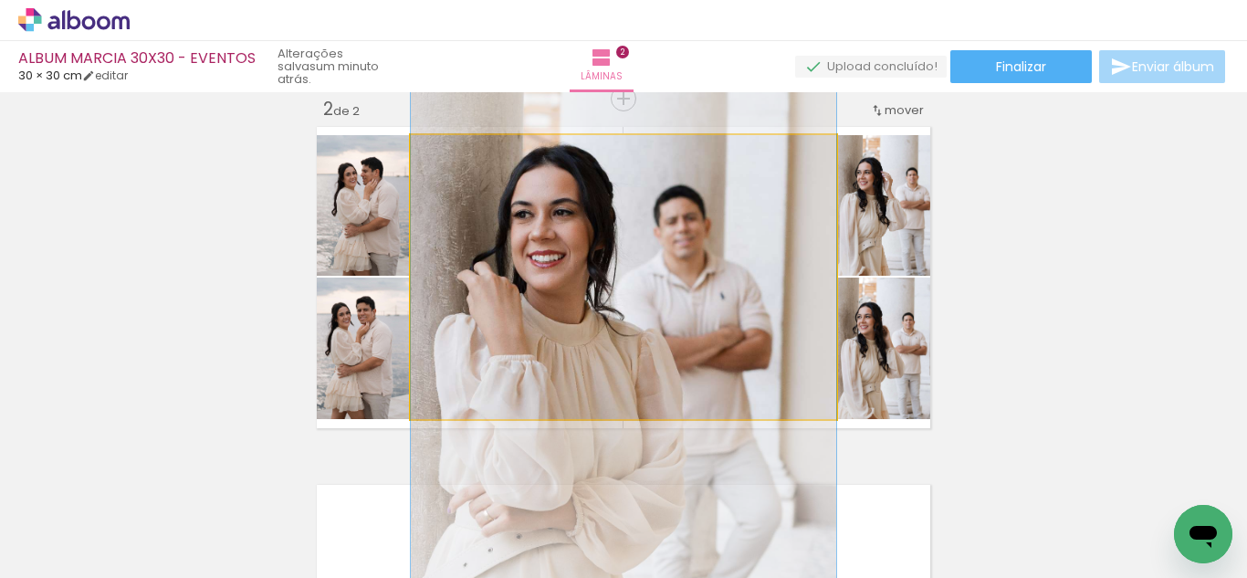
drag, startPoint x: 678, startPoint y: 336, endPoint x: 678, endPoint y: 349, distance: 12.8
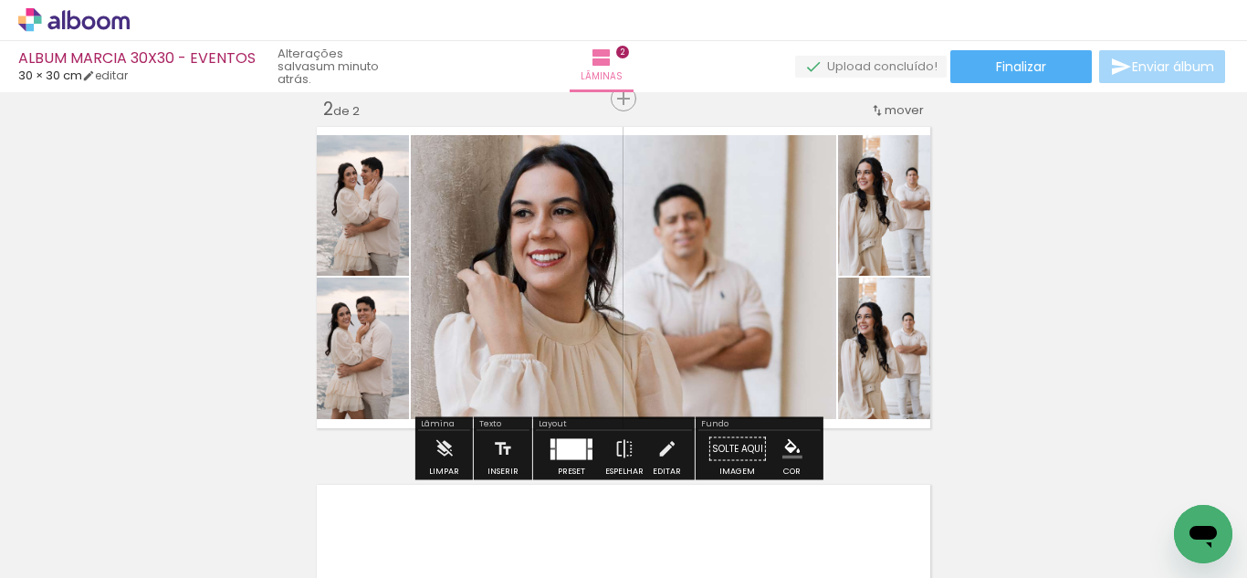
click at [179, 209] on div "Inserir lâmina 1 de 2 Inserir lâmina 2 de 2 O Designbox precisará aumentar a su…" at bounding box center [623, 254] width 1247 height 1074
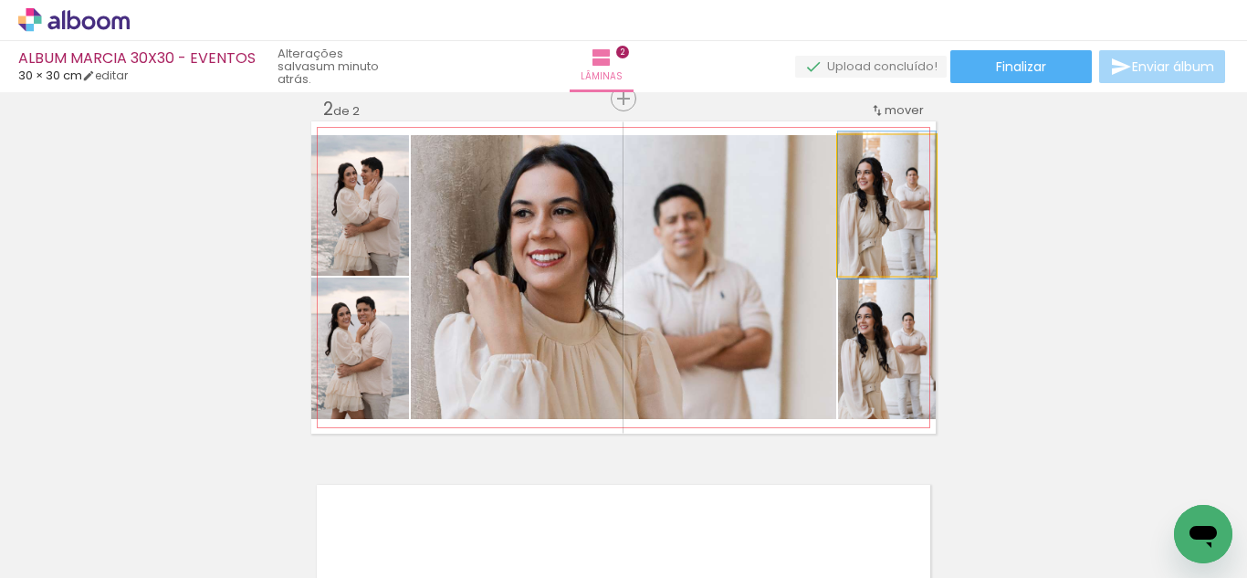
click at [904, 245] on quentale-photo at bounding box center [887, 205] width 98 height 141
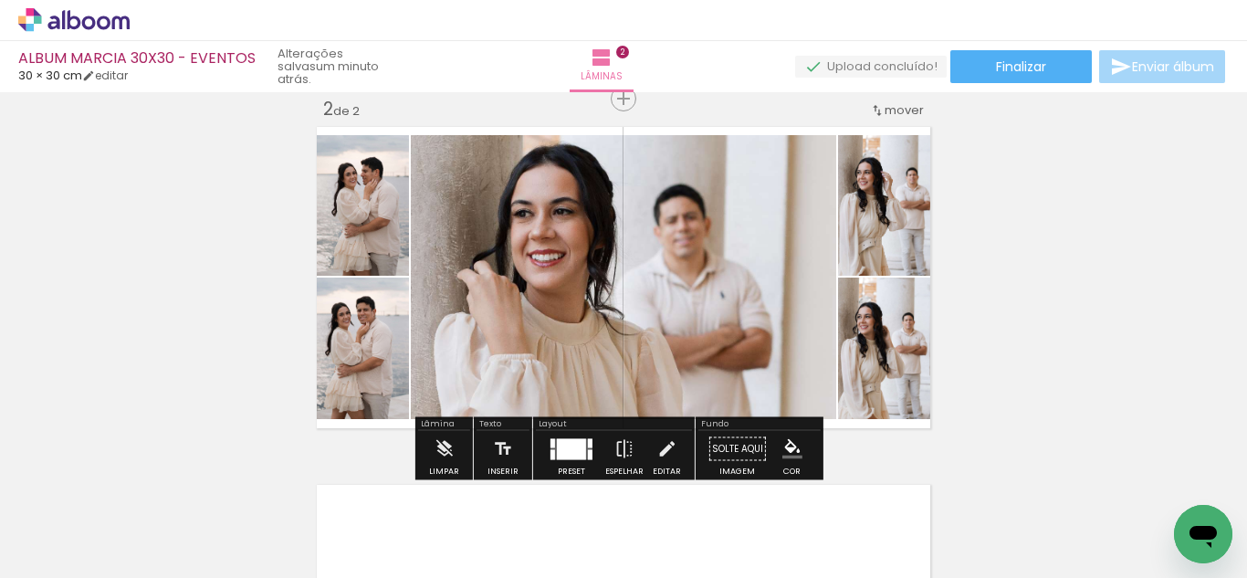
click at [1095, 382] on div "Inserir lâmina 1 de 2 Inserir lâmina 2 de 2 O Designbox precisará aumentar a su…" at bounding box center [623, 254] width 1247 height 1074
